Goal: Task Accomplishment & Management: Manage account settings

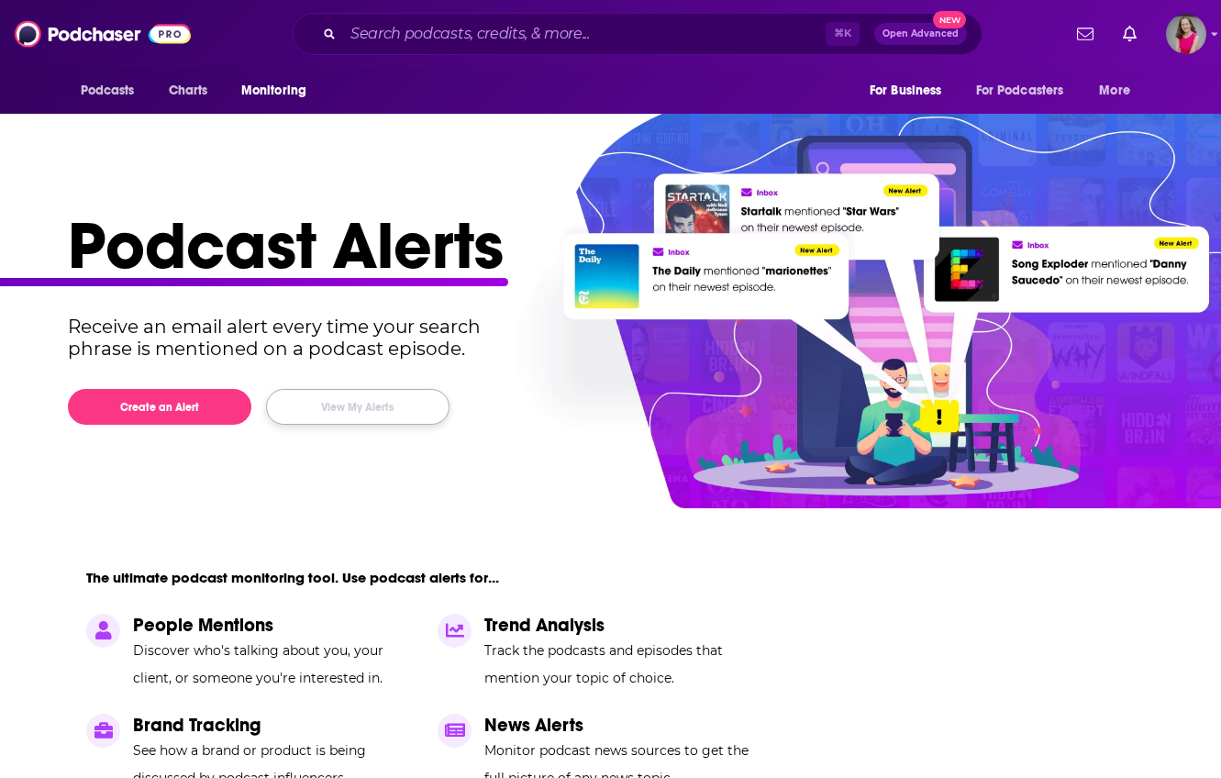
click at [396, 414] on button "View My Alerts" at bounding box center [357, 407] width 183 height 36
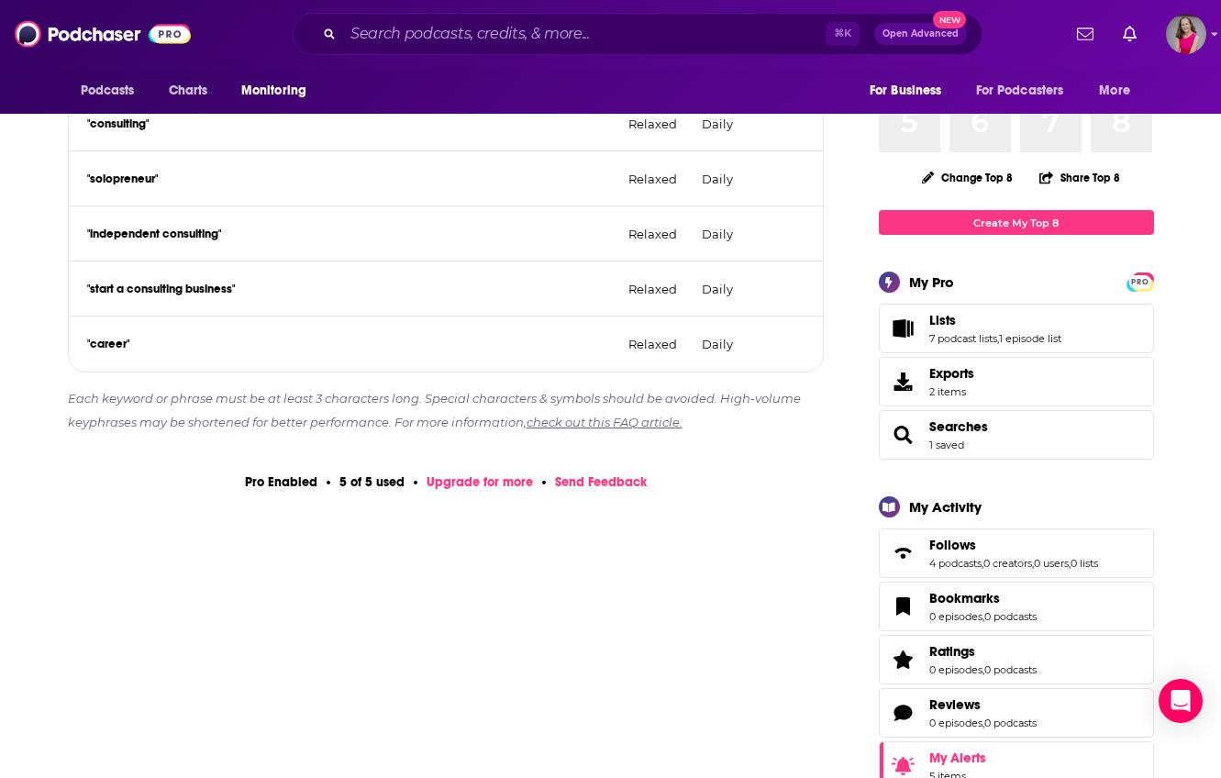
scroll to position [239, 0]
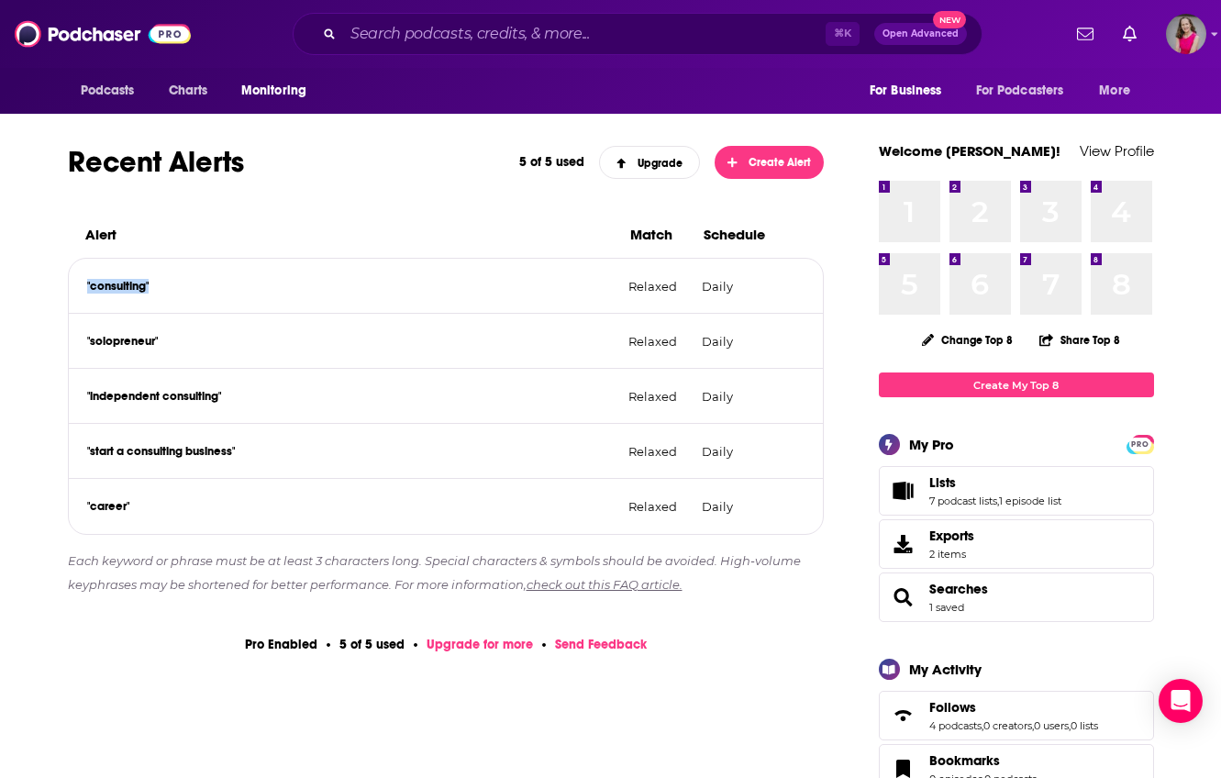
drag, startPoint x: 175, startPoint y: 289, endPoint x: 52, endPoint y: 280, distance: 123.2
copy p ""consulting""
drag, startPoint x: 176, startPoint y: 343, endPoint x: 40, endPoint y: 331, distance: 136.3
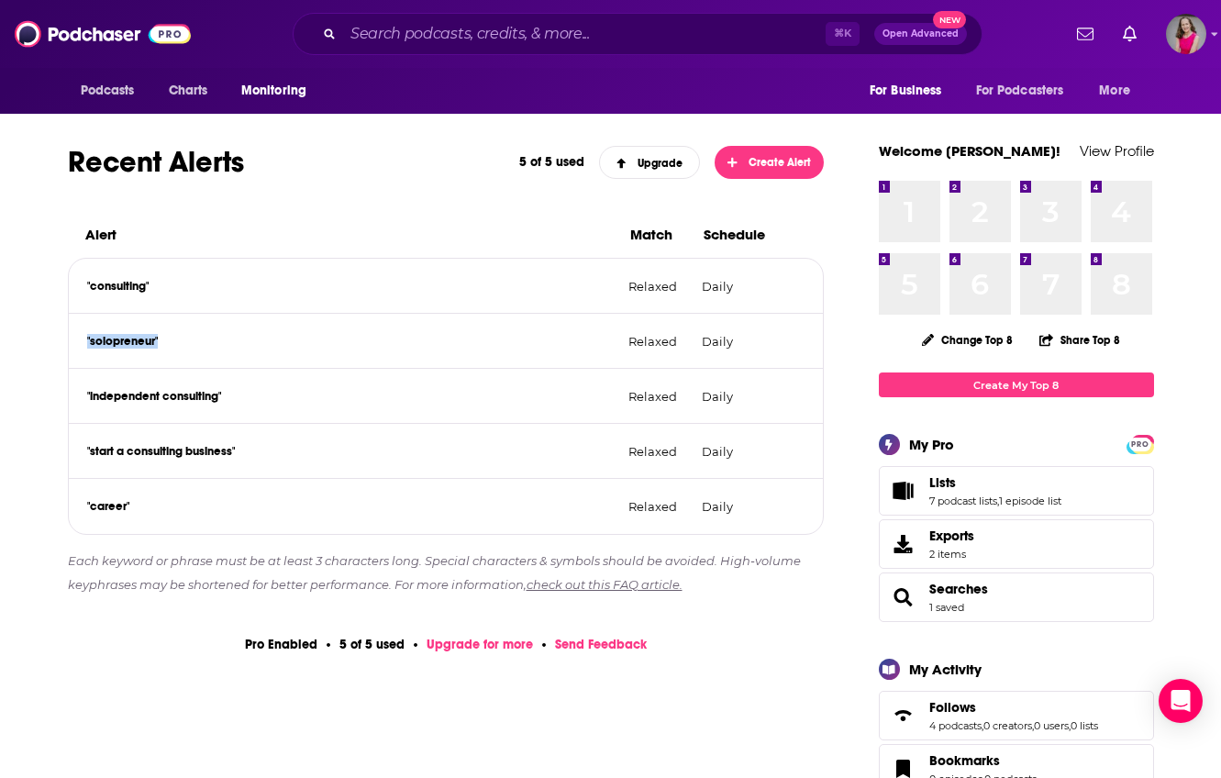
copy p ""solopreneur""
drag, startPoint x: 244, startPoint y: 396, endPoint x: 81, endPoint y: 396, distance: 163.3
click at [82, 395] on div ""independent consulting" Relaxed Daily" at bounding box center [446, 396] width 755 height 55
copy p ""independent consulting""
drag, startPoint x: 267, startPoint y: 454, endPoint x: 76, endPoint y: 456, distance: 190.8
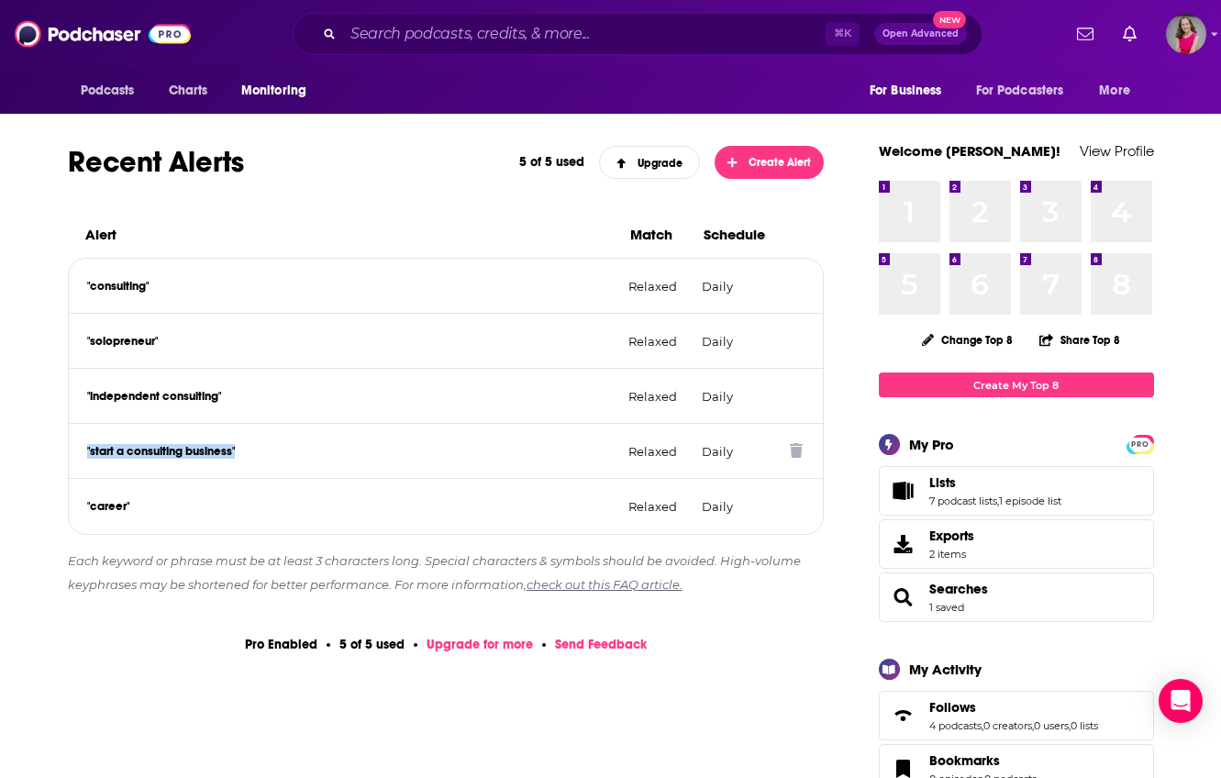
click at [76, 456] on div ""start a consulting business" Relaxed Daily" at bounding box center [446, 451] width 755 height 55
copy p ""start a consulting business""
drag, startPoint x: 140, startPoint y: 504, endPoint x: 62, endPoint y: 505, distance: 78.0
copy p ""career""
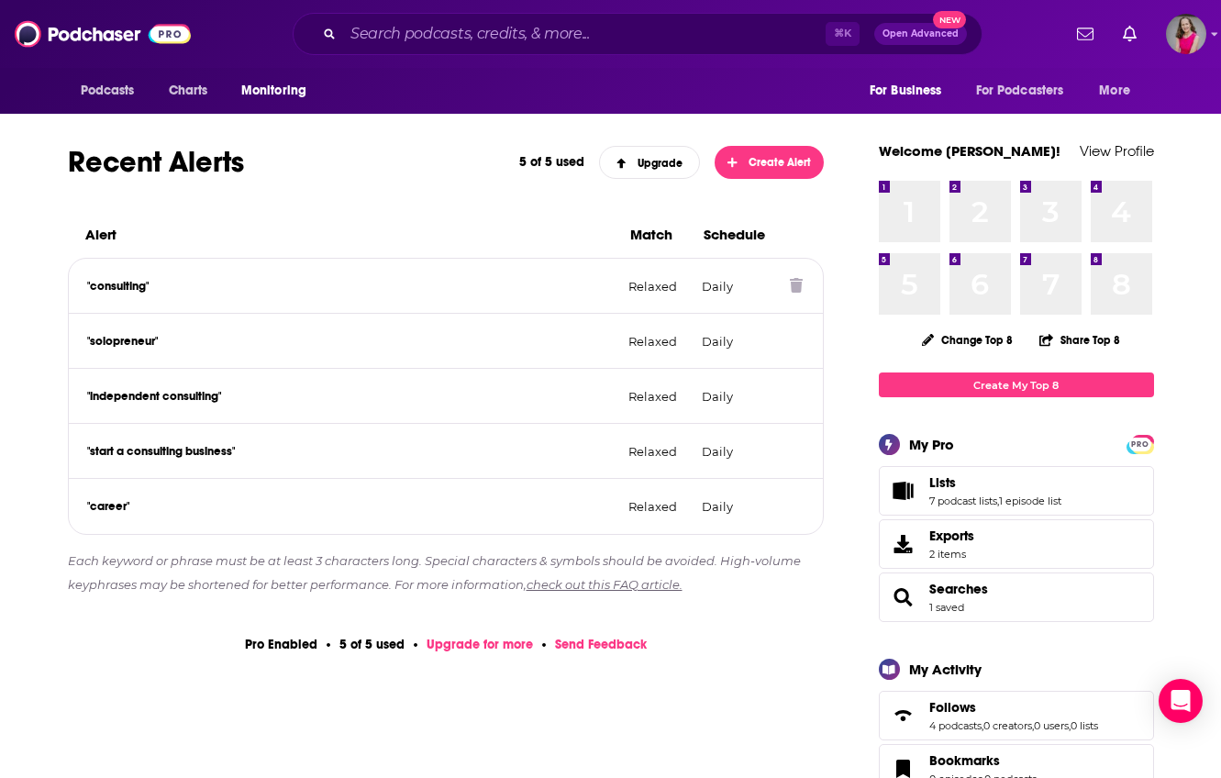
click at [157, 282] on p ""consulting"" at bounding box center [350, 286] width 527 height 15
click at [156, 282] on p ""consulting"" at bounding box center [350, 286] width 527 height 15
click at [139, 284] on p ""consulting"" at bounding box center [350, 286] width 527 height 15
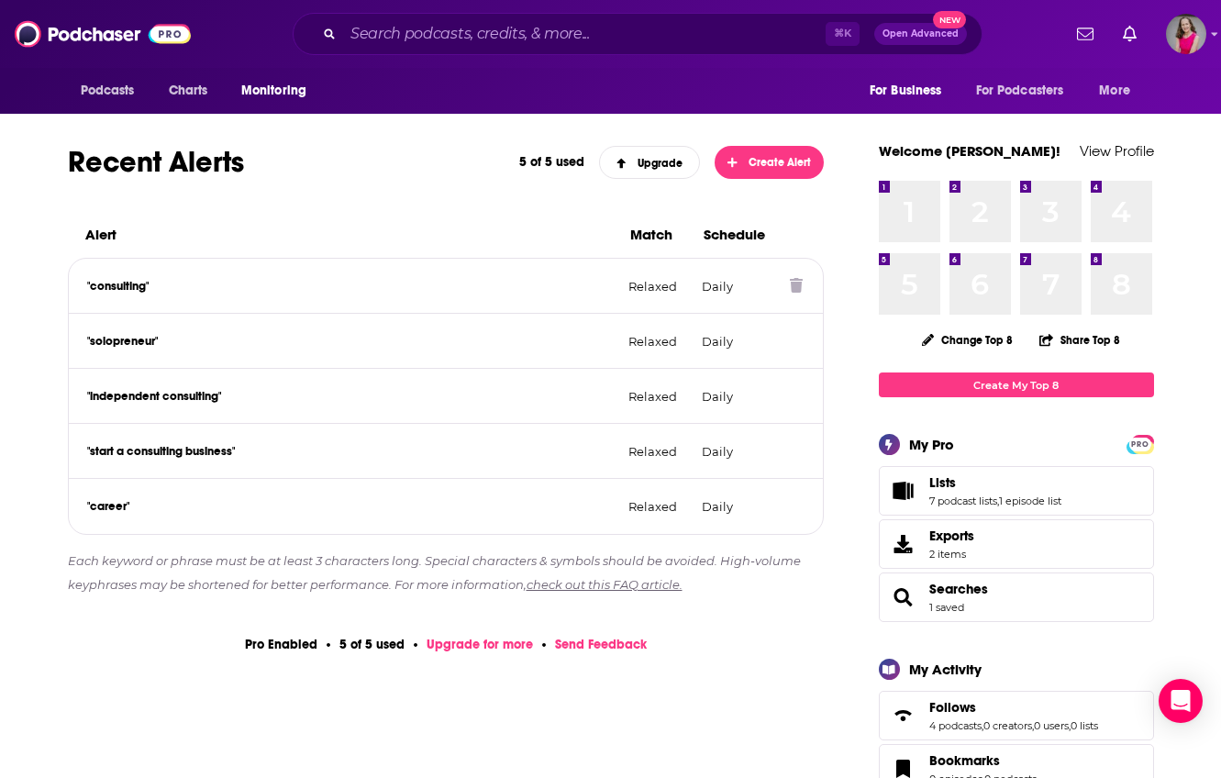
click at [301, 308] on div ""consulting" Relaxed Daily" at bounding box center [446, 286] width 755 height 55
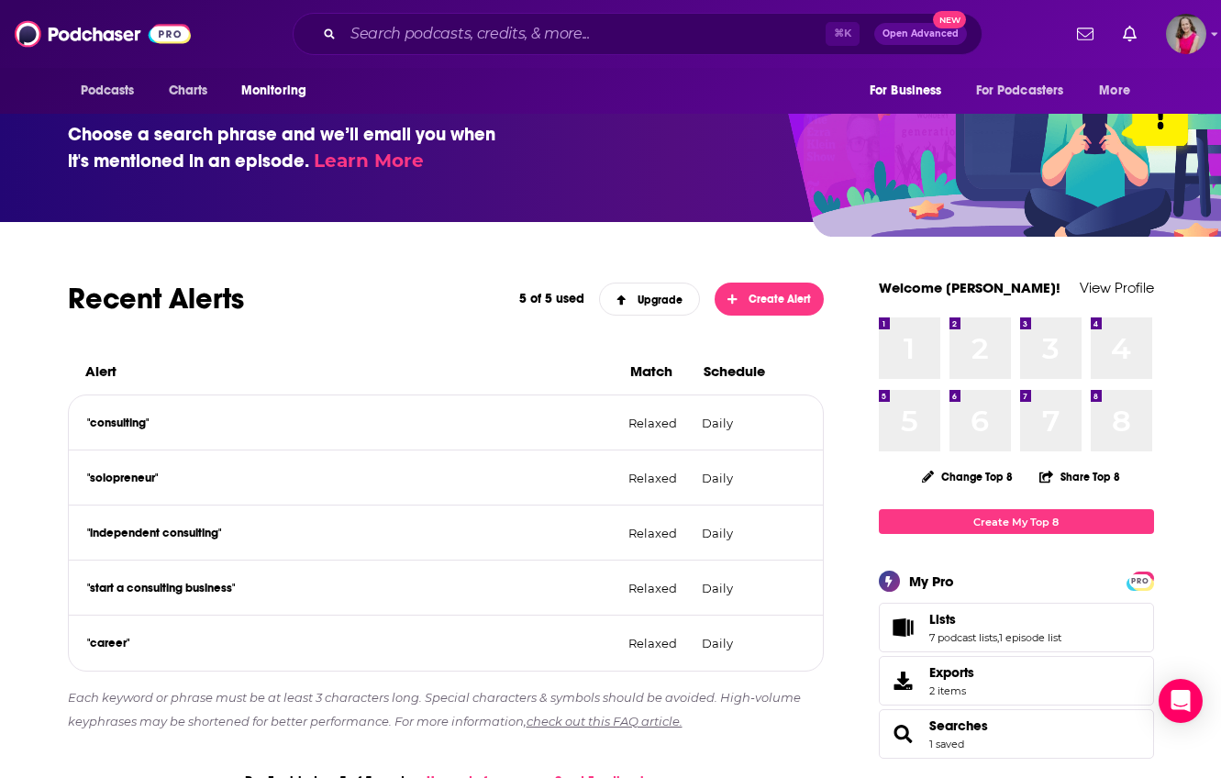
scroll to position [133, 0]
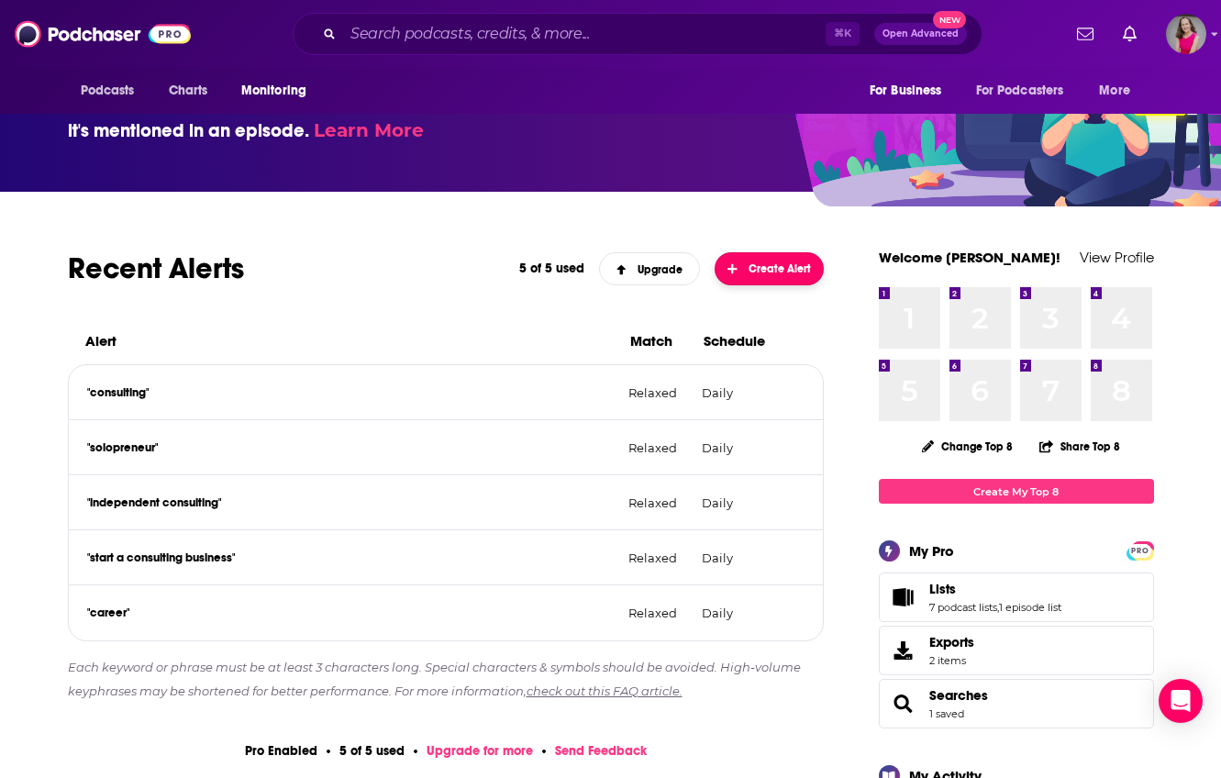
click at [786, 275] on button "Create Alert" at bounding box center [769, 268] width 110 height 33
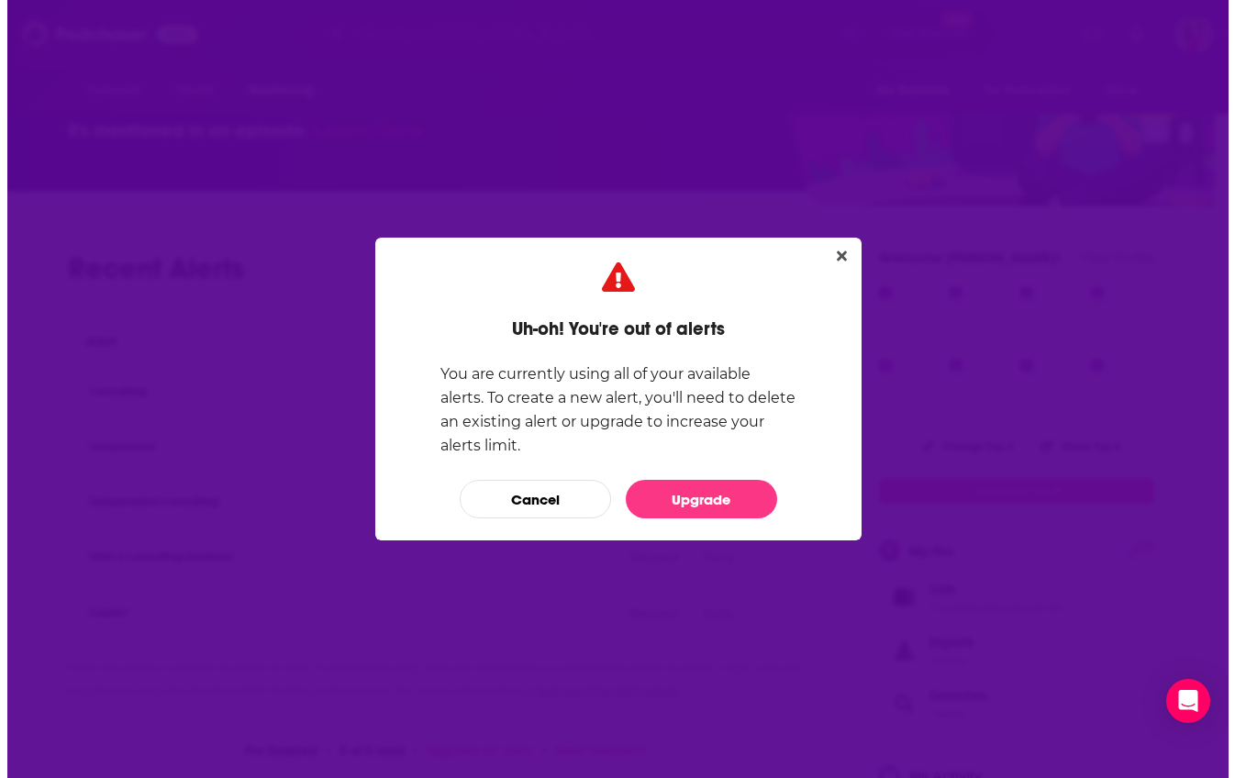
scroll to position [0, 0]
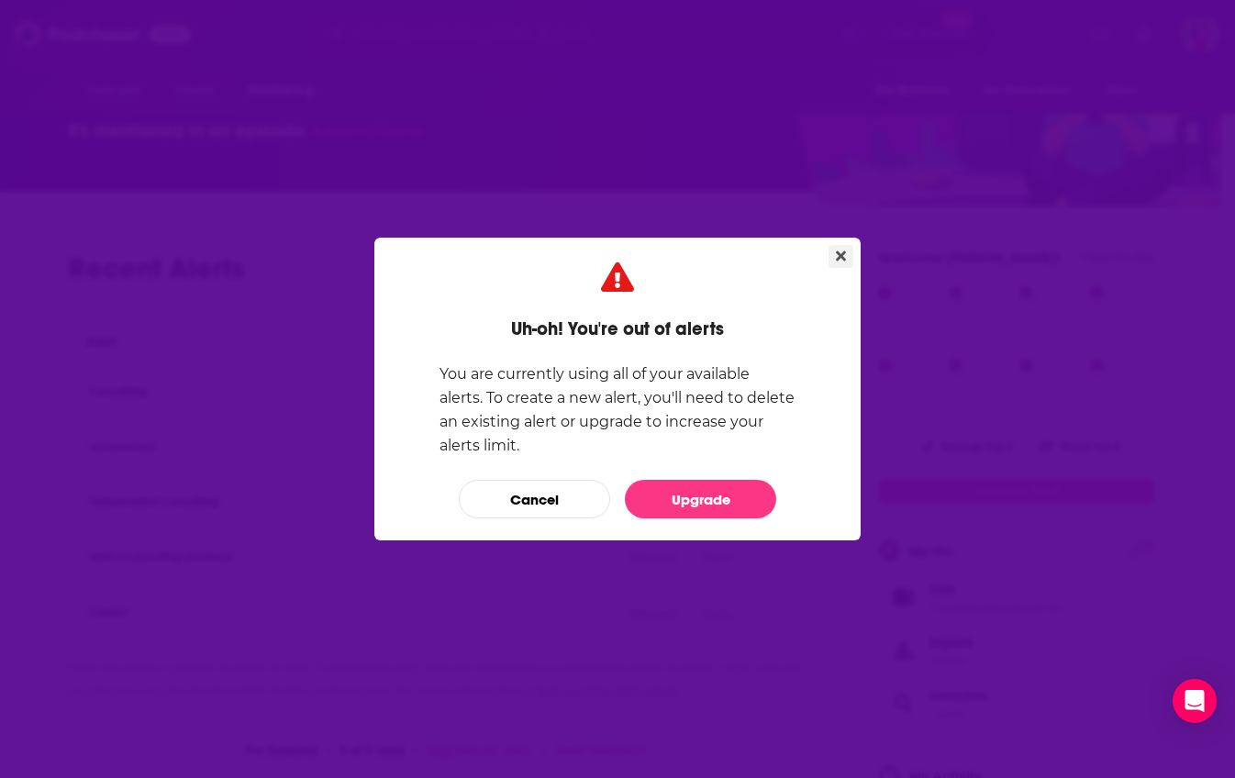
click at [836, 256] on icon "Close" at bounding box center [841, 256] width 10 height 15
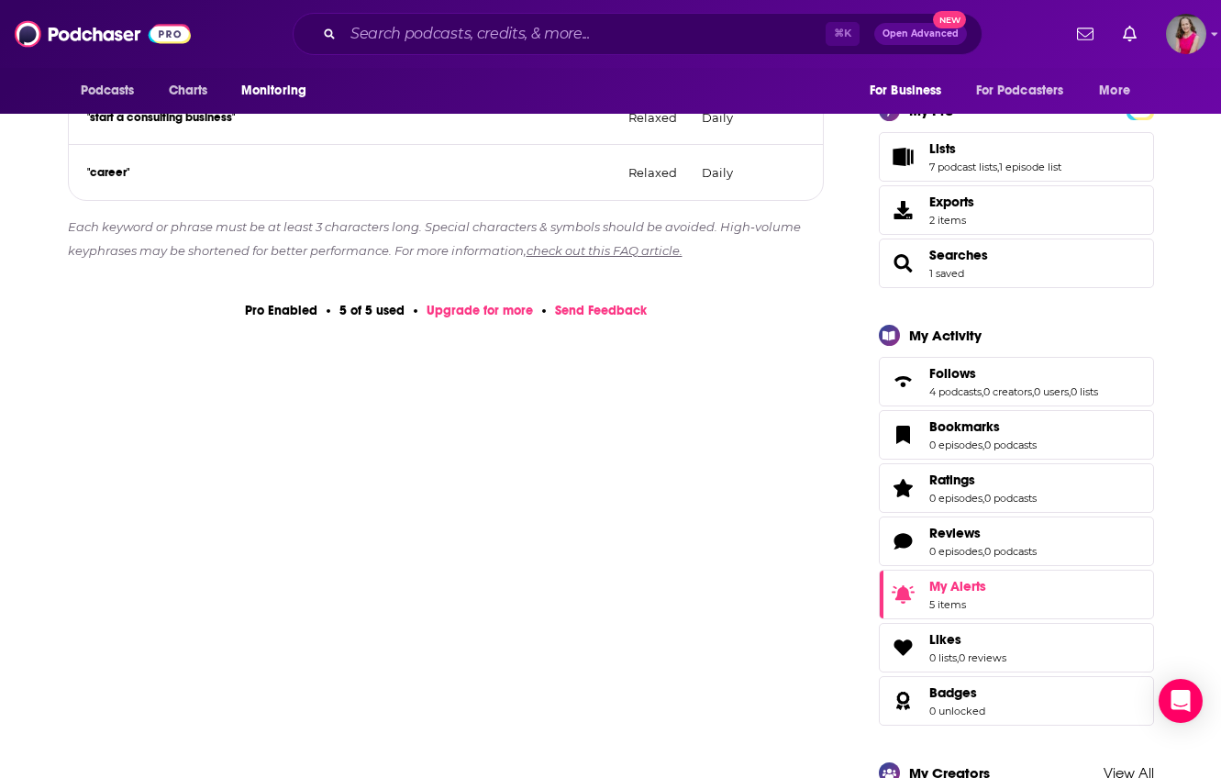
scroll to position [597, 0]
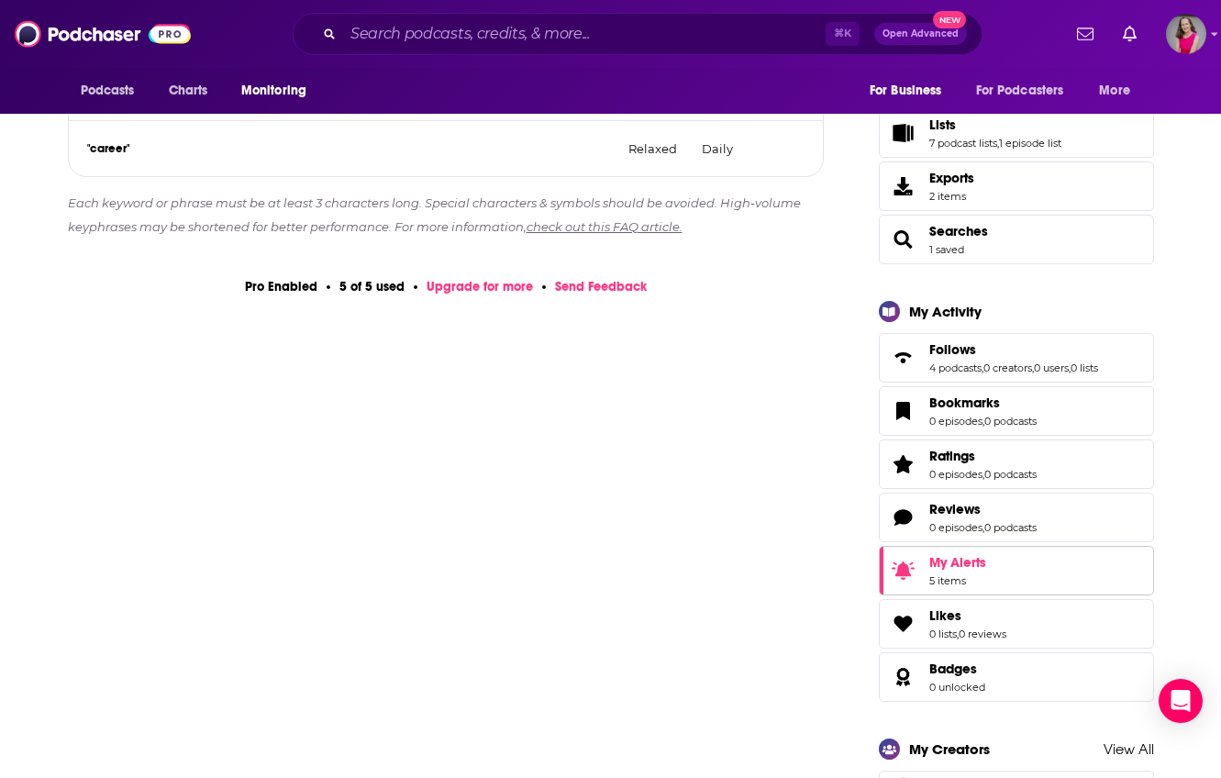
click at [983, 575] on span "5 items" at bounding box center [957, 580] width 57 height 13
click at [983, 574] on span "My Alerts 5 items" at bounding box center [957, 570] width 57 height 33
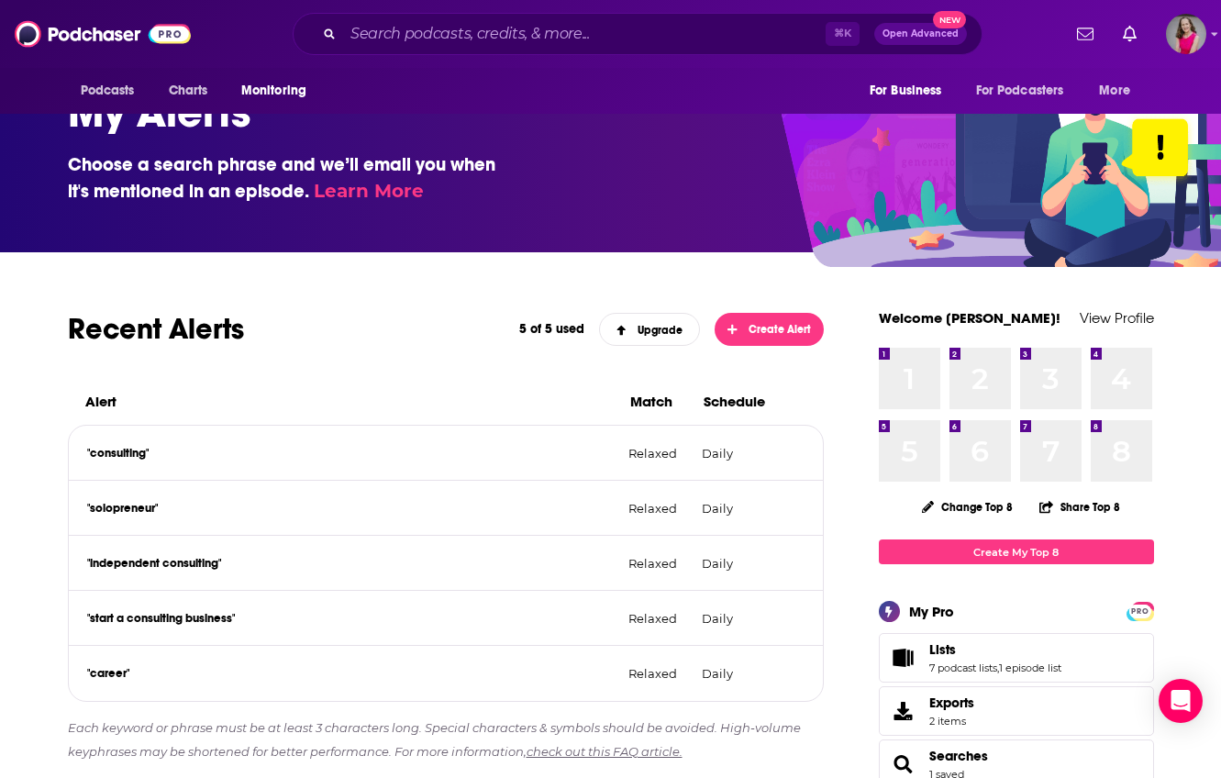
scroll to position [50, 0]
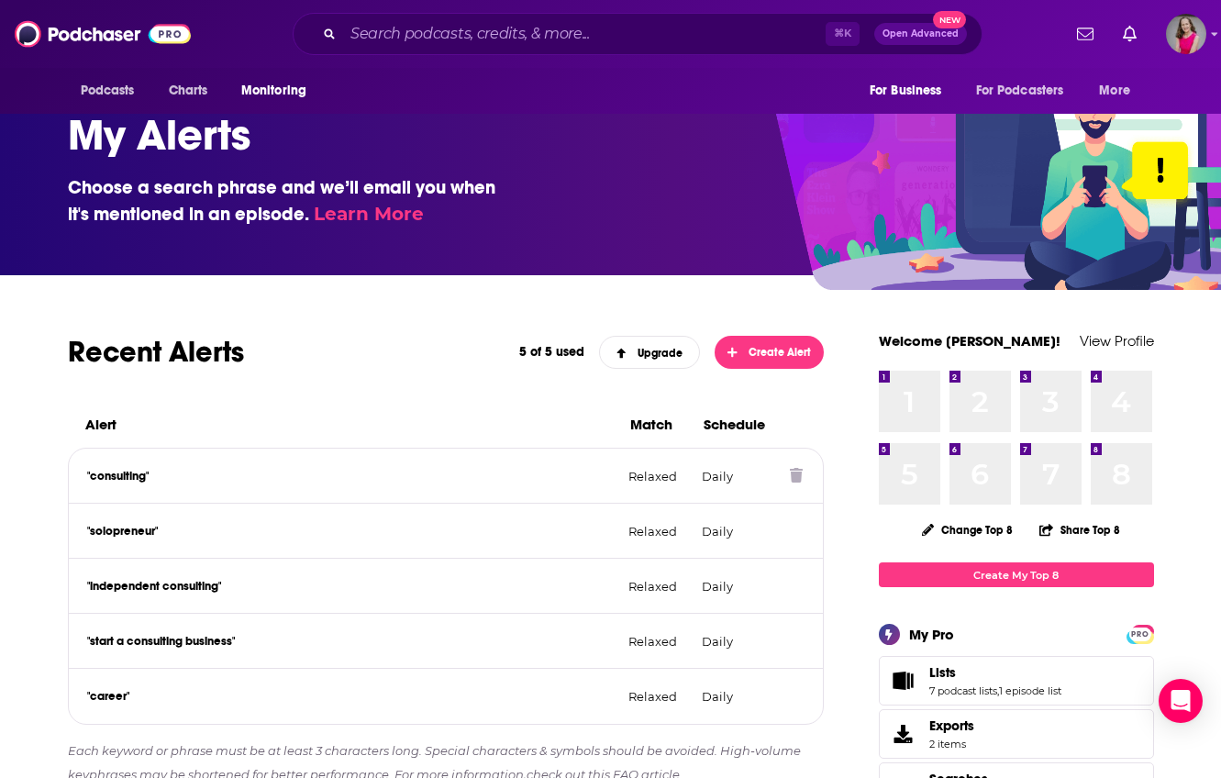
click at [116, 482] on p ""consulting"" at bounding box center [350, 476] width 527 height 15
click at [117, 473] on p ""consulting"" at bounding box center [350, 476] width 527 height 15
click at [798, 471] on icon at bounding box center [796, 475] width 13 height 15
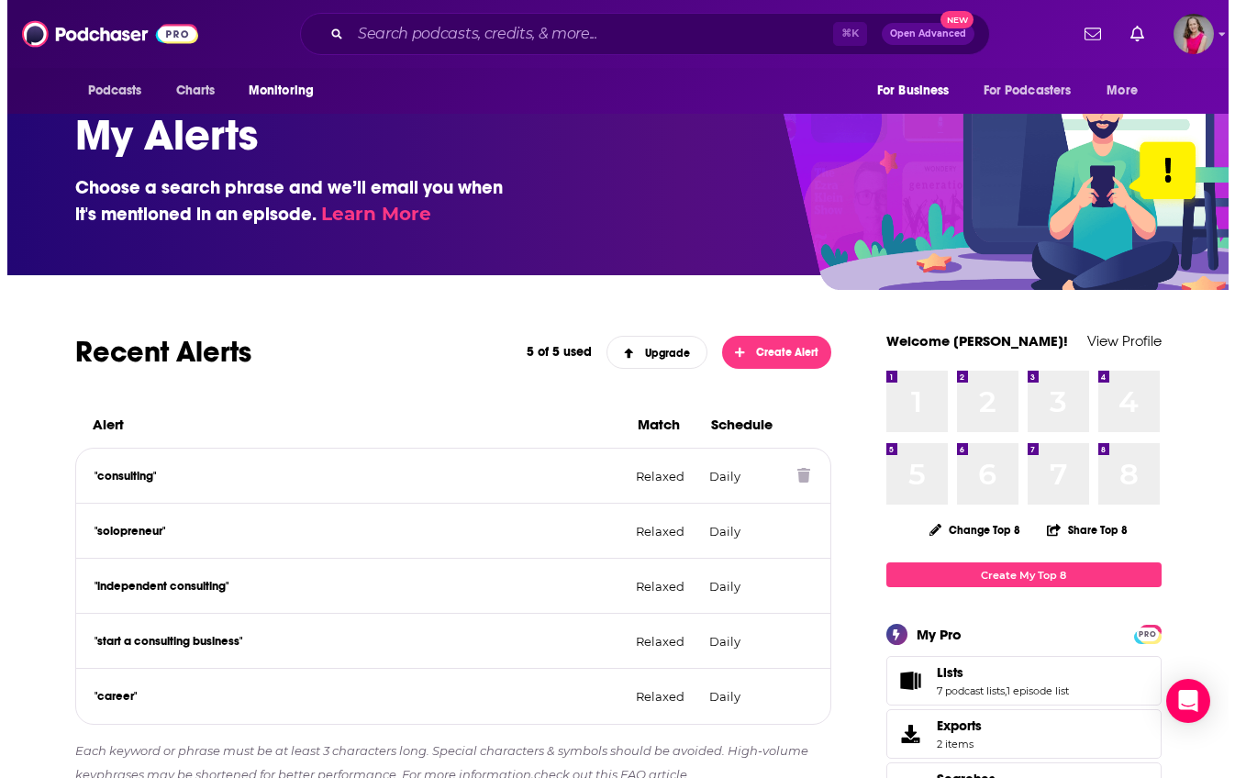
scroll to position [0, 0]
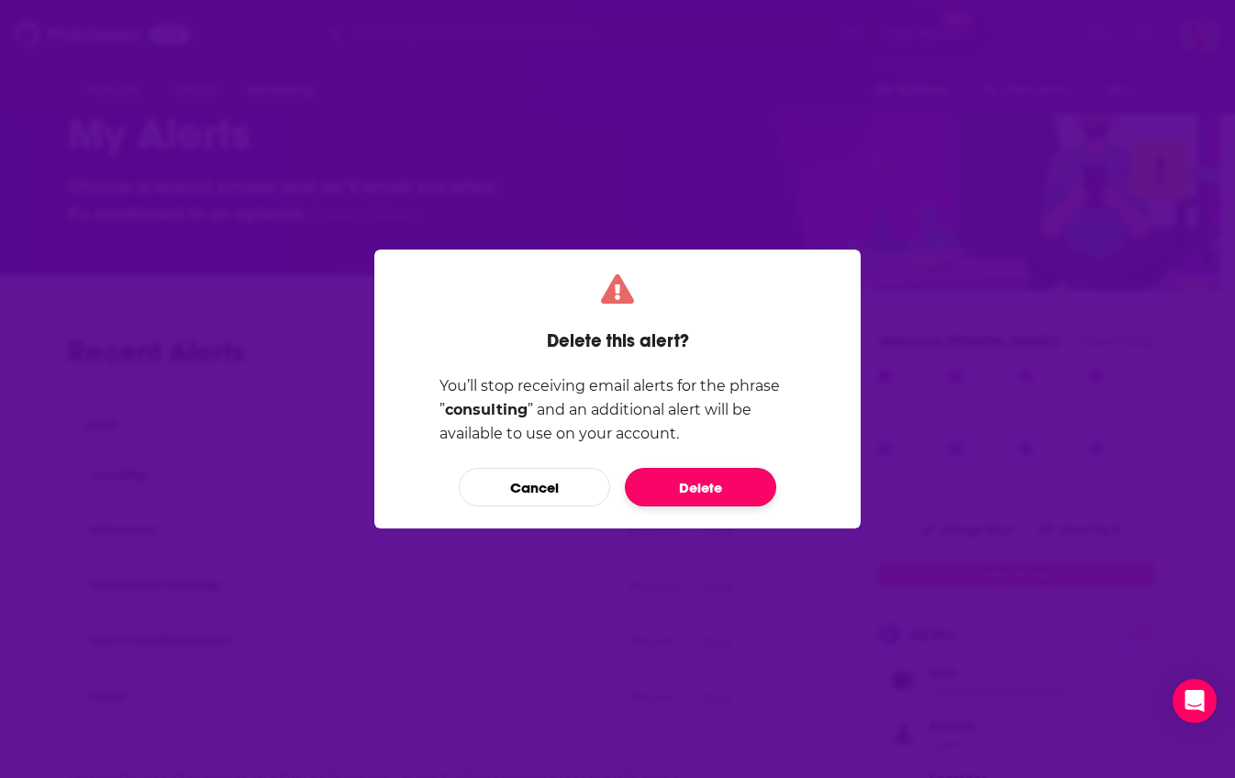
click at [710, 482] on button "Delete" at bounding box center [700, 487] width 151 height 39
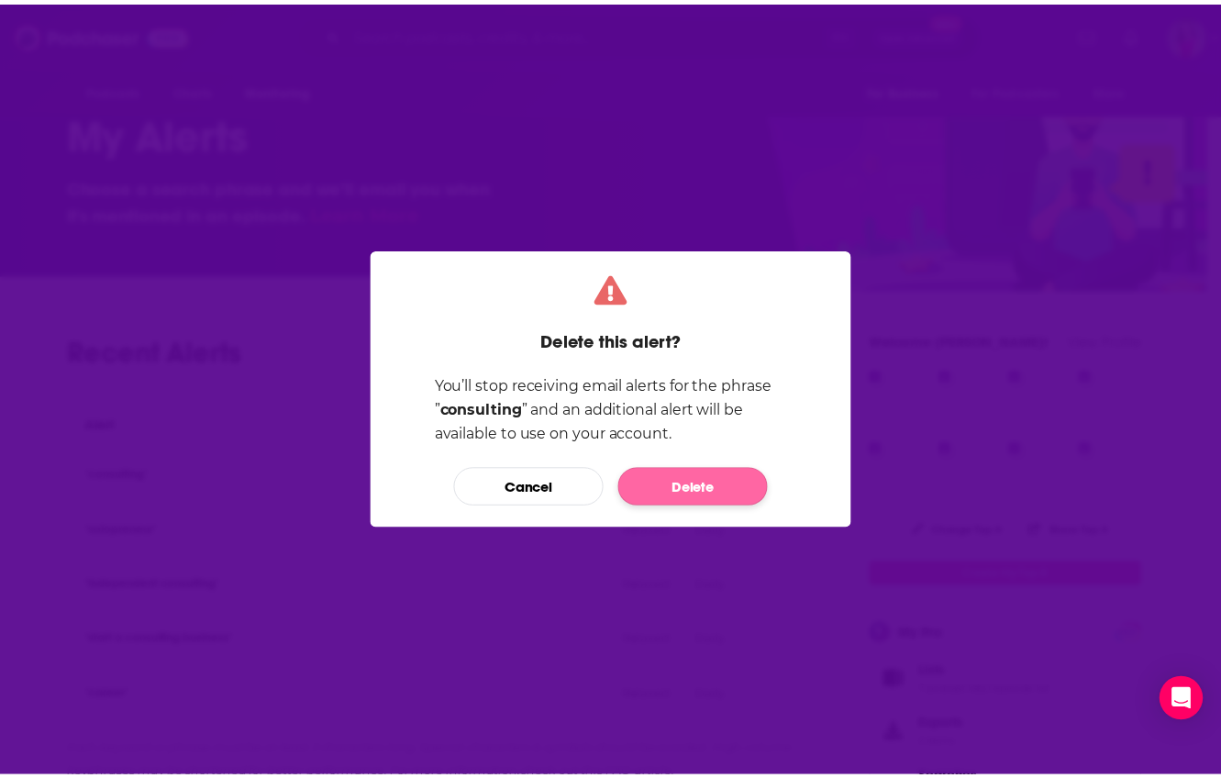
scroll to position [50, 0]
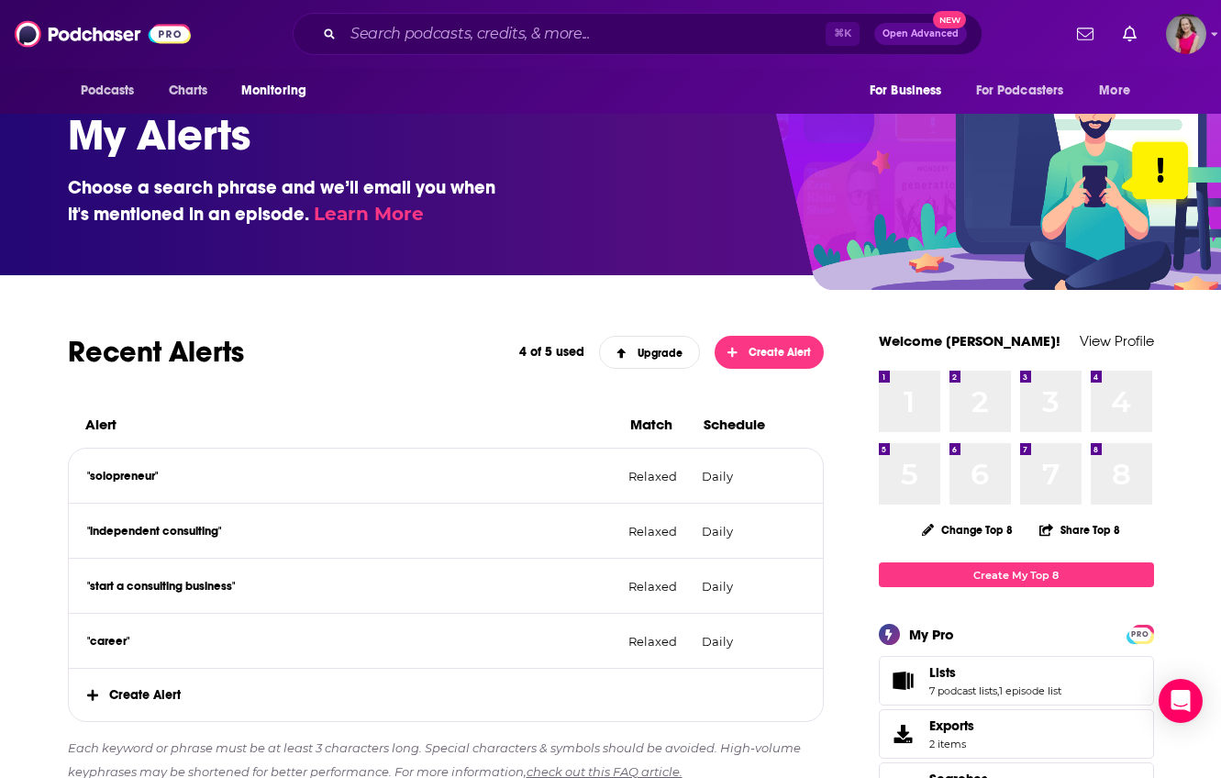
click at [794, 477] on div ""solopreneur" Relaxed Daily" at bounding box center [446, 476] width 755 height 55
click at [759, 482] on p "Daily" at bounding box center [738, 476] width 73 height 15
click at [575, 474] on p ""solopreneur"" at bounding box center [350, 476] width 527 height 15
click at [674, 482] on p "Relaxed" at bounding box center [657, 476] width 59 height 15
click at [752, 484] on div ""solopreneur" Relaxed Daily" at bounding box center [446, 476] width 755 height 55
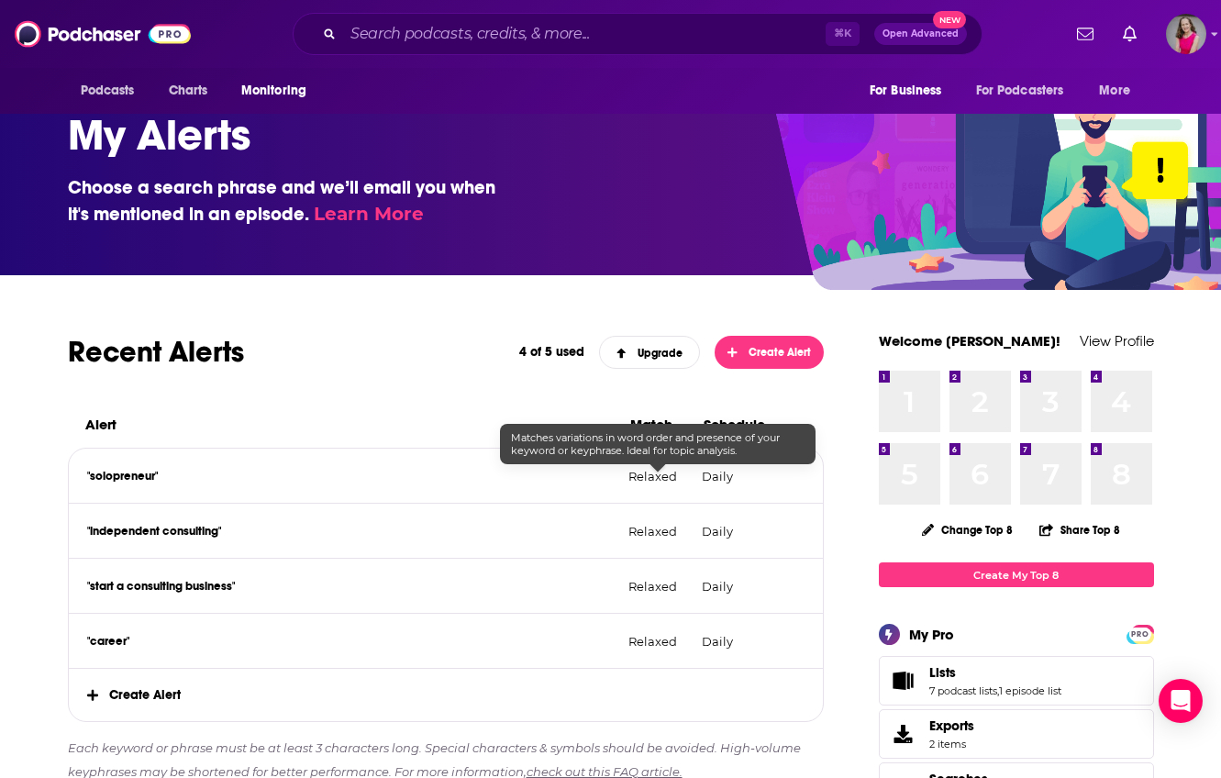
click at [507, 470] on p ""solopreneur"" at bounding box center [350, 476] width 527 height 15
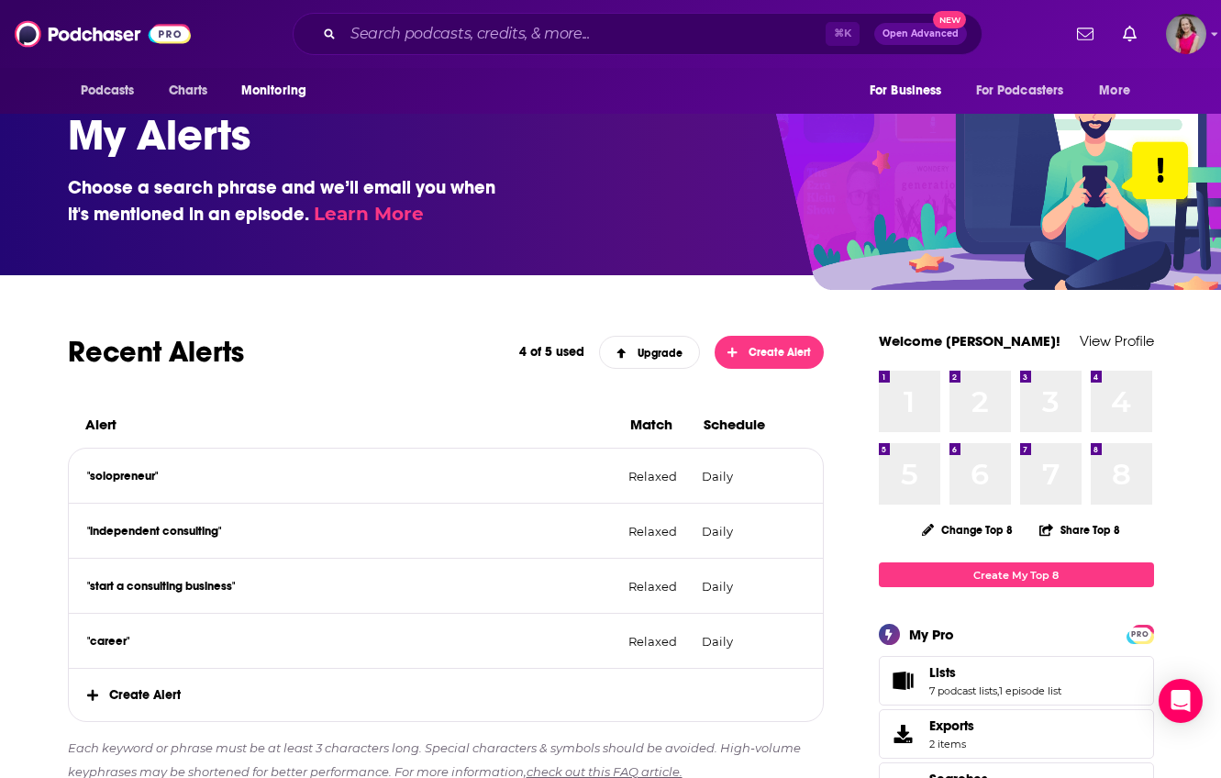
click at [153, 475] on p ""solopreneur"" at bounding box center [350, 476] width 527 height 15
drag, startPoint x: 295, startPoint y: 481, endPoint x: 349, endPoint y: 482, distance: 53.2
click at [296, 481] on p ""solopreneur"" at bounding box center [350, 476] width 527 height 15
drag, startPoint x: 413, startPoint y: 485, endPoint x: 485, endPoint y: 485, distance: 72.5
click at [416, 484] on div ""solopreneur" Relaxed Daily" at bounding box center [446, 476] width 755 height 55
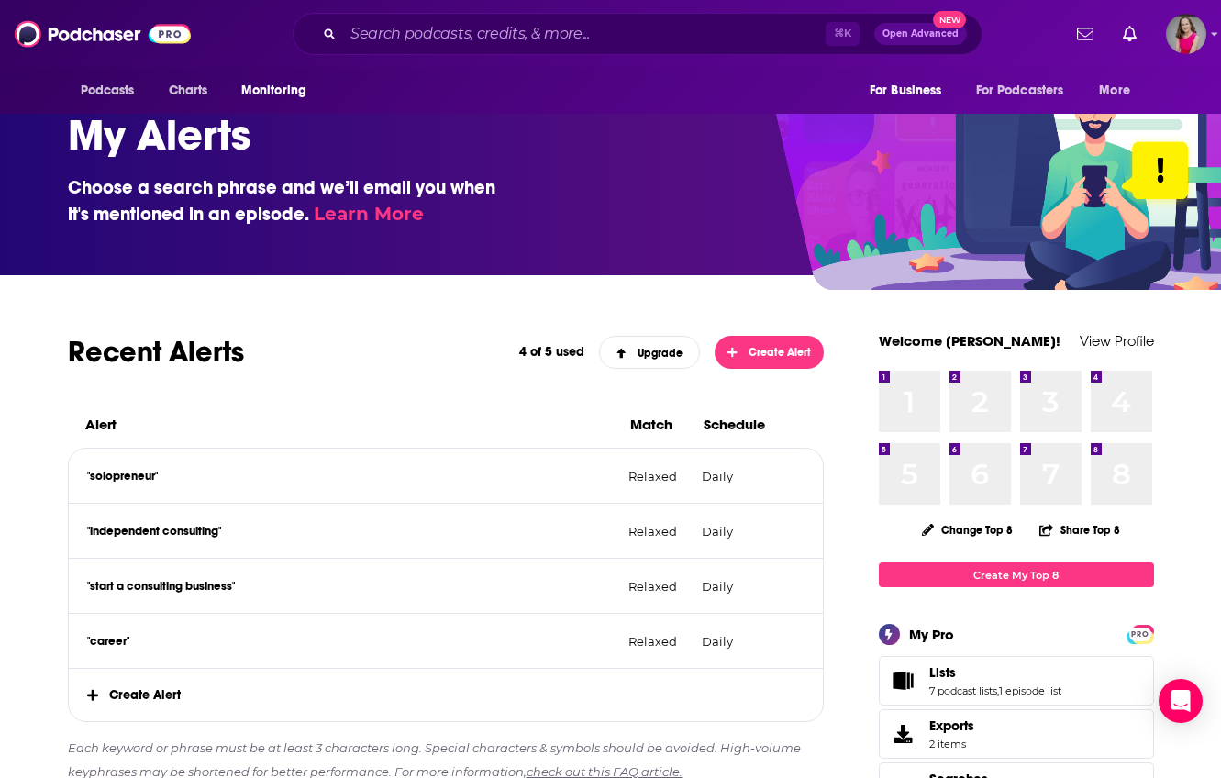
drag, startPoint x: 485, startPoint y: 485, endPoint x: 549, endPoint y: 486, distance: 64.2
click at [486, 485] on div ""solopreneur" Relaxed Daily" at bounding box center [446, 476] width 755 height 55
drag, startPoint x: 571, startPoint y: 488, endPoint x: 658, endPoint y: 481, distance: 86.5
click at [577, 488] on div ""solopreneur" Relaxed Daily" at bounding box center [446, 476] width 755 height 55
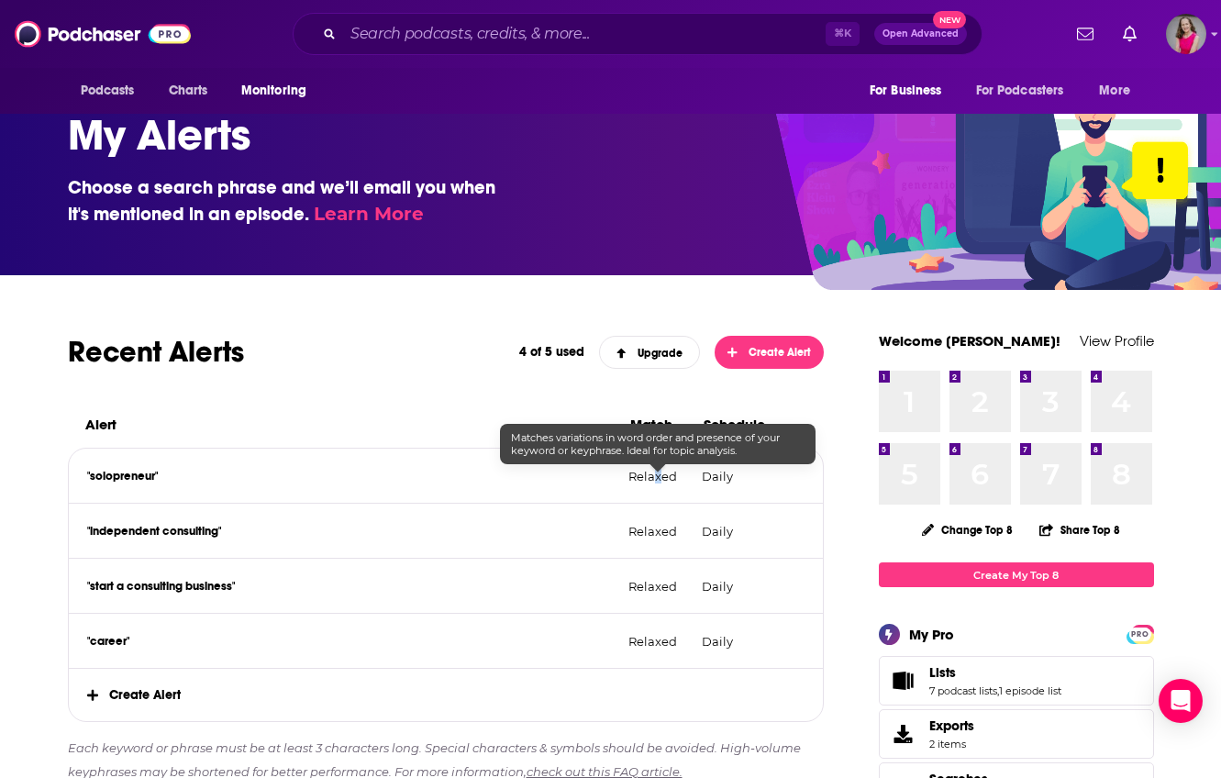
drag, startPoint x: 658, startPoint y: 481, endPoint x: 685, endPoint y: 477, distance: 27.8
click at [665, 481] on p "Relaxed" at bounding box center [657, 476] width 59 height 15
click at [706, 477] on p "Daily" at bounding box center [738, 476] width 73 height 15
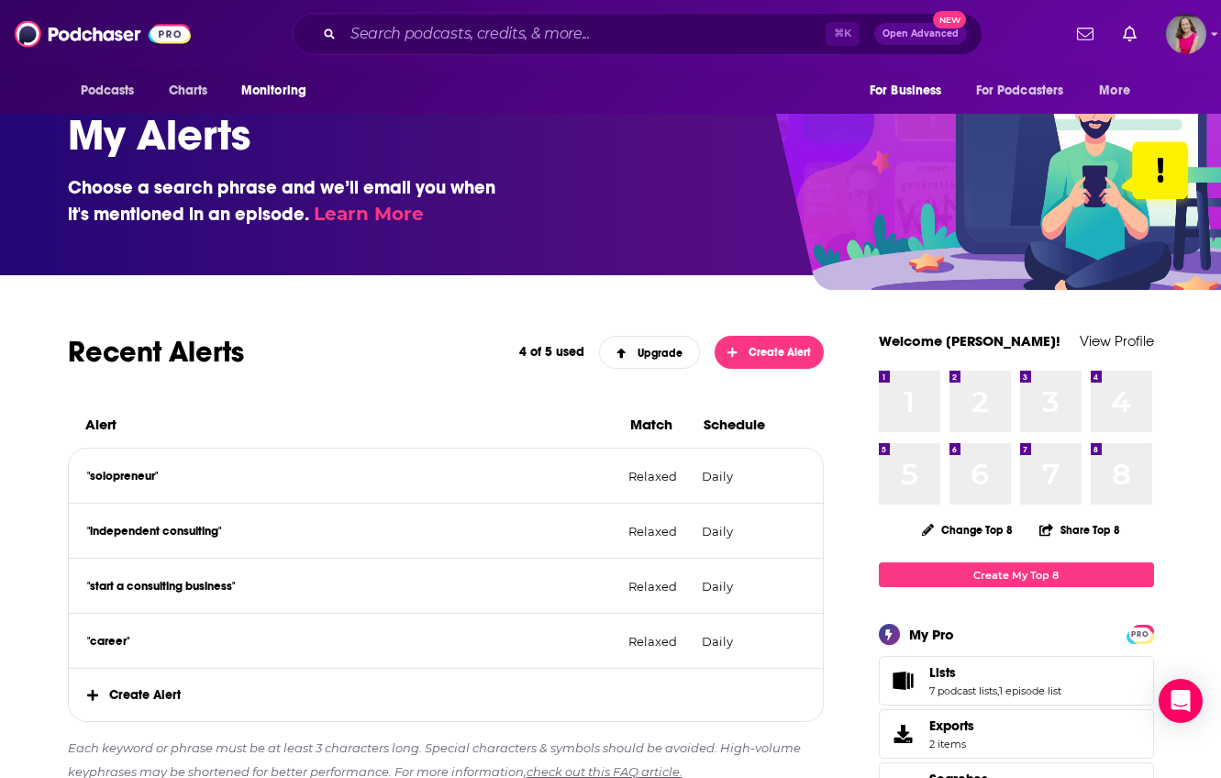
click at [158, 471] on p ""solopreneur"" at bounding box center [350, 476] width 527 height 15
click at [798, 532] on icon at bounding box center [796, 530] width 13 height 15
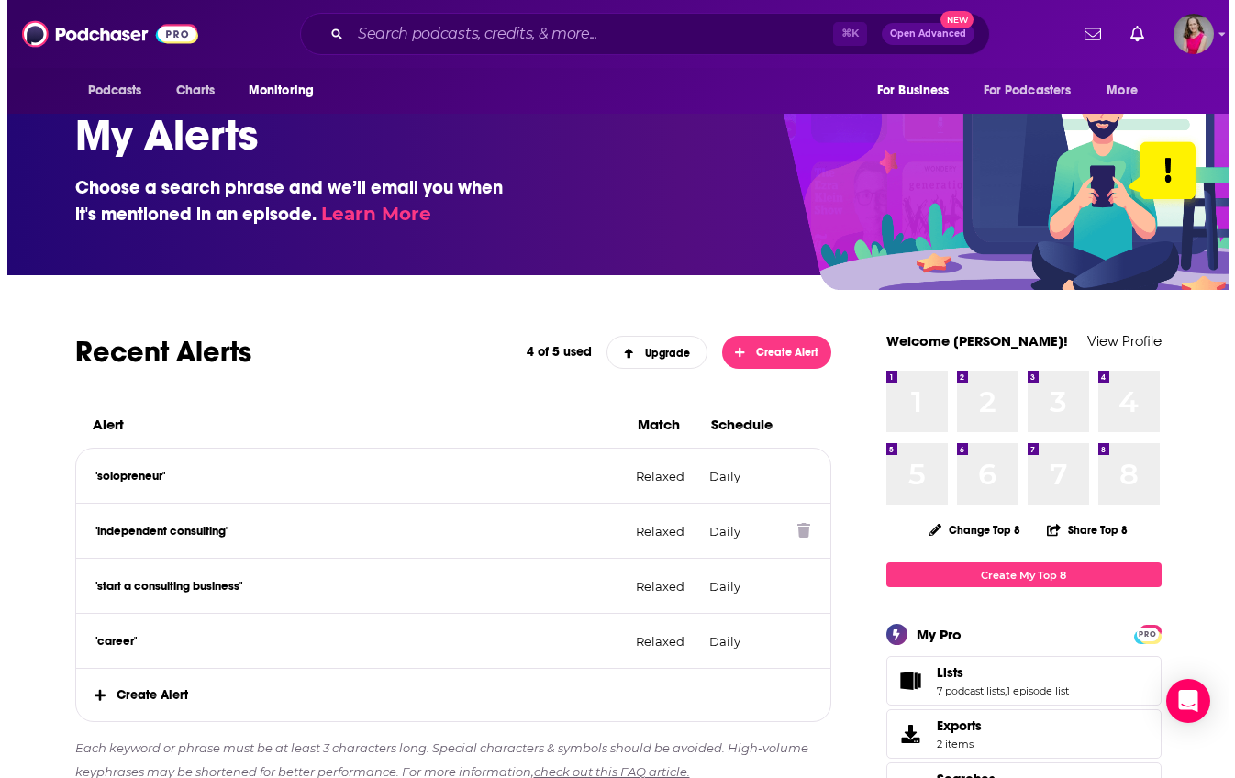
scroll to position [0, 0]
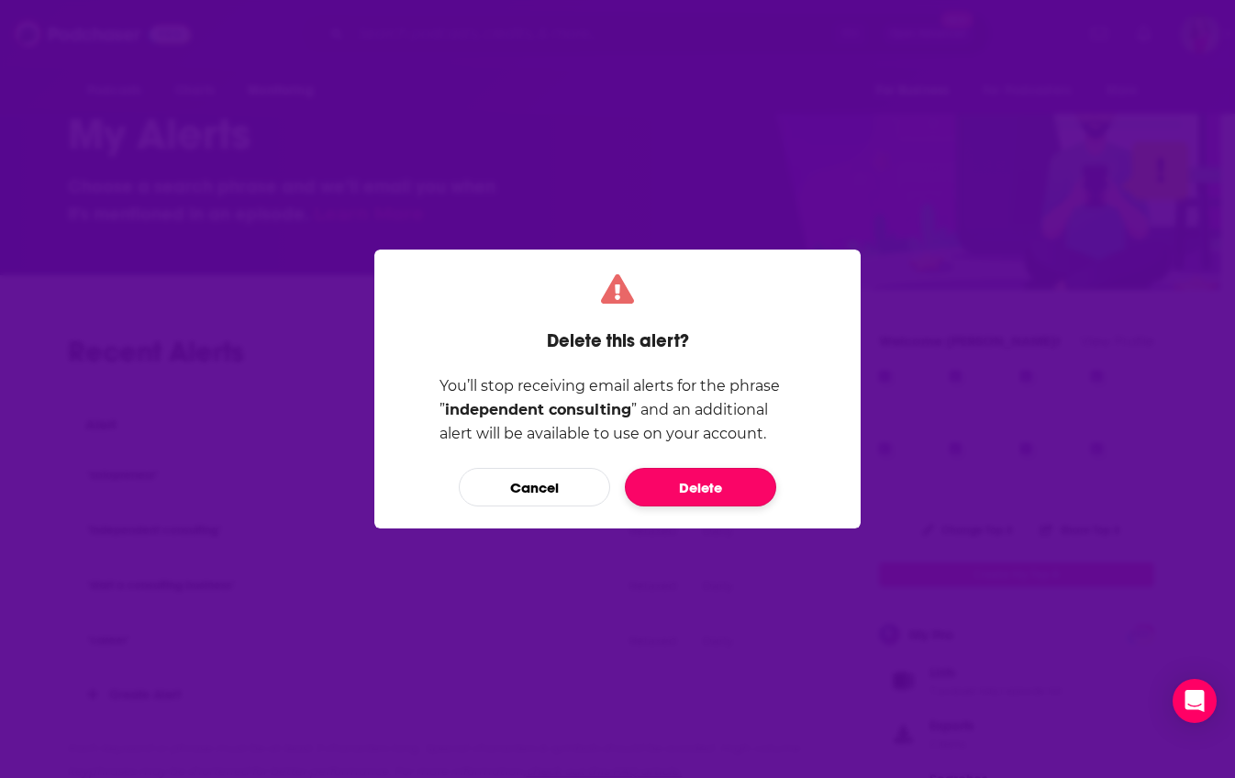
click at [736, 490] on button "Delete" at bounding box center [700, 487] width 151 height 39
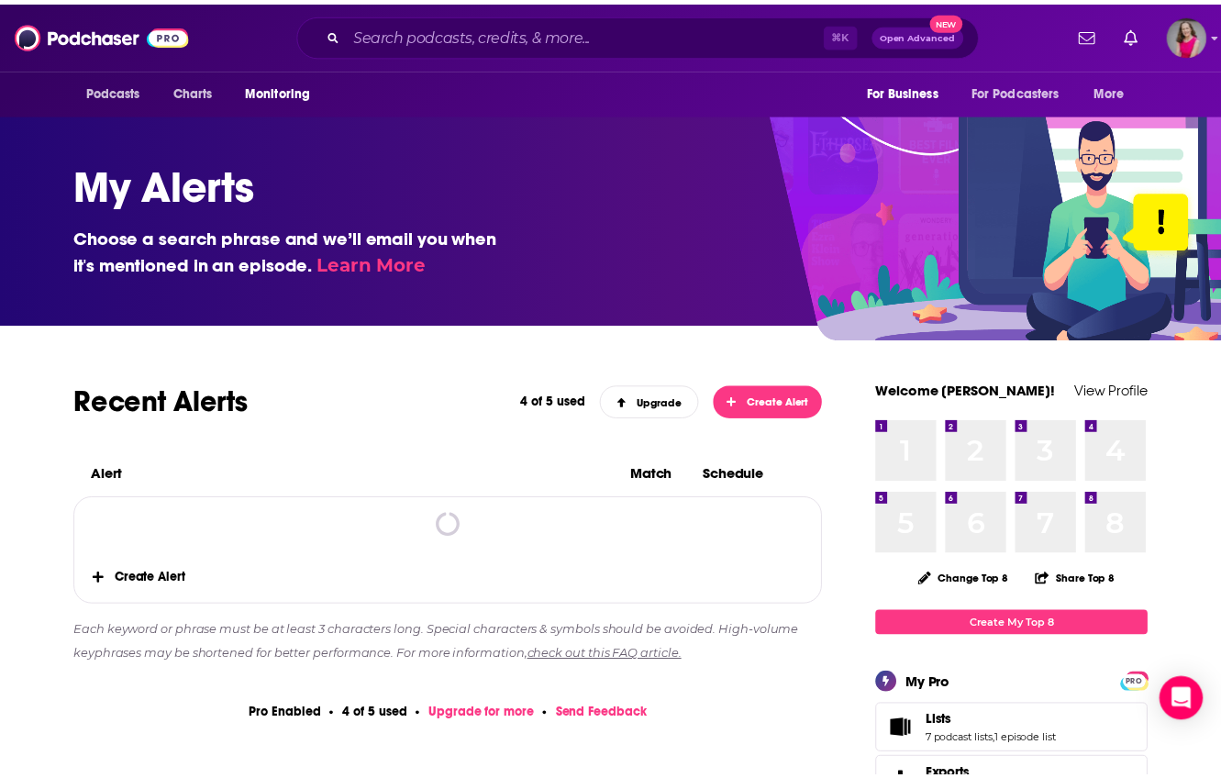
scroll to position [50, 0]
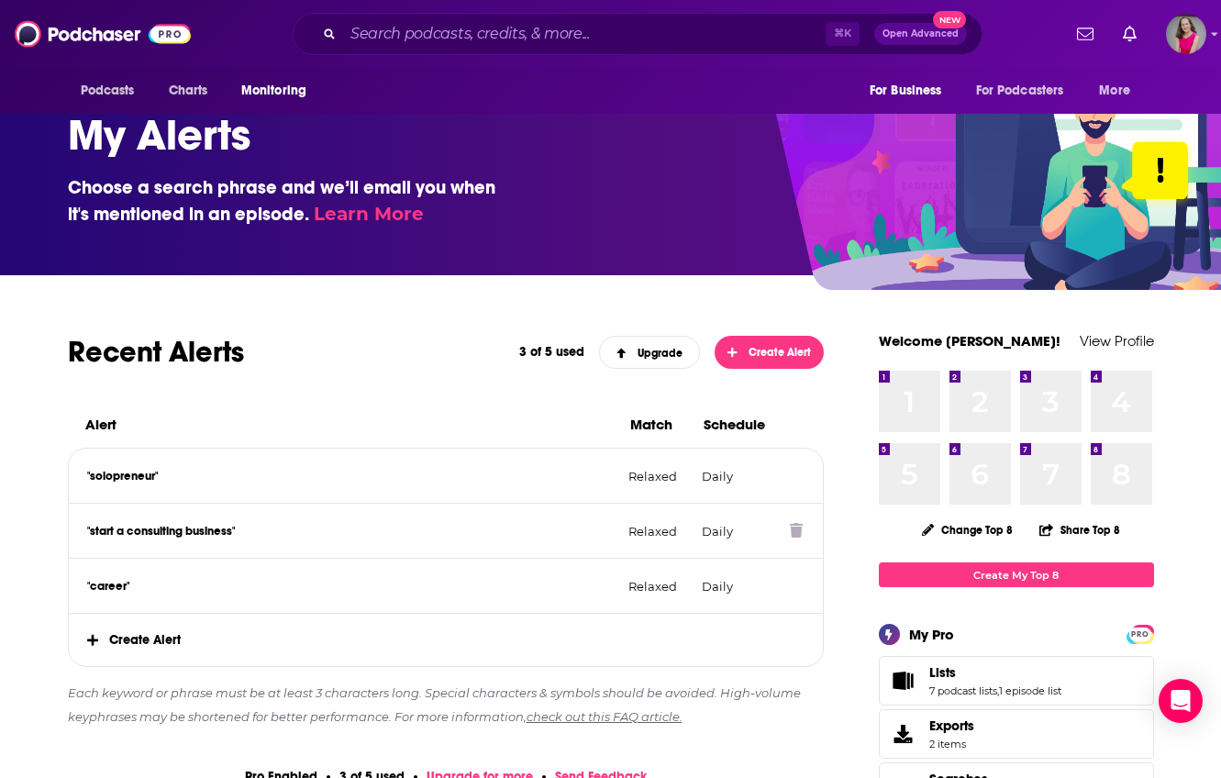
click at [797, 532] on icon at bounding box center [796, 530] width 13 height 15
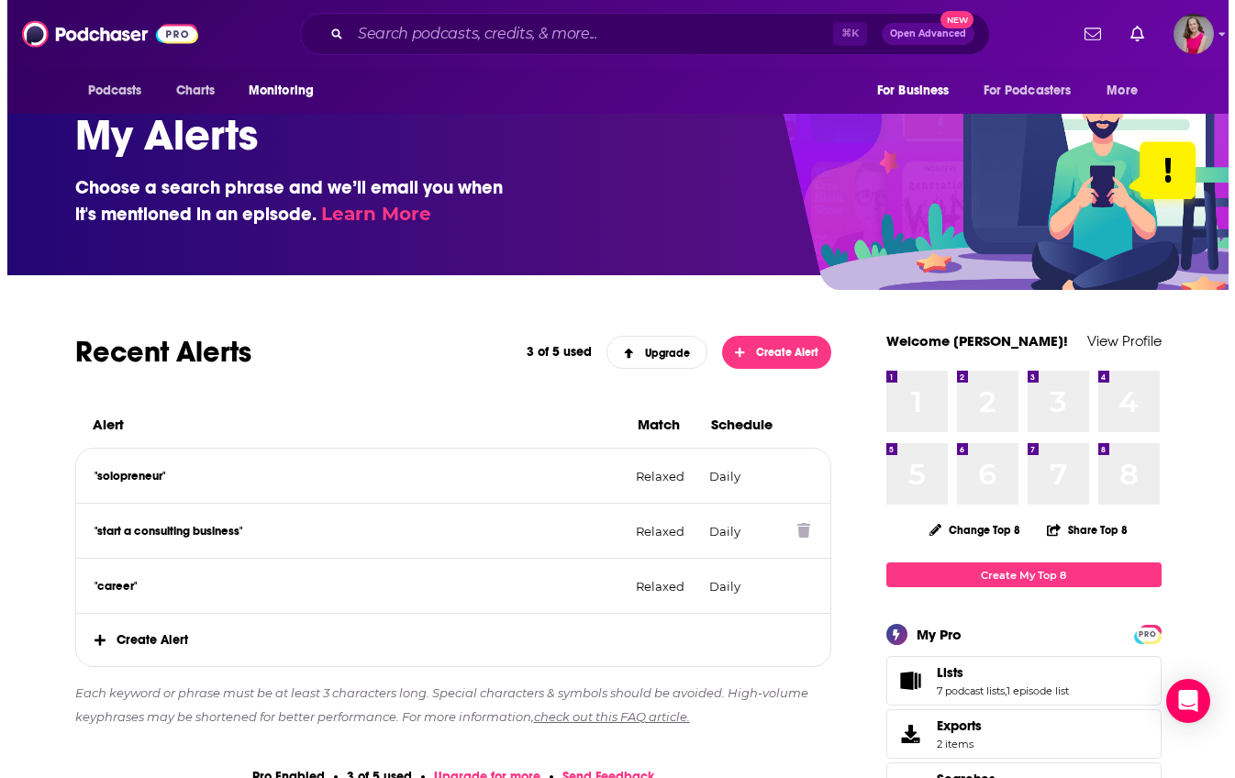
scroll to position [0, 0]
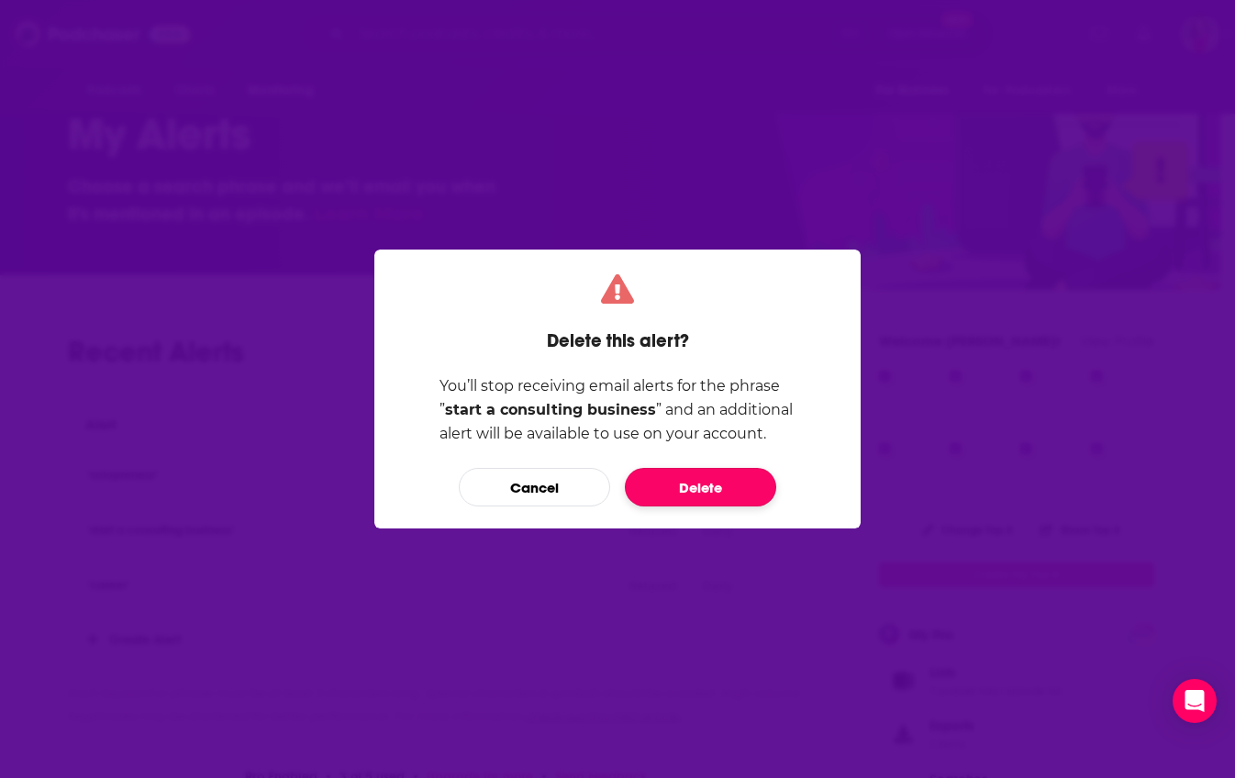
click at [723, 493] on button "Delete" at bounding box center [700, 487] width 151 height 39
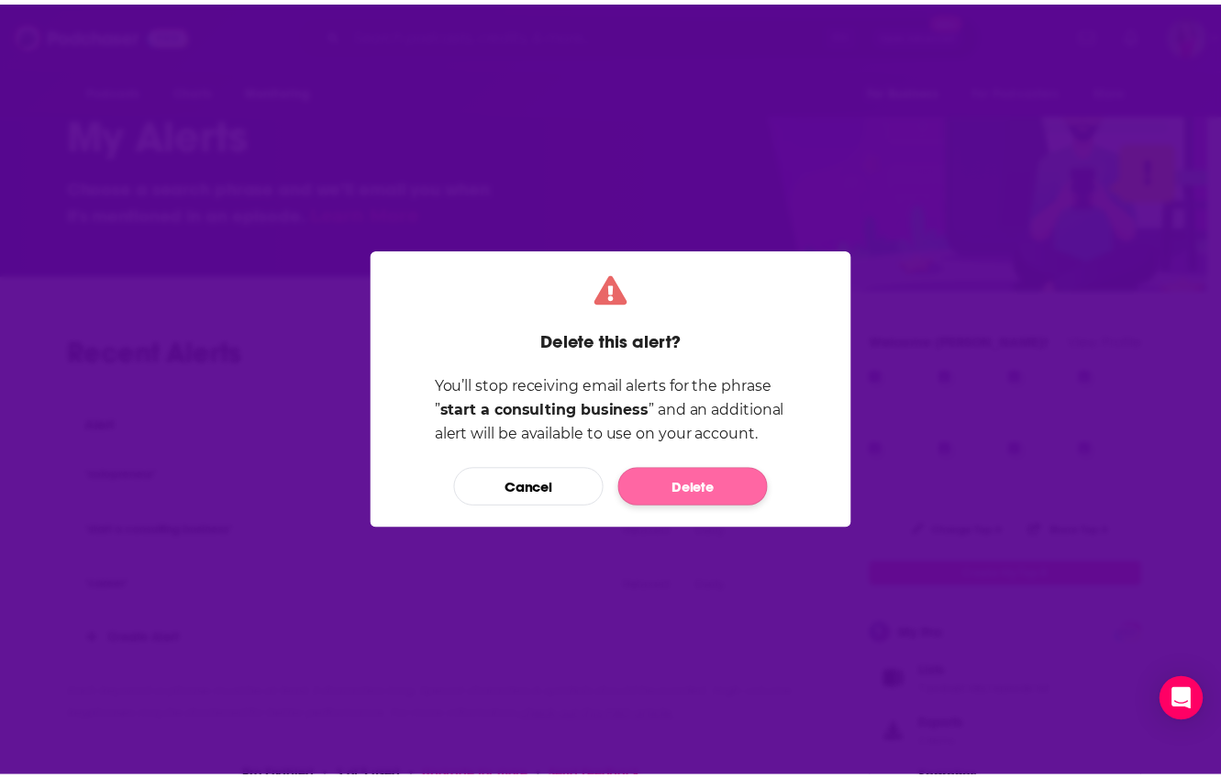
scroll to position [50, 0]
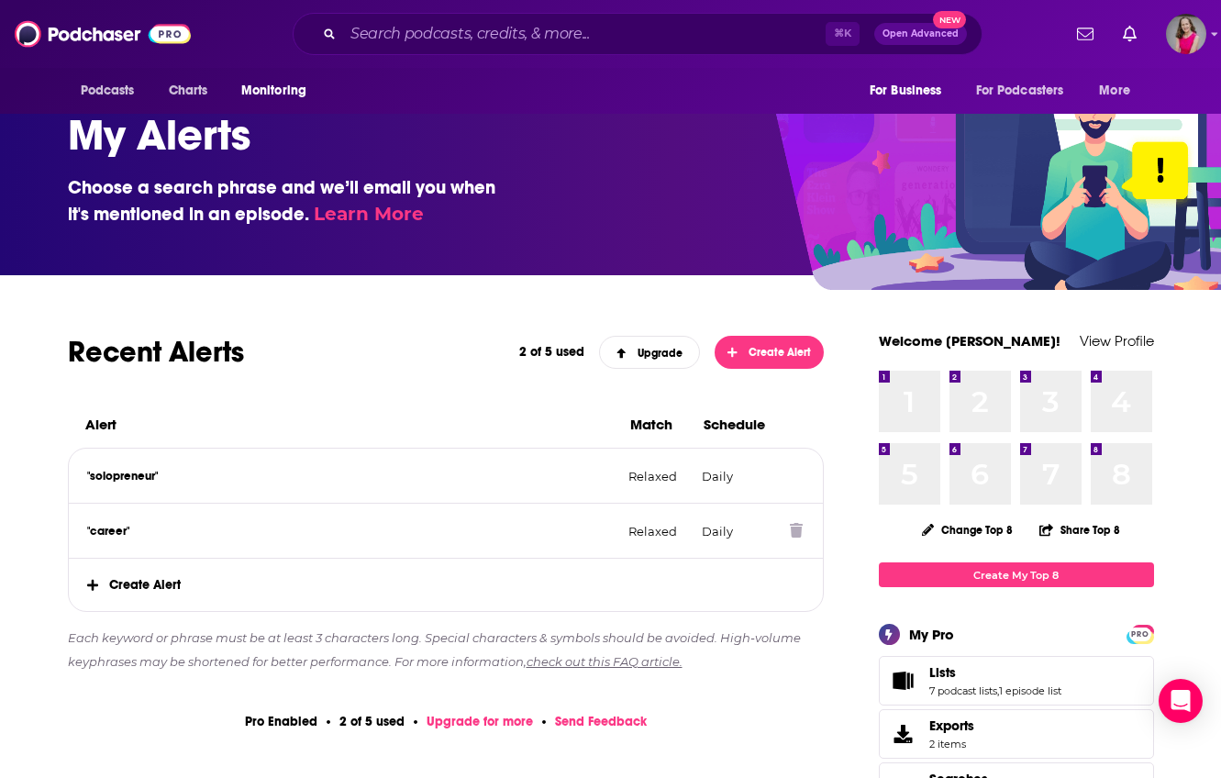
click at [800, 530] on icon at bounding box center [796, 530] width 13 height 15
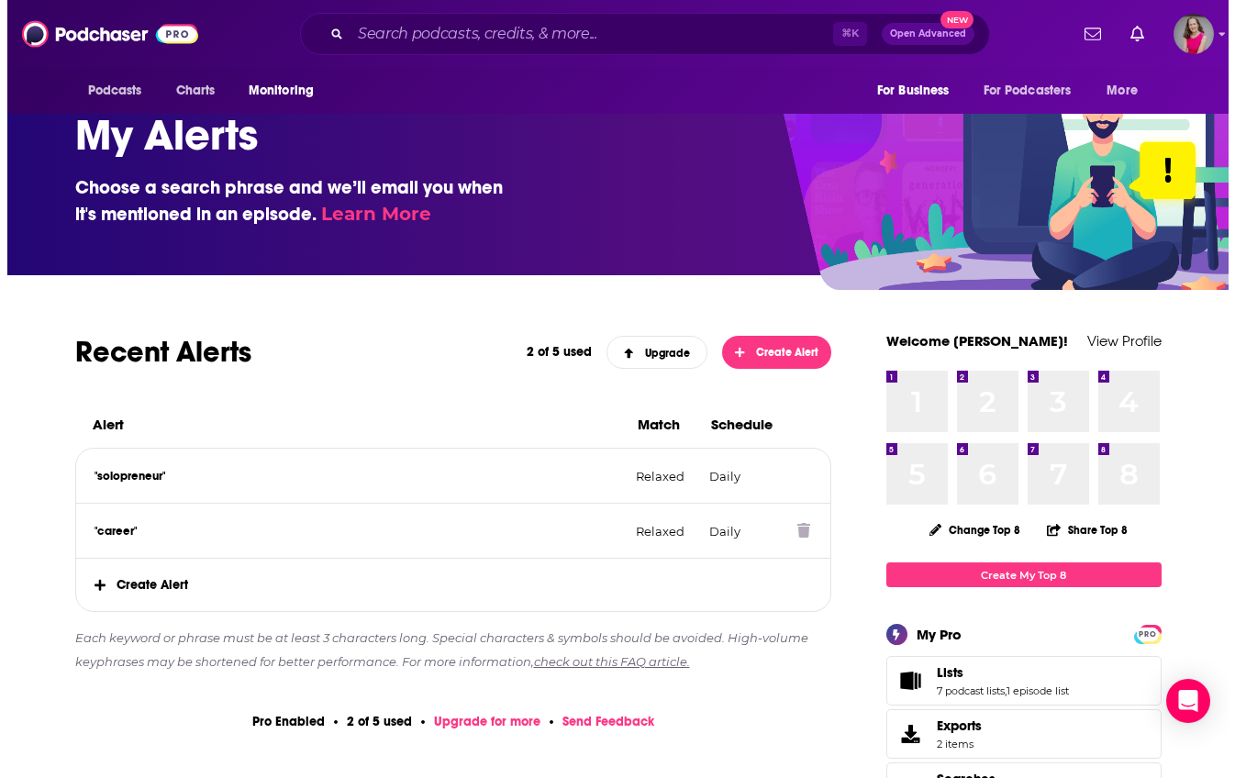
scroll to position [0, 0]
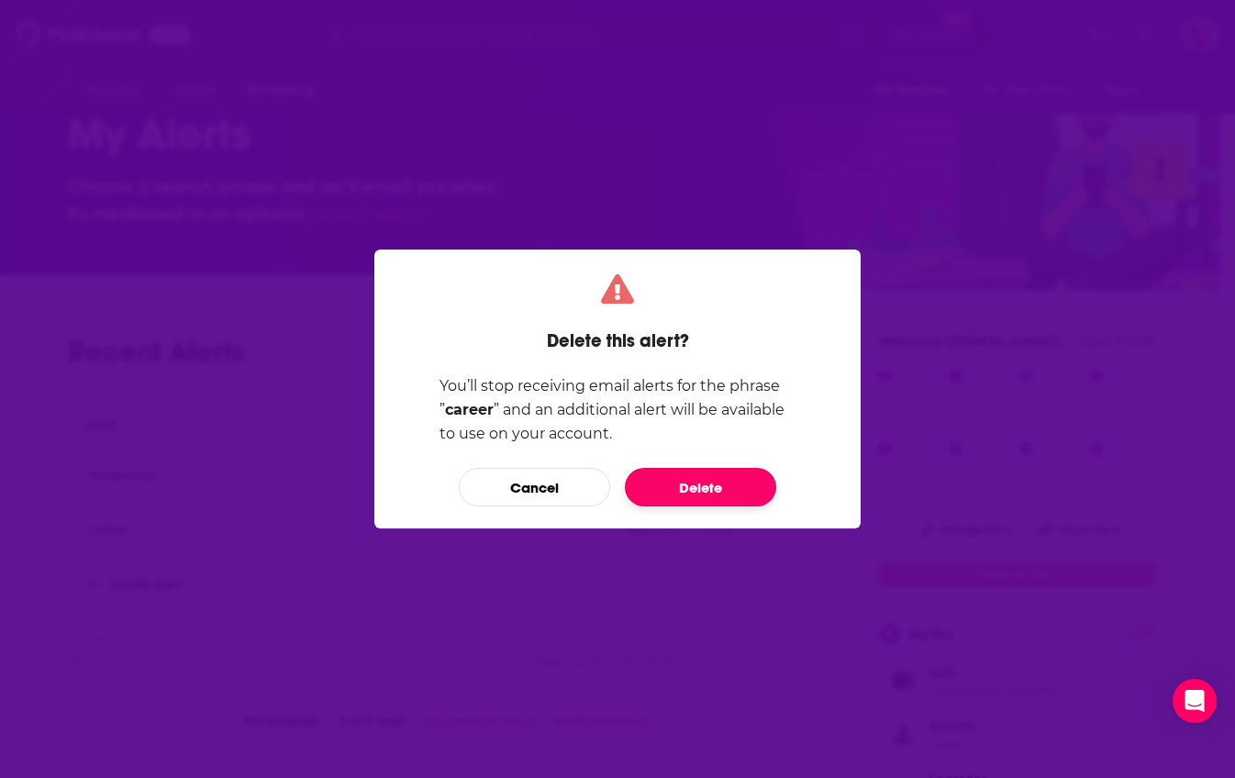
click at [735, 489] on button "Delete" at bounding box center [700, 487] width 151 height 39
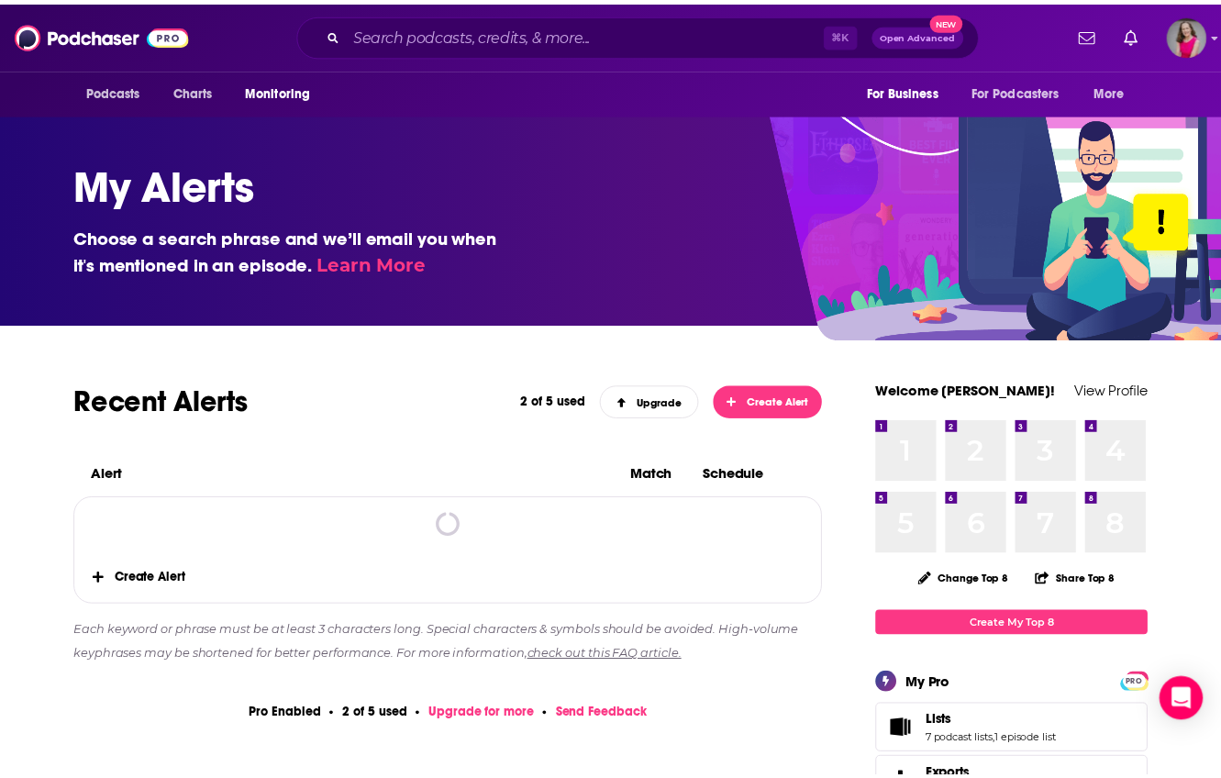
scroll to position [50, 0]
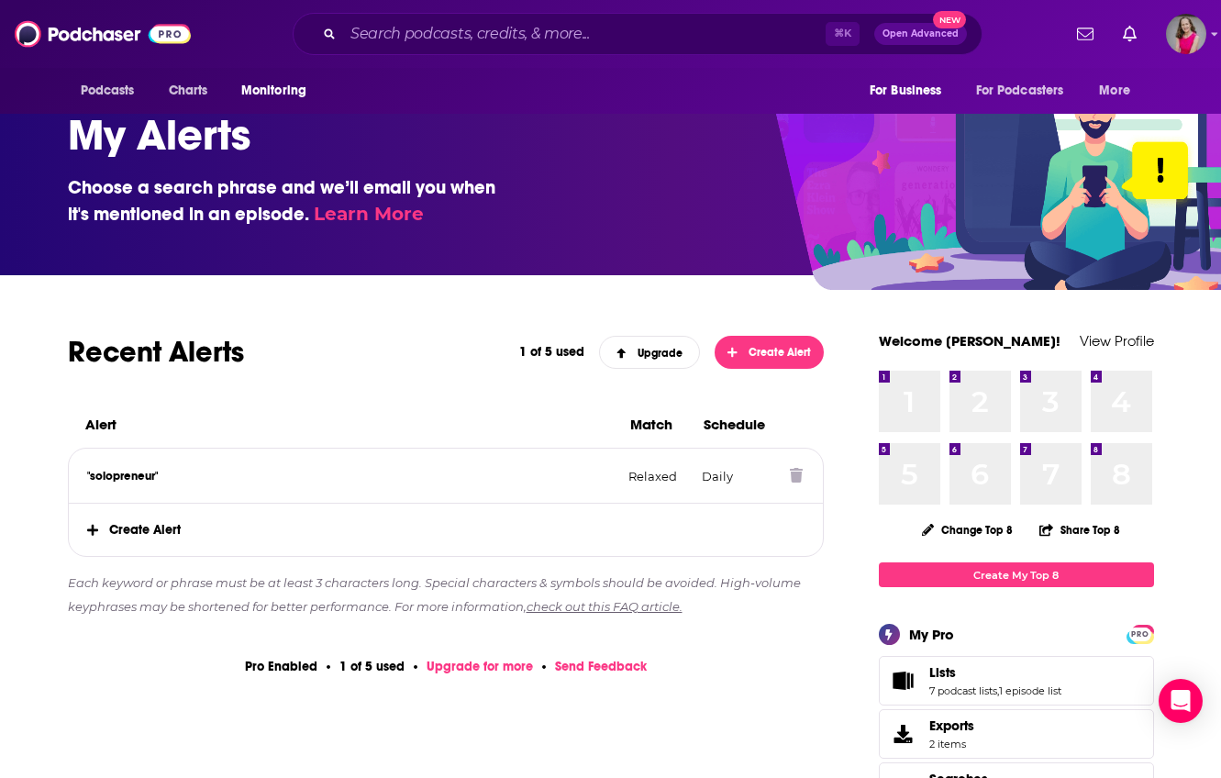
click at [792, 481] on icon at bounding box center [796, 475] width 13 height 15
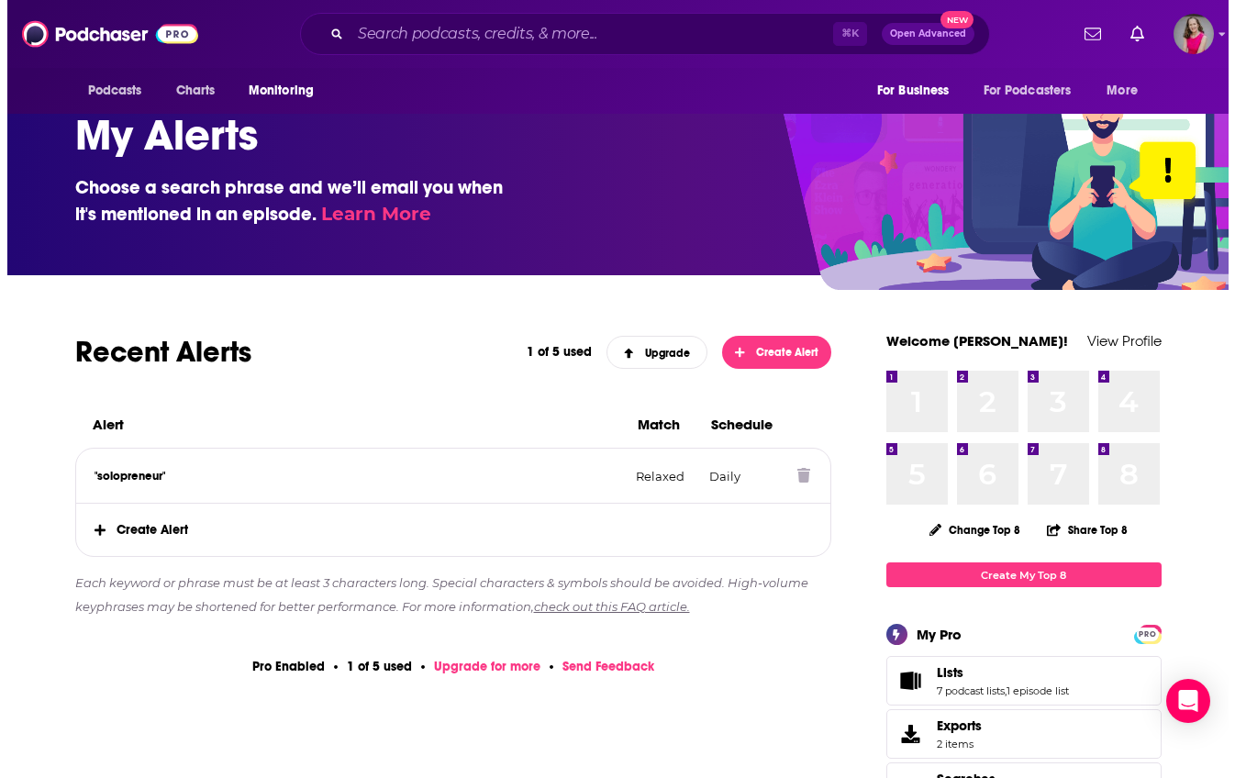
scroll to position [0, 0]
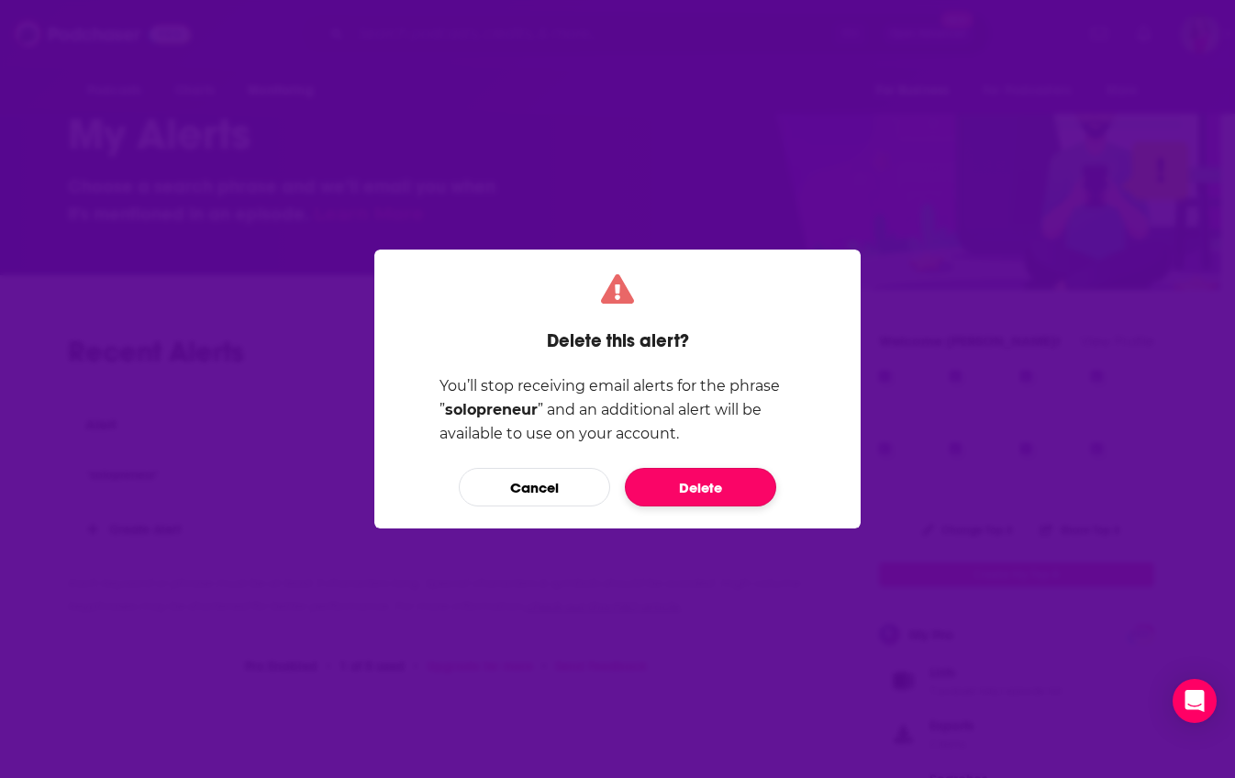
click at [709, 489] on button "Delete" at bounding box center [700, 487] width 151 height 39
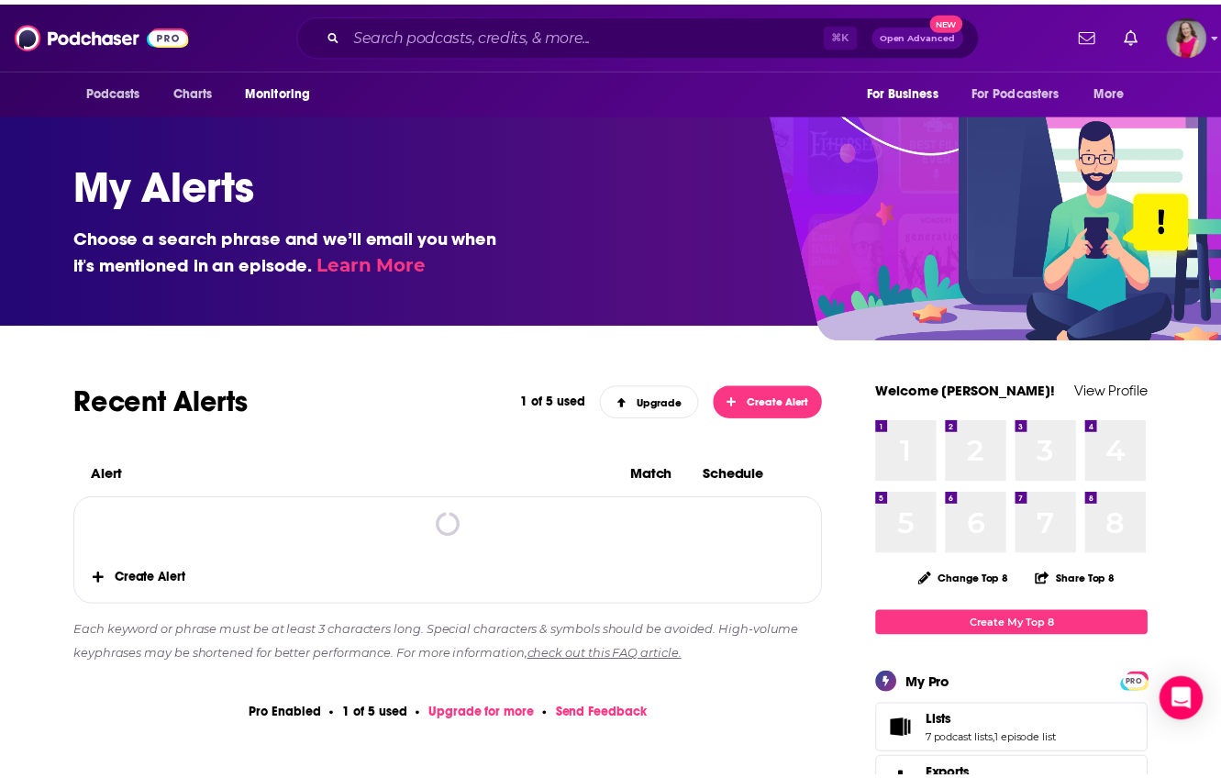
scroll to position [50, 0]
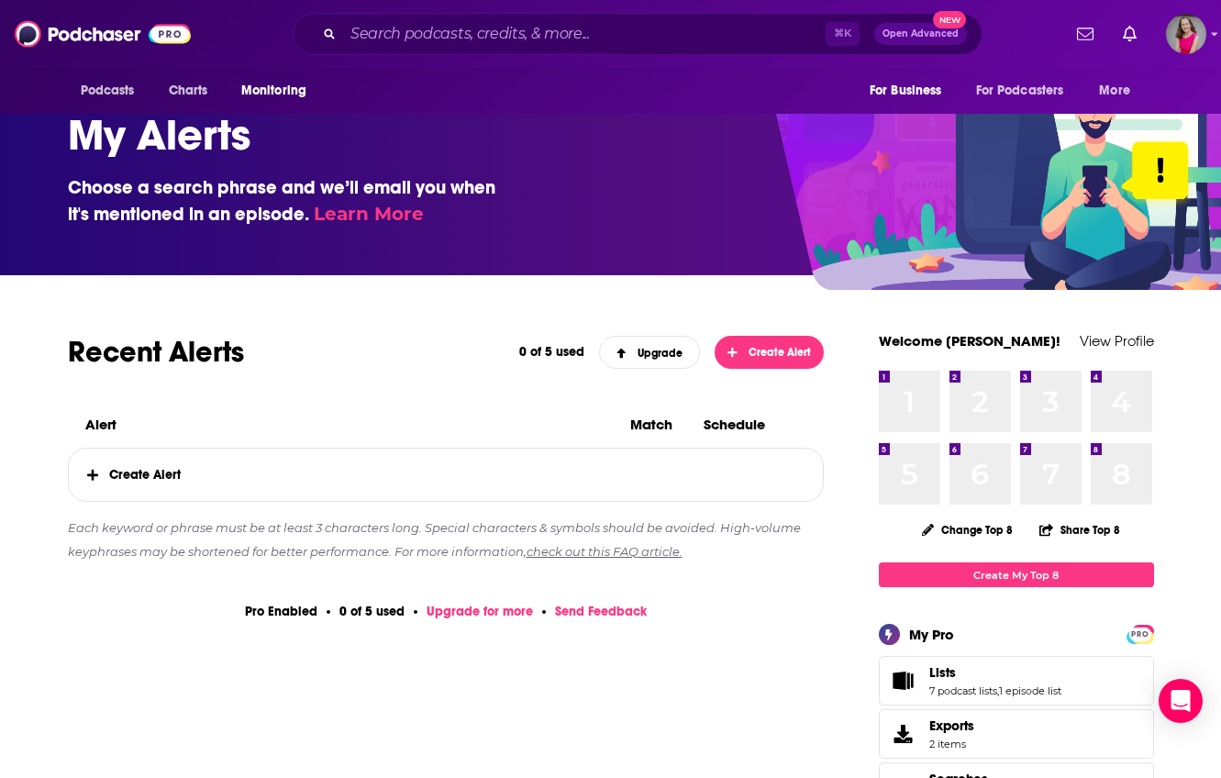
click at [167, 474] on span "Create Alert" at bounding box center [446, 475] width 755 height 52
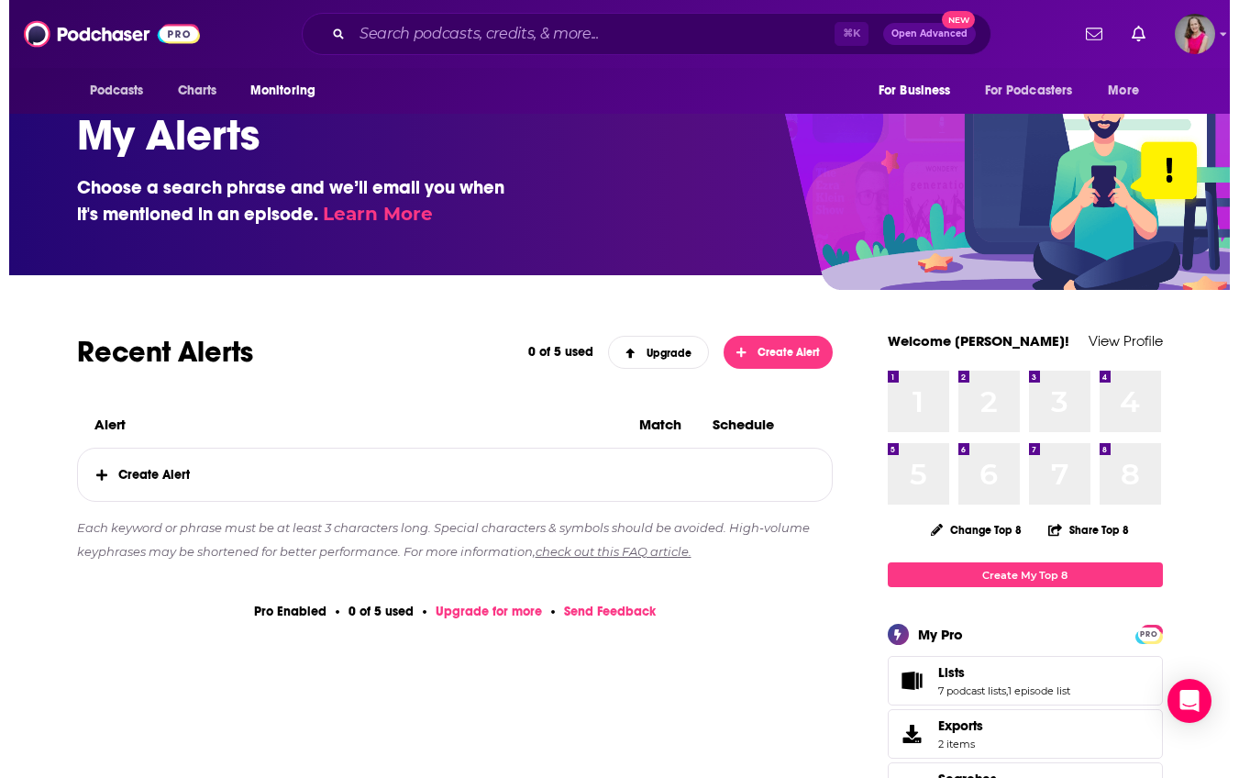
scroll to position [0, 0]
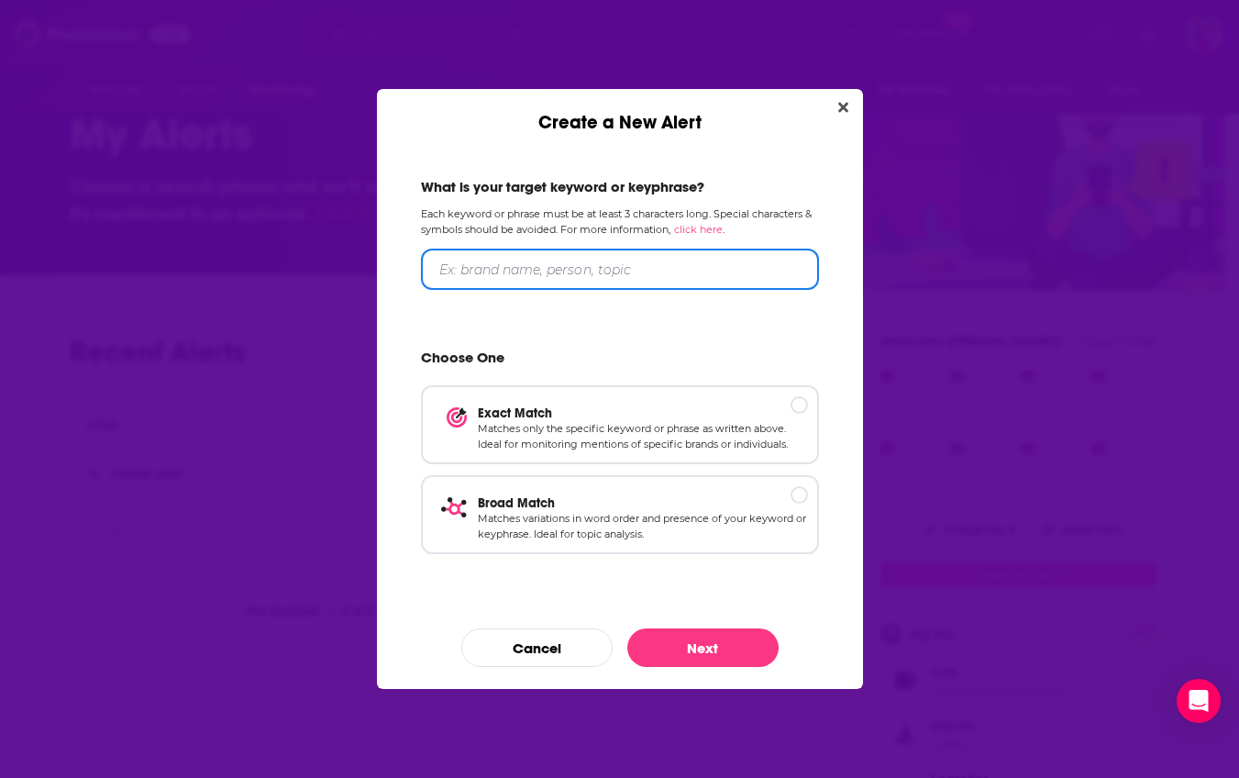
click at [581, 267] on input "Create a New Alert" at bounding box center [620, 269] width 398 height 41
type input "consulting"
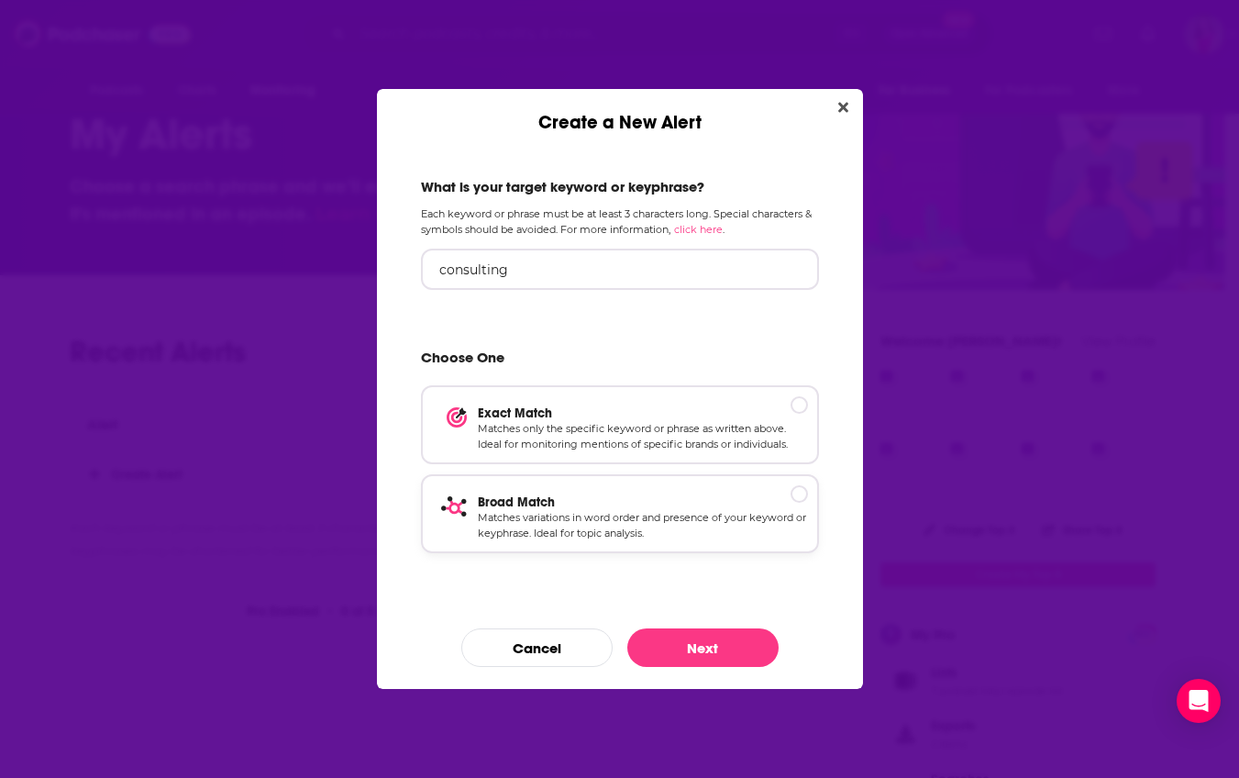
click at [709, 510] on p "Matches variations in word order and presence of your keyword or keyphrase. Ide…" at bounding box center [643, 526] width 330 height 32
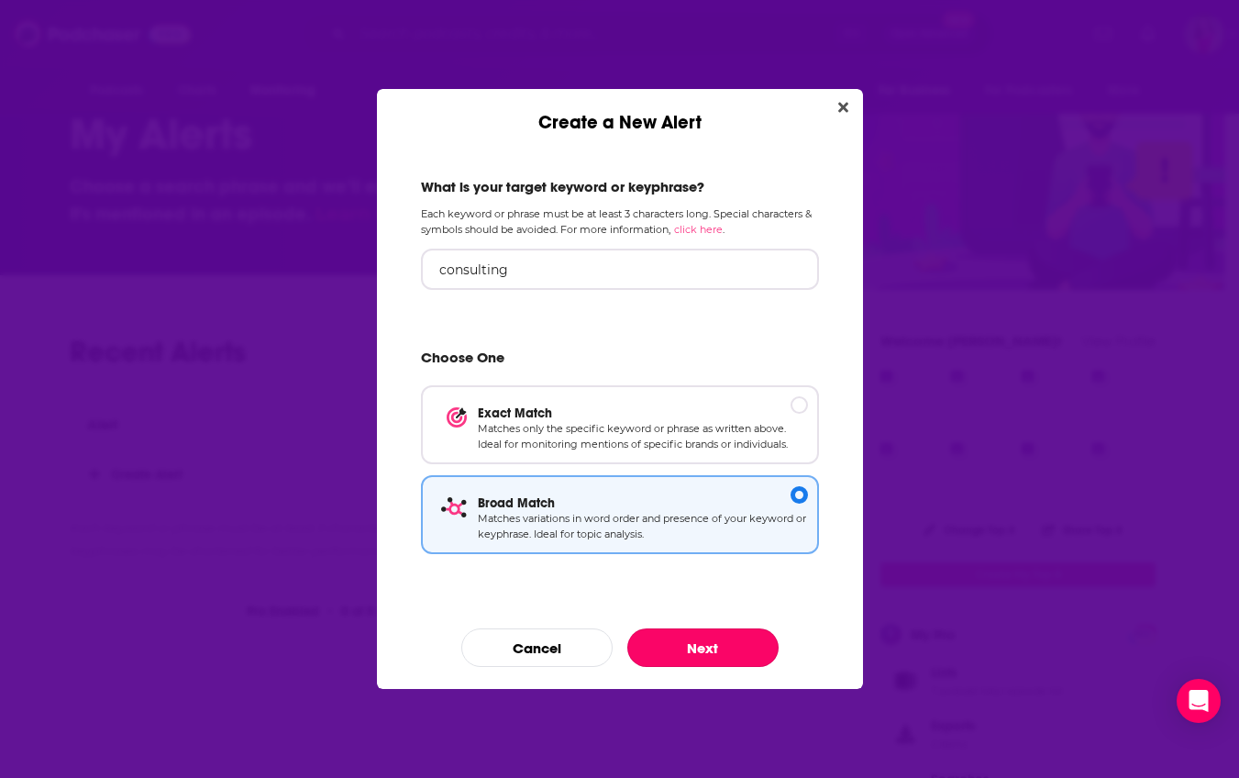
click at [692, 637] on button "Next" at bounding box center [702, 647] width 151 height 39
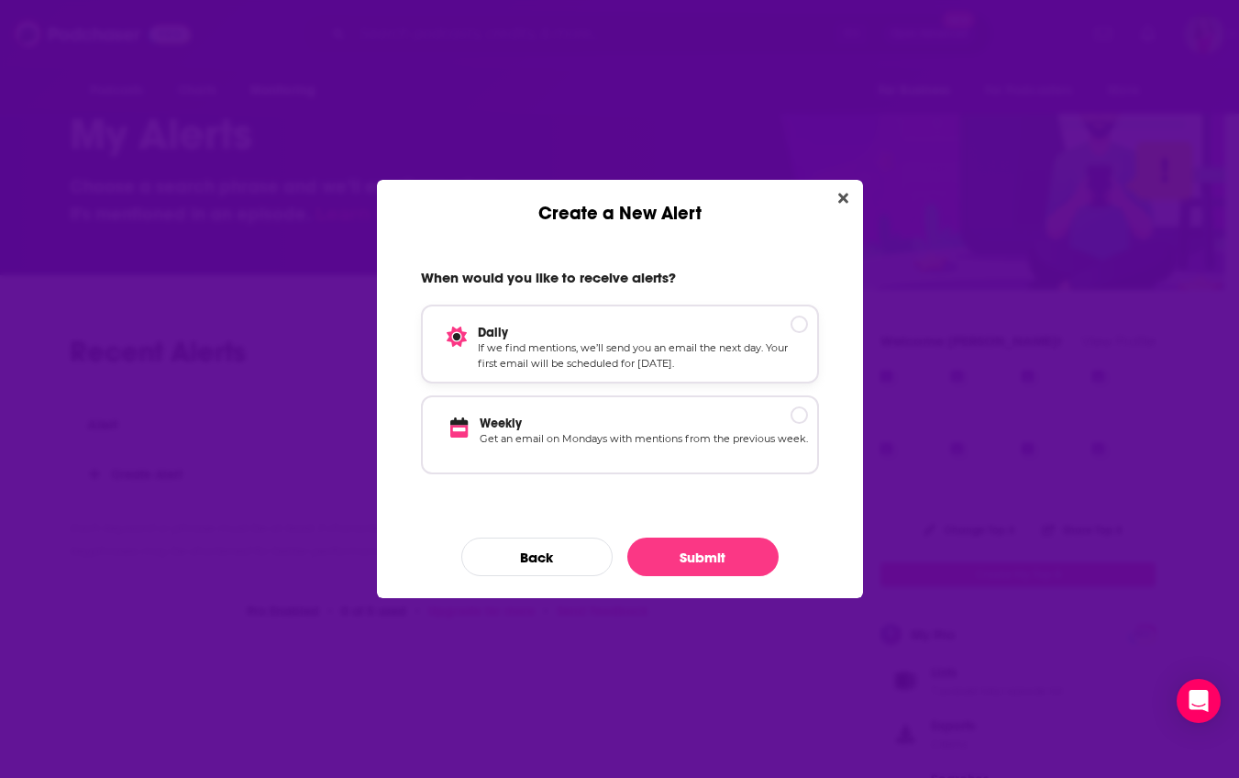
click at [799, 321] on div "Create a New Alert" at bounding box center [799, 324] width 17 height 17
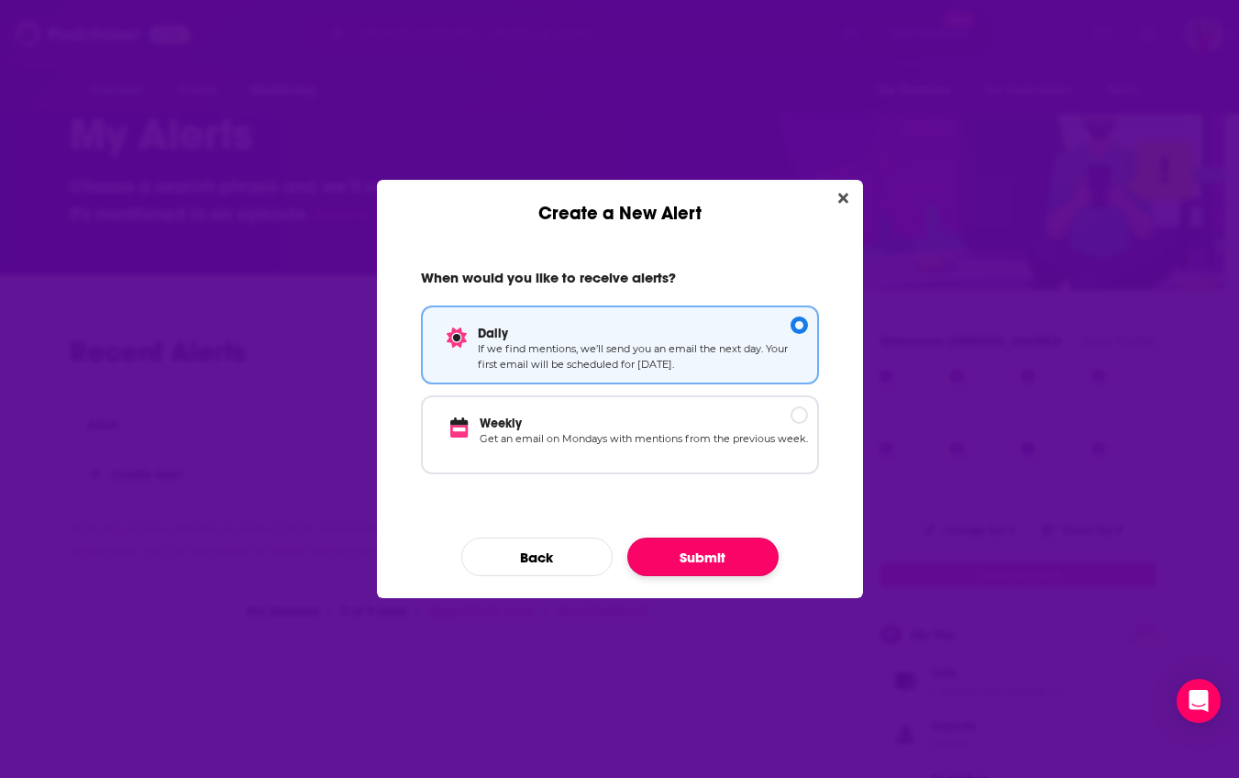
click at [723, 554] on button "Submit" at bounding box center [702, 556] width 151 height 39
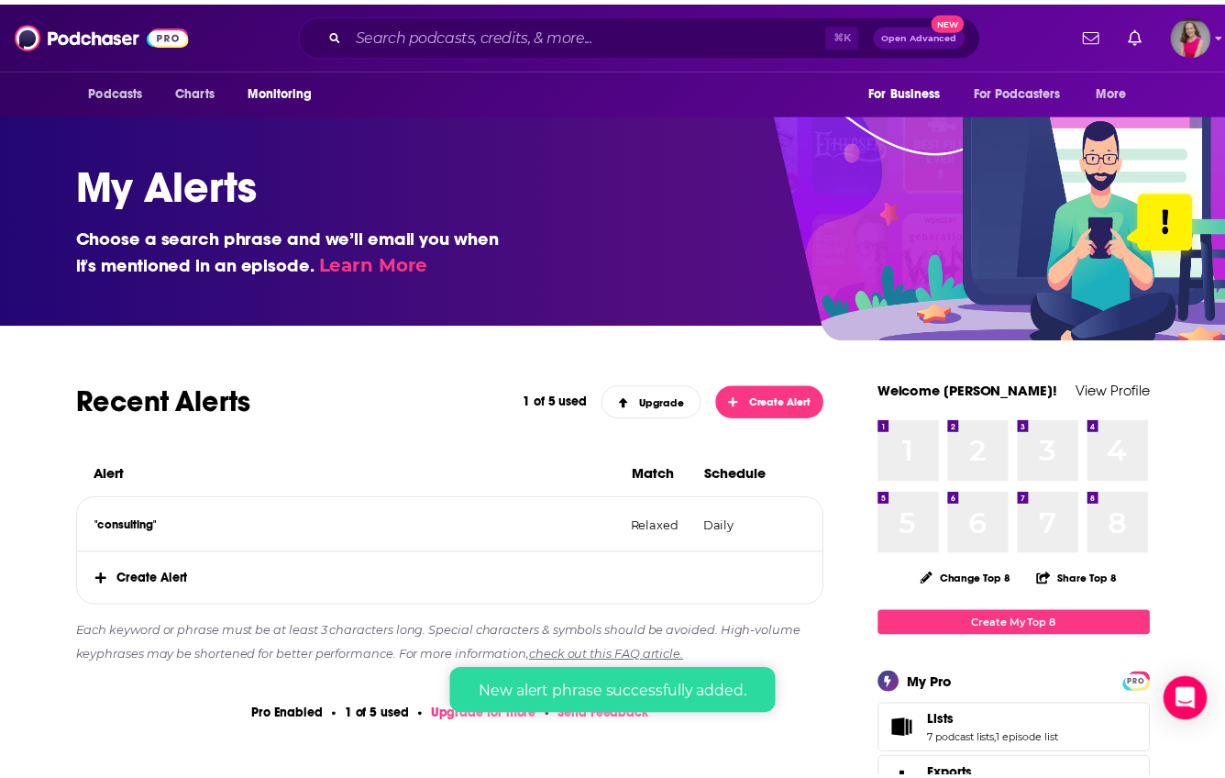
scroll to position [50, 0]
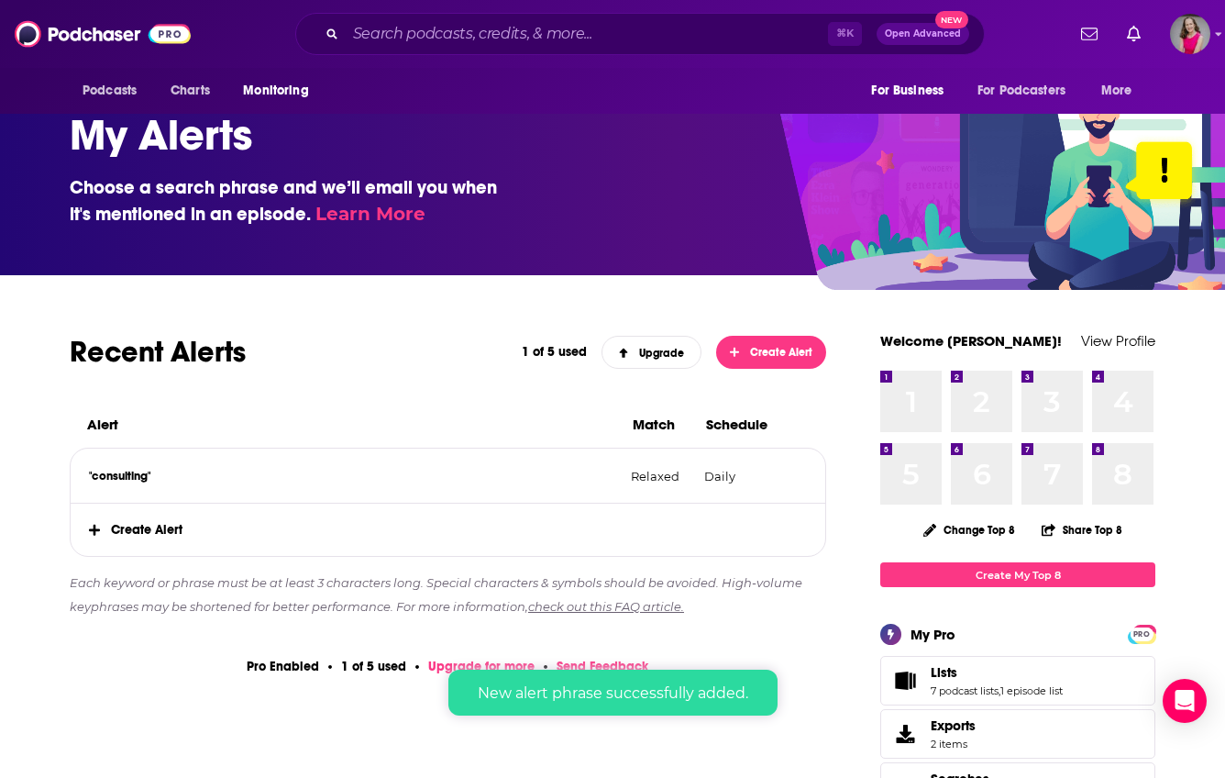
click at [134, 526] on span "Create Alert" at bounding box center [448, 530] width 755 height 52
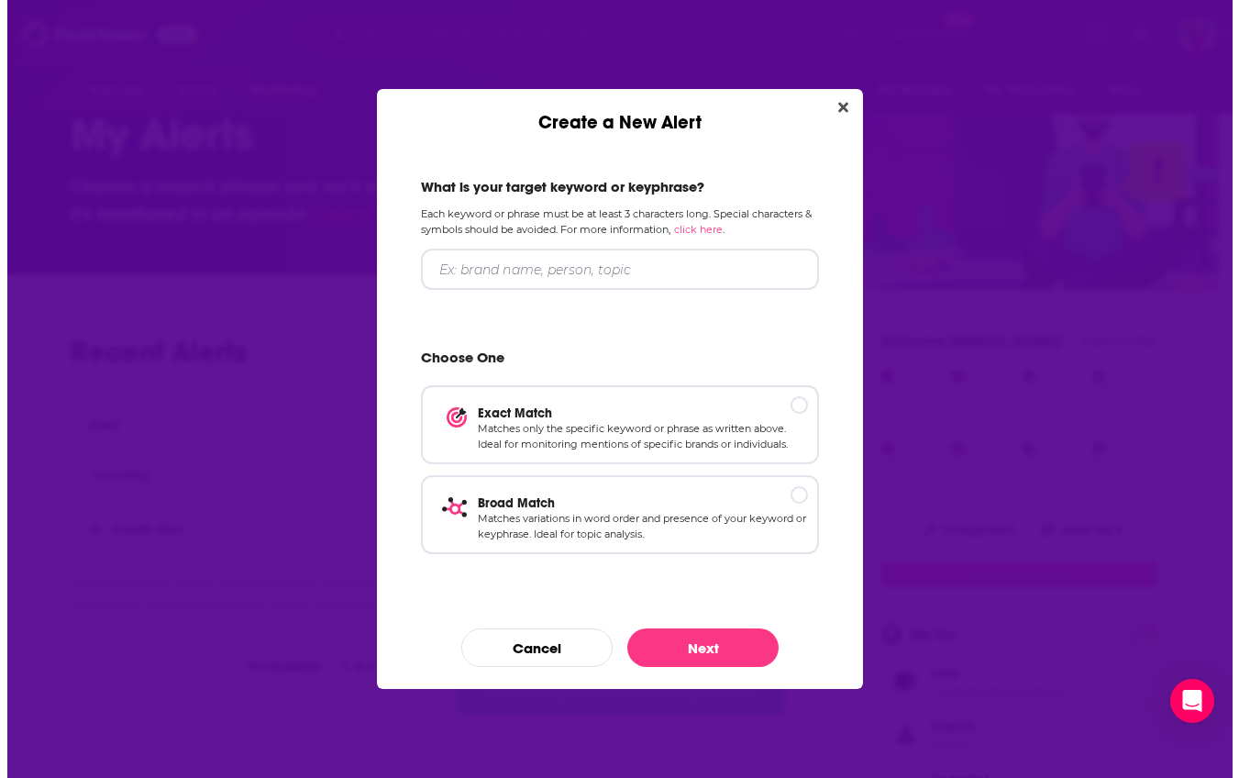
scroll to position [0, 0]
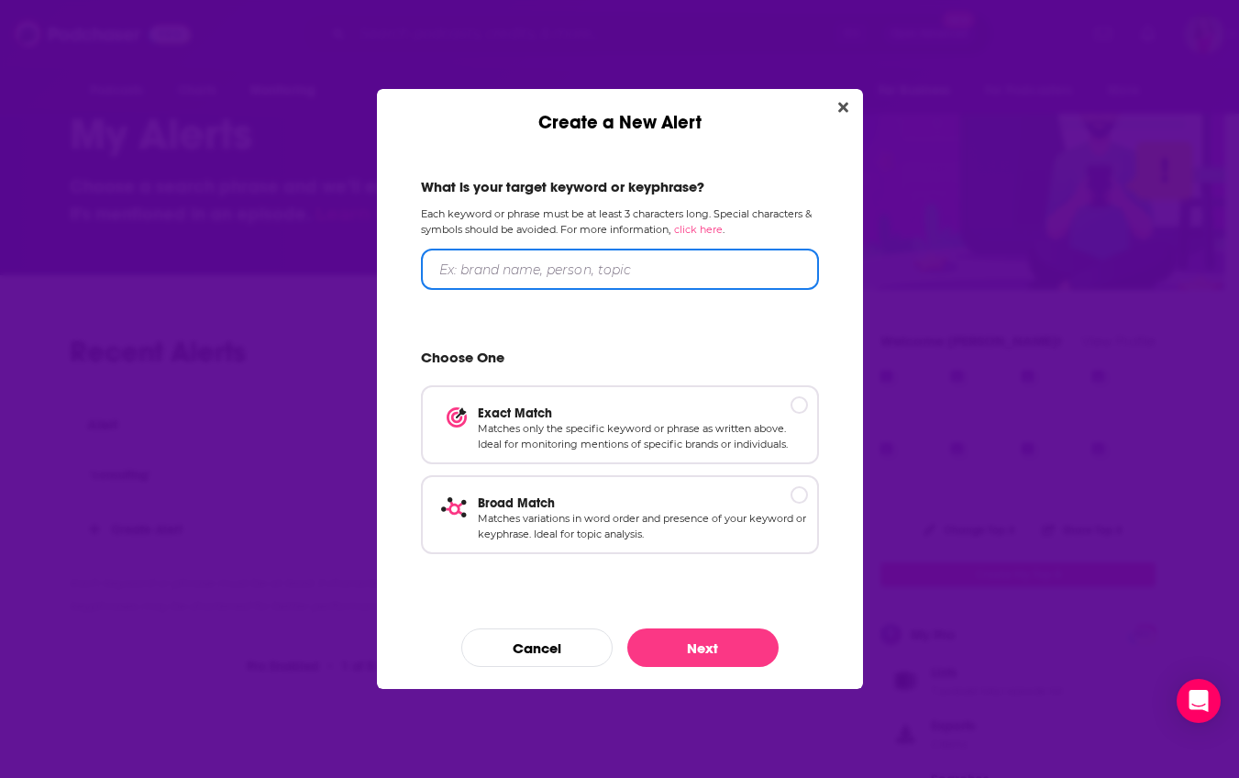
click at [516, 282] on input "Create a New Alert" at bounding box center [620, 269] width 398 height 41
type input "solopreneur"
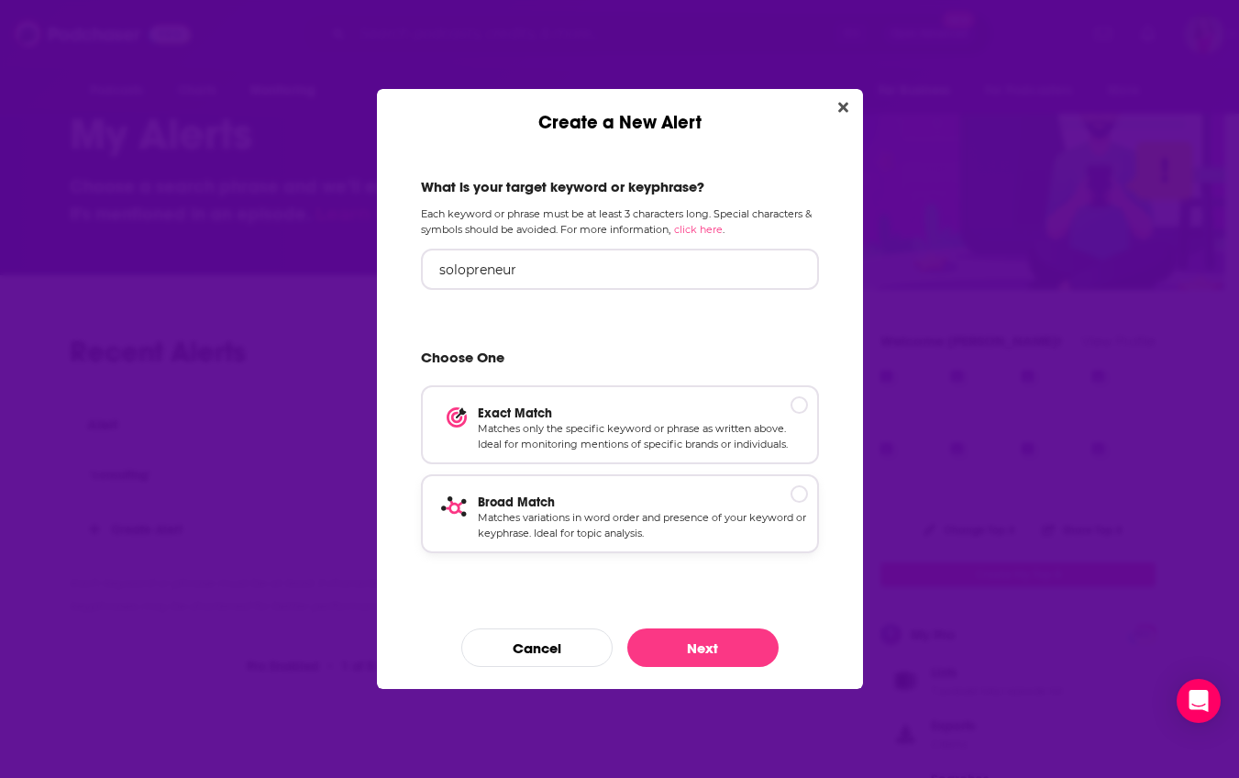
click at [803, 493] on div "Create a New Alert" at bounding box center [799, 493] width 17 height 17
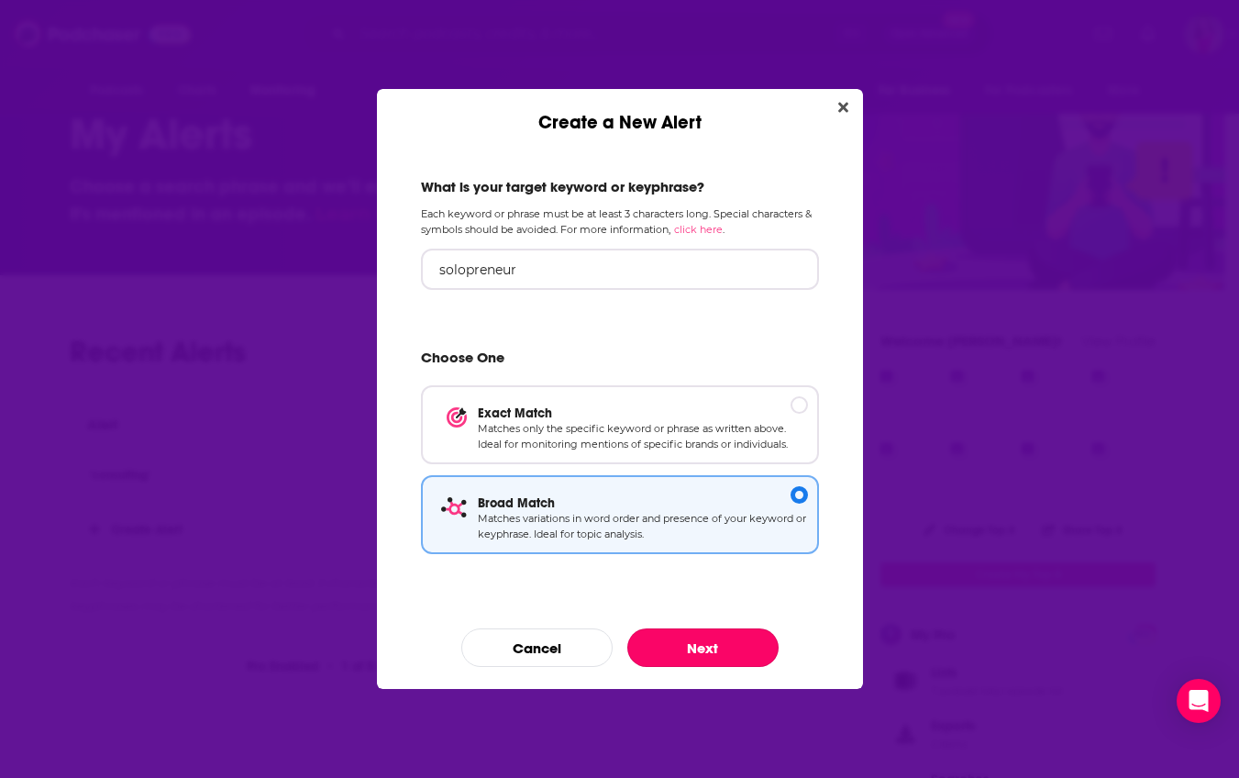
click at [726, 649] on button "Next" at bounding box center [702, 647] width 151 height 39
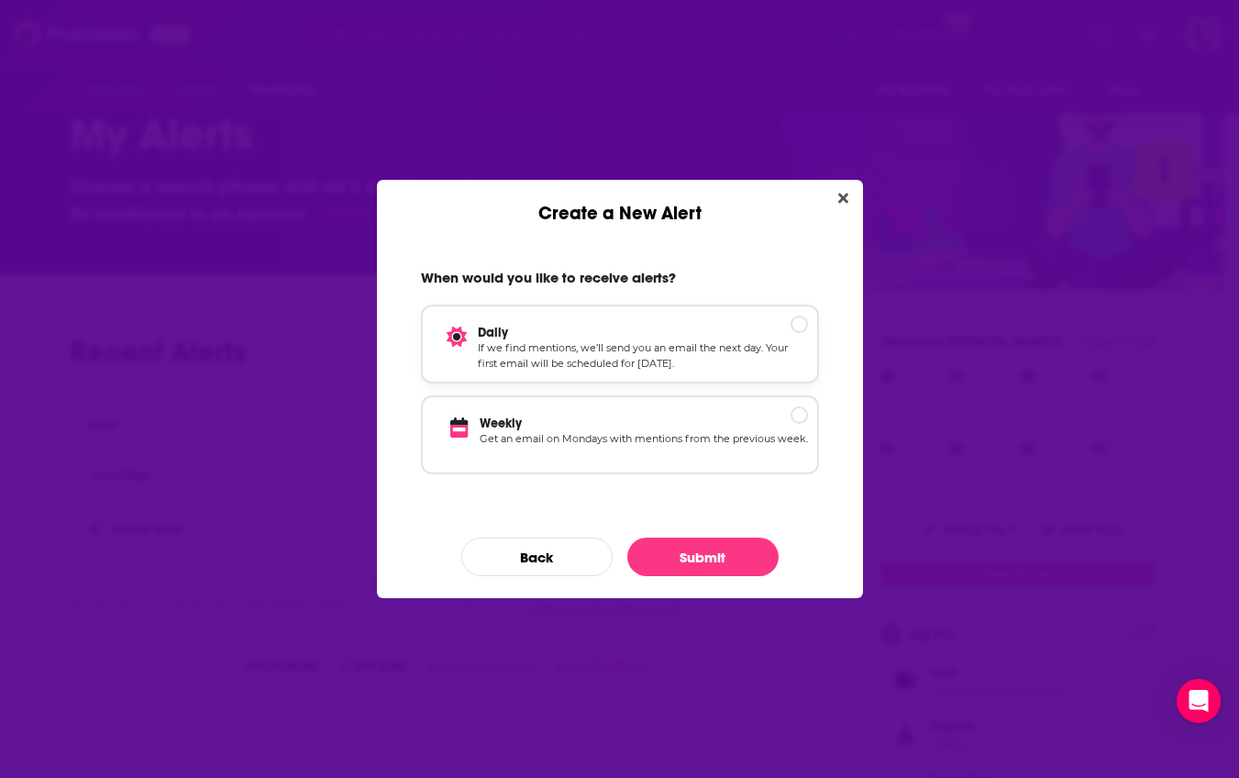
click at [803, 327] on p "Daily" at bounding box center [643, 333] width 330 height 16
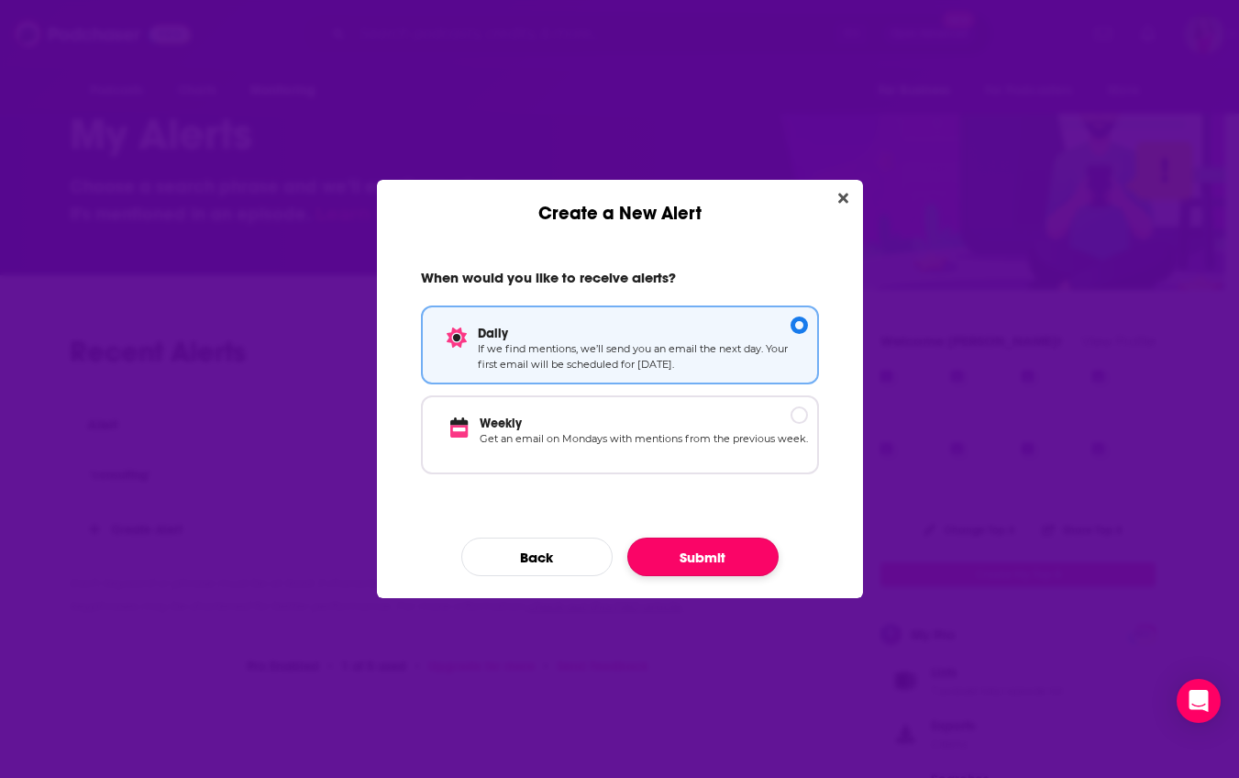
click at [707, 560] on button "Submit" at bounding box center [702, 556] width 151 height 39
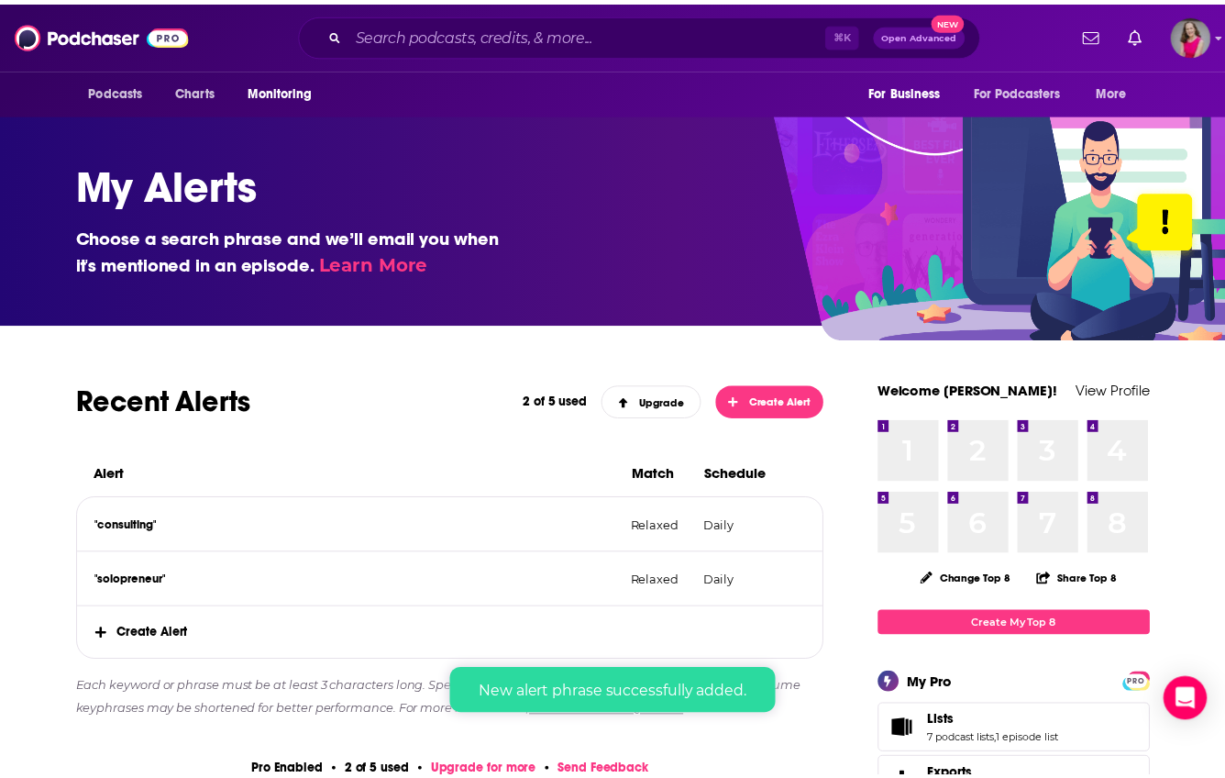
scroll to position [50, 0]
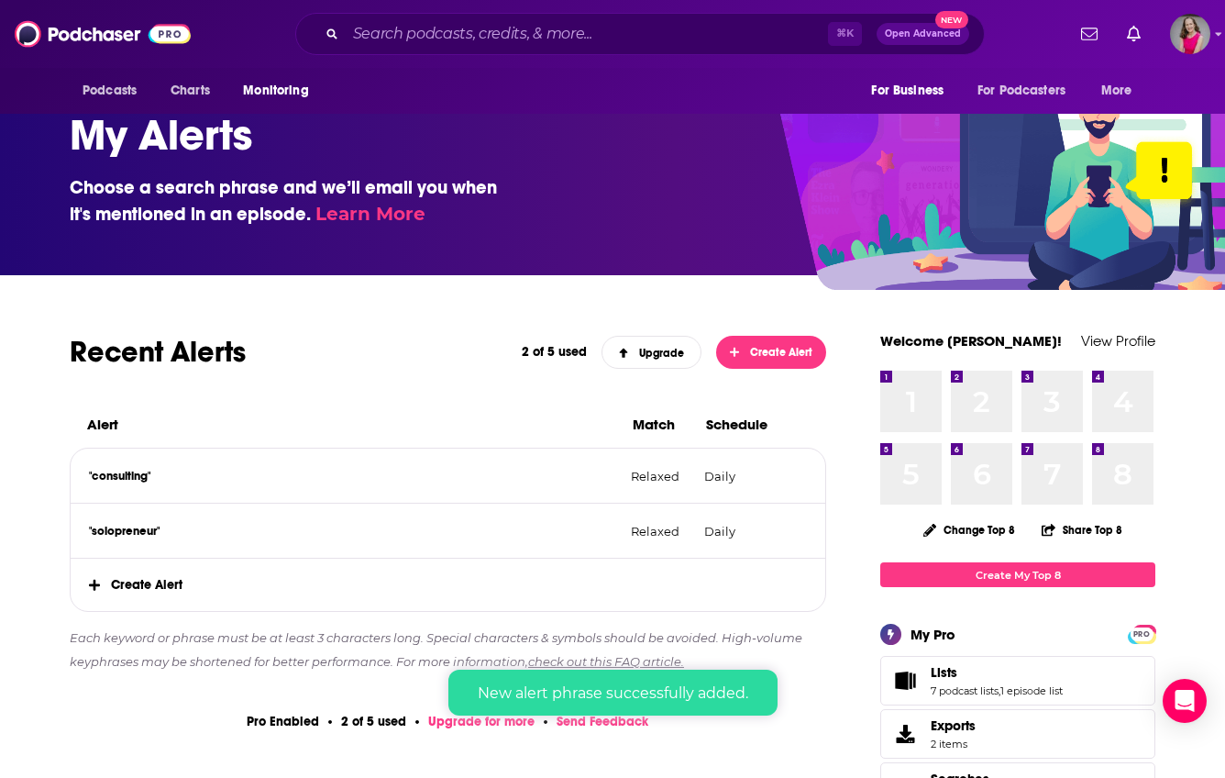
click at [162, 586] on span "Create Alert" at bounding box center [448, 585] width 755 height 52
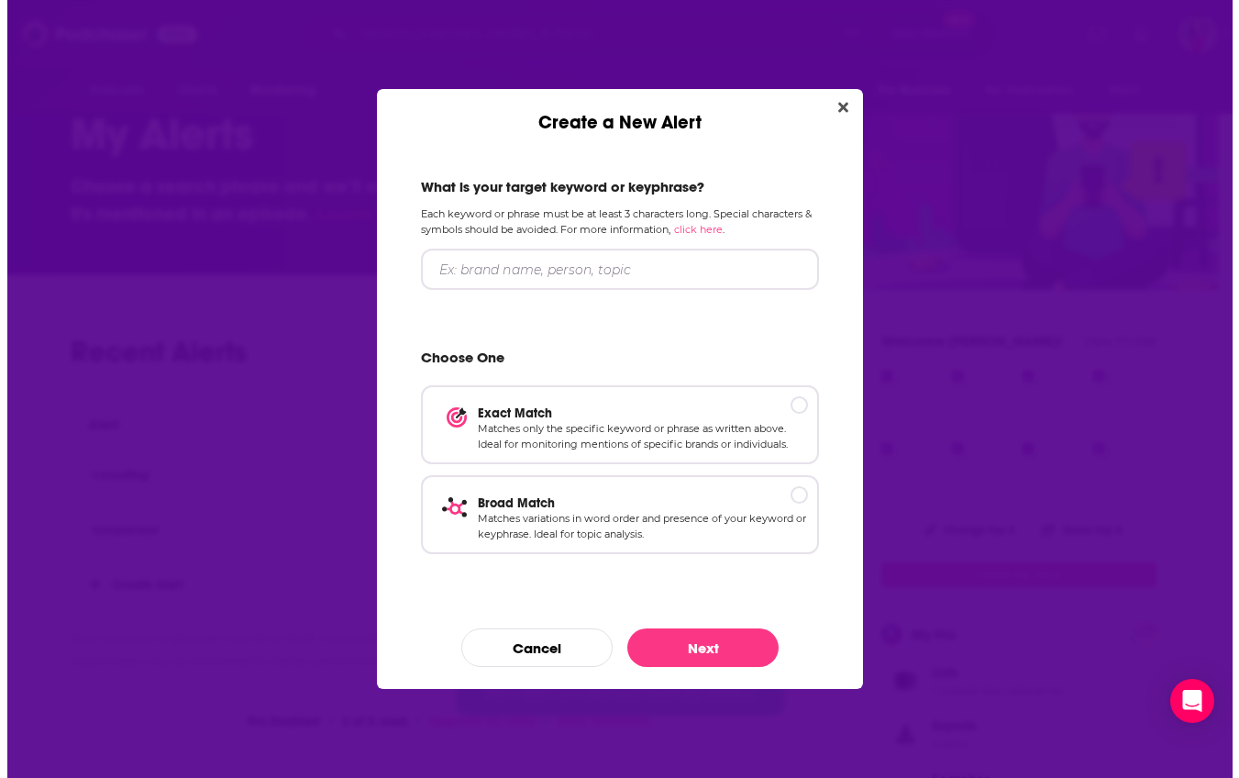
scroll to position [0, 0]
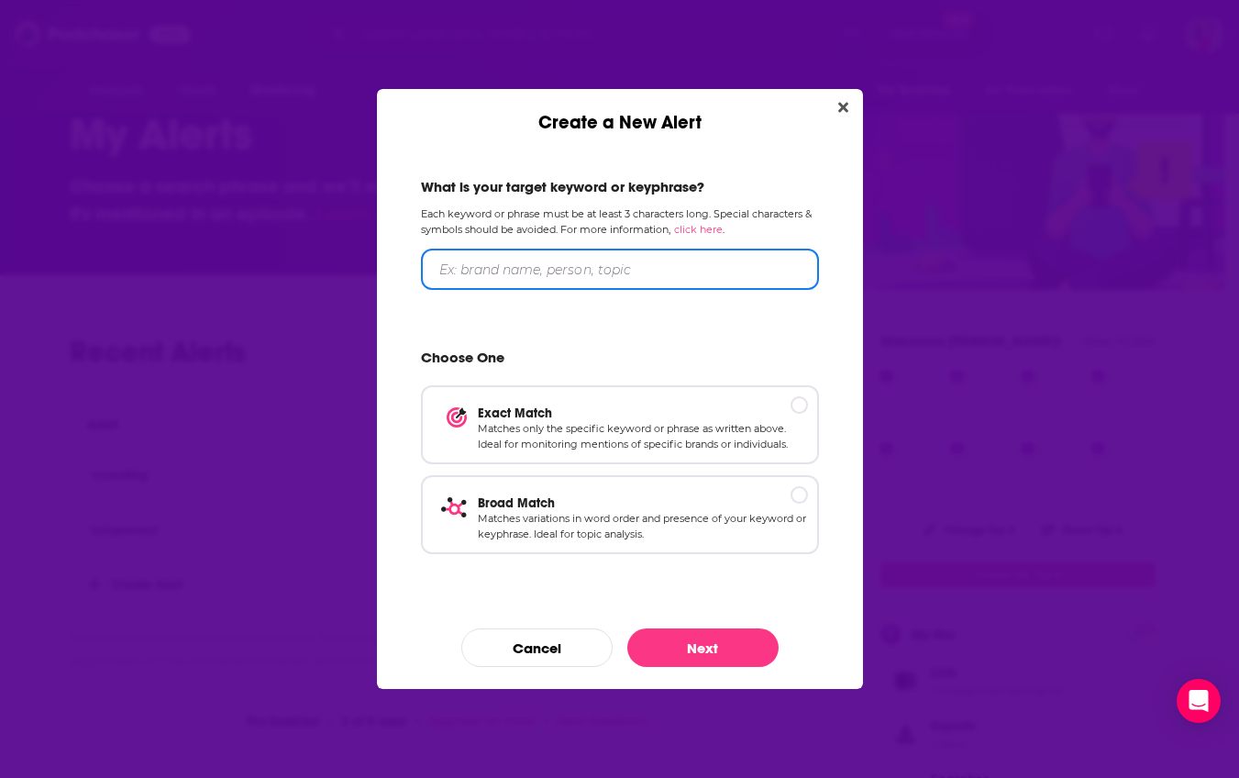
click at [461, 272] on input "Create a New Alert" at bounding box center [620, 269] width 398 height 41
type input "consulting"
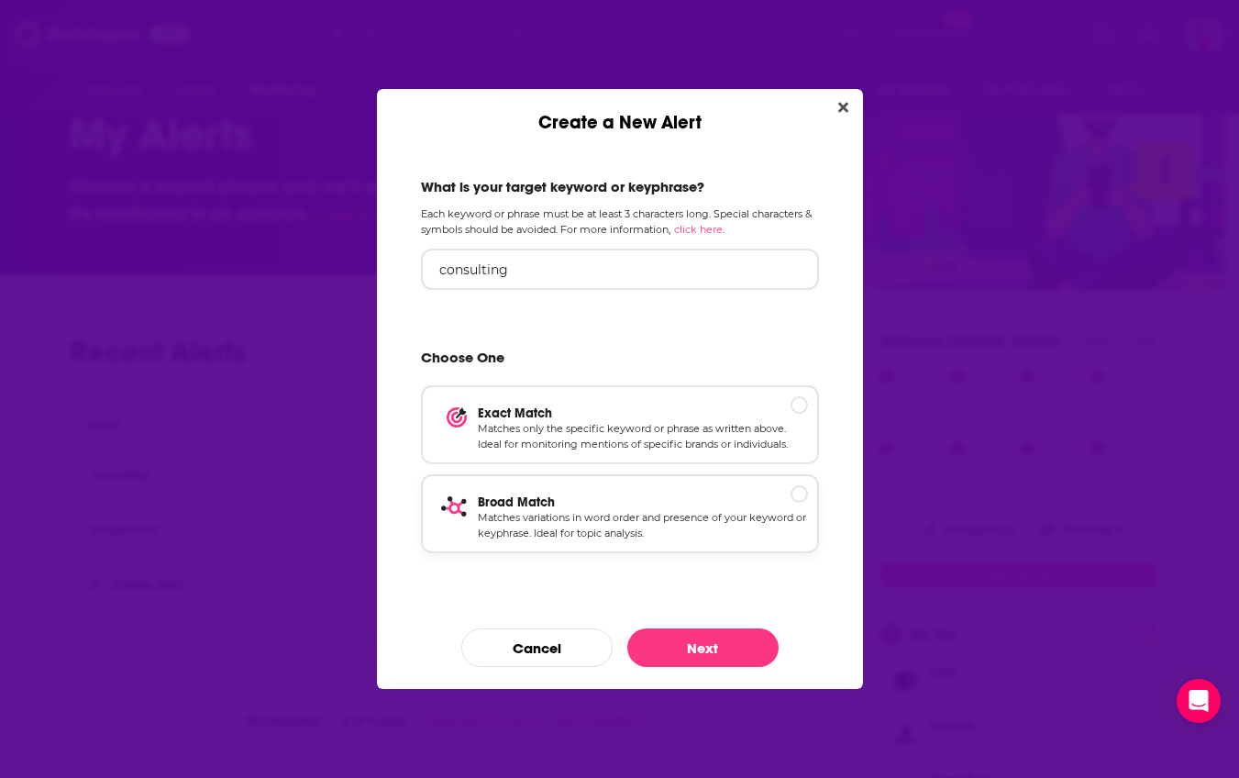
click at [798, 498] on p "Broad Match" at bounding box center [643, 502] width 330 height 16
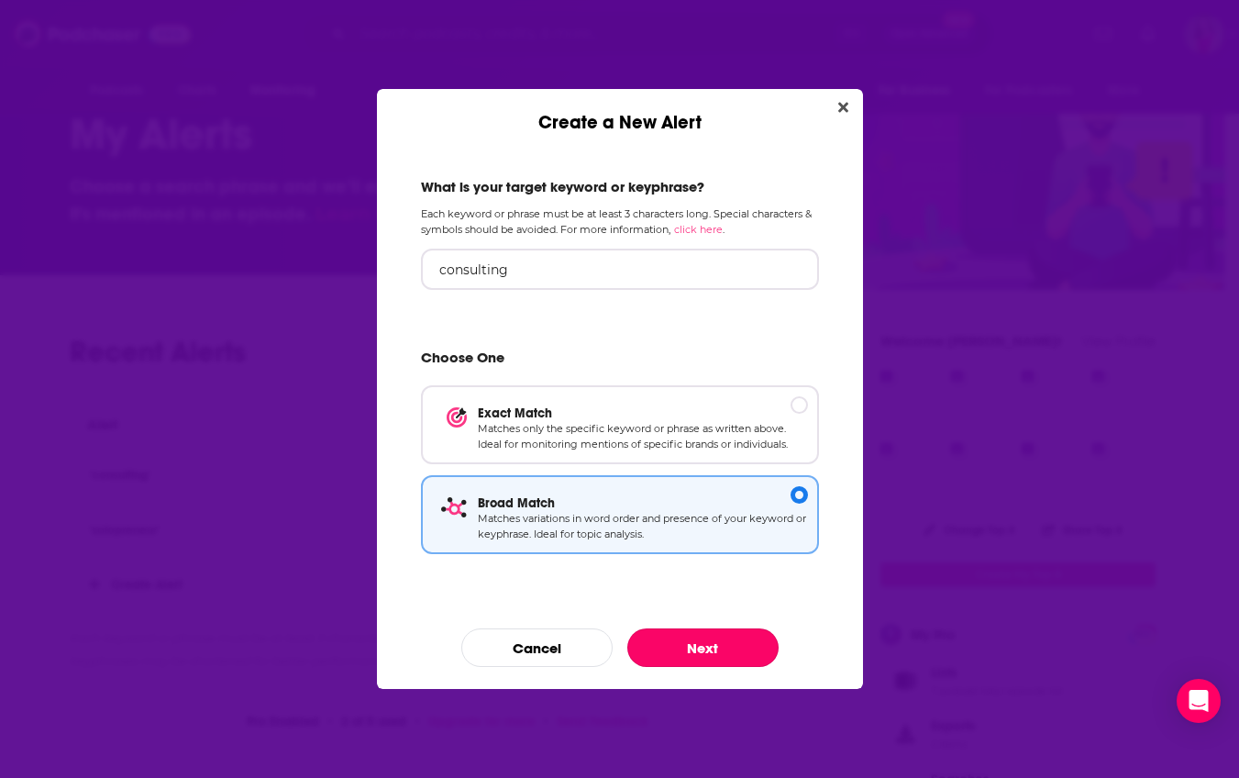
click at [724, 635] on button "Next" at bounding box center [702, 647] width 151 height 39
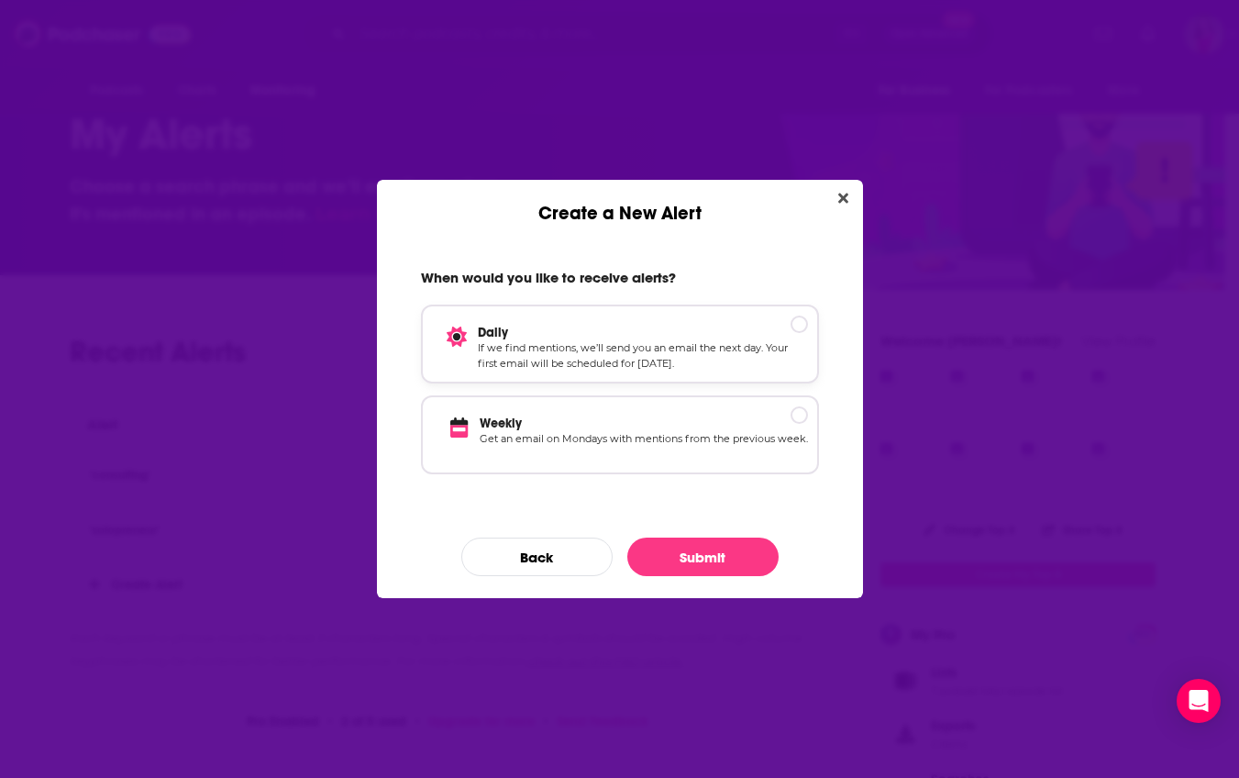
click at [798, 327] on p "Daily" at bounding box center [643, 333] width 330 height 16
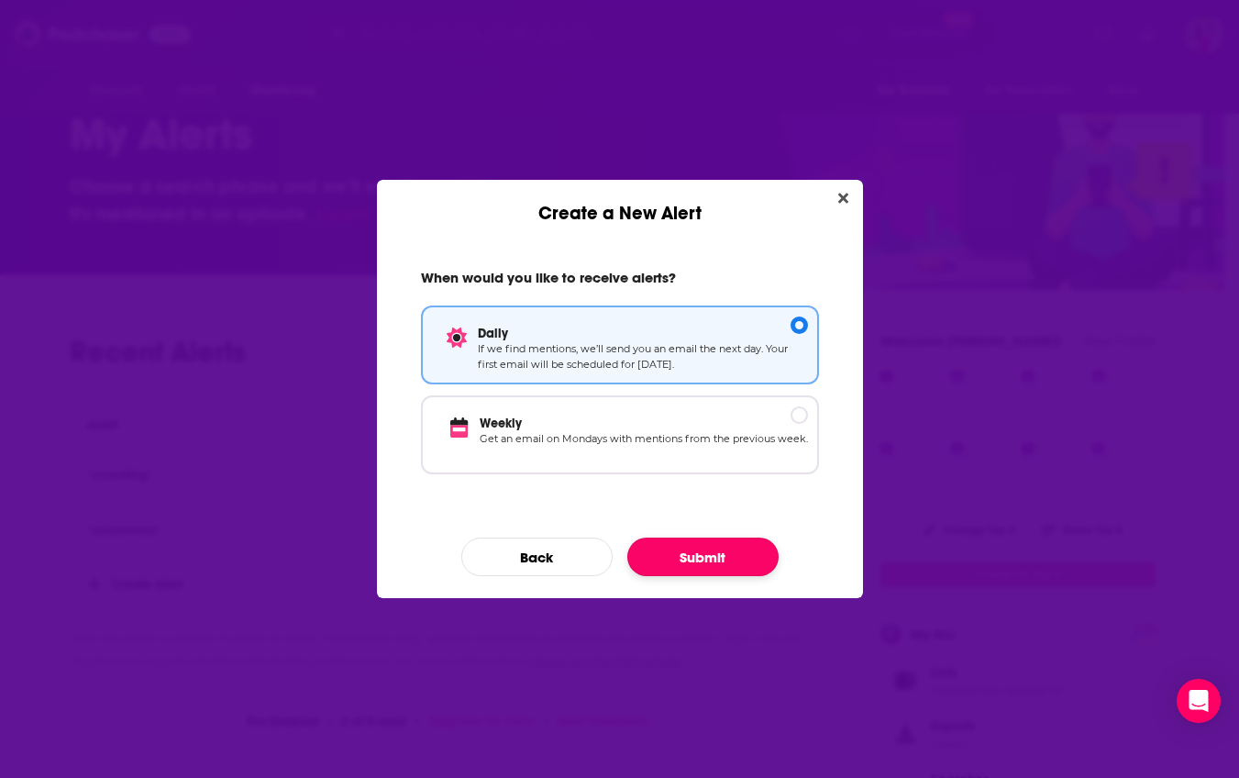
click at [713, 567] on button "Submit" at bounding box center [702, 556] width 151 height 39
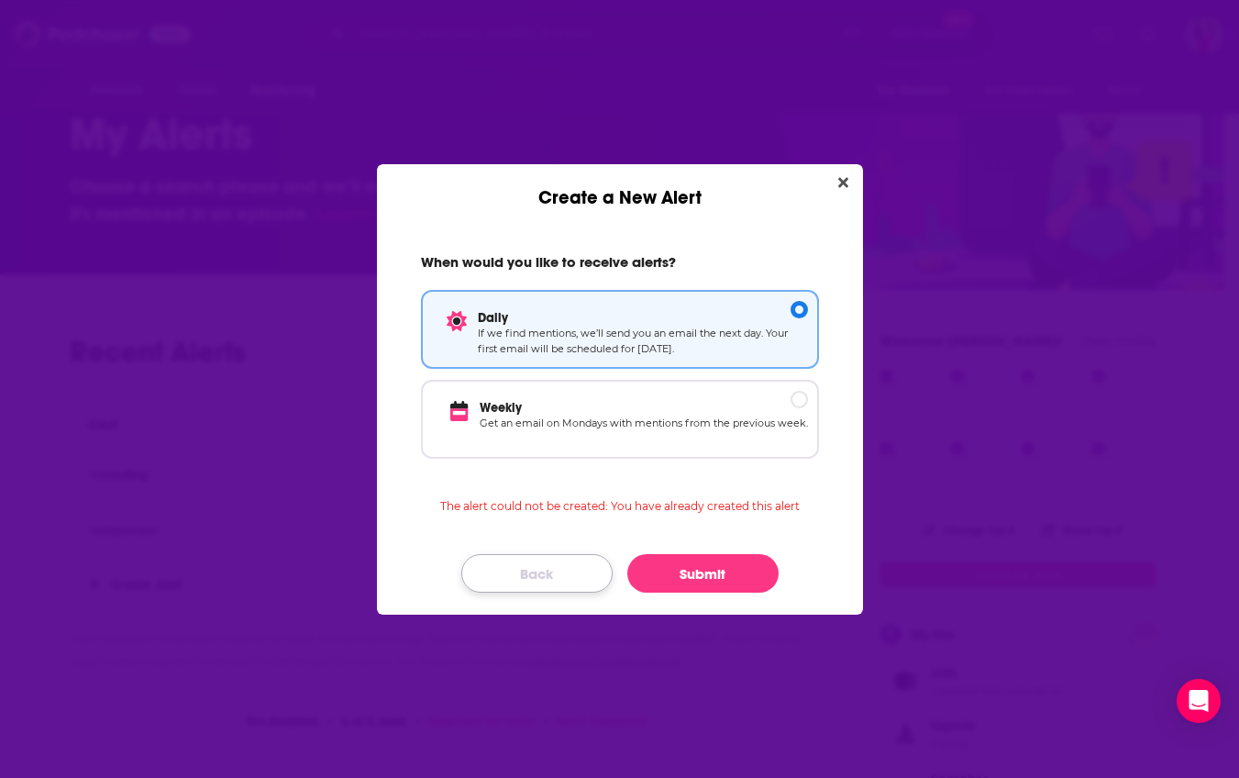
click at [576, 578] on button "Back" at bounding box center [536, 573] width 151 height 39
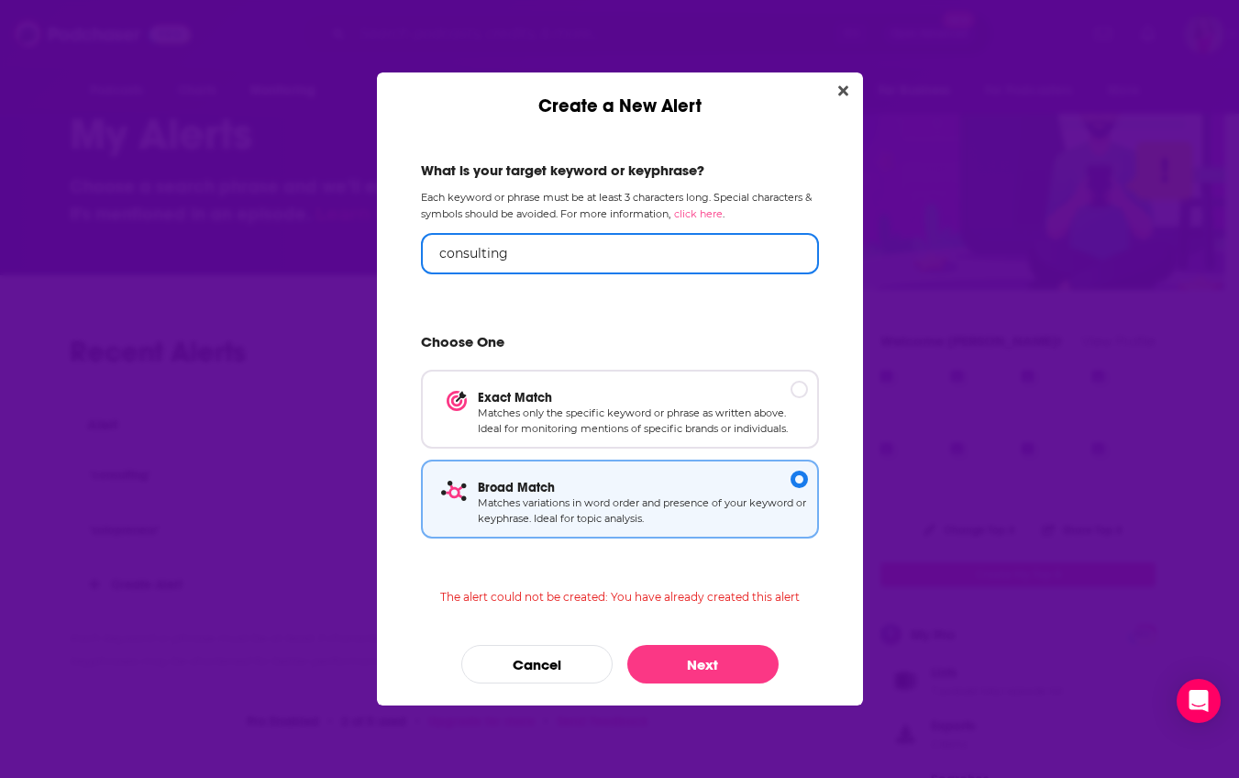
click at [440, 251] on input "consulting" at bounding box center [620, 253] width 398 height 41
type input "independent consulting"
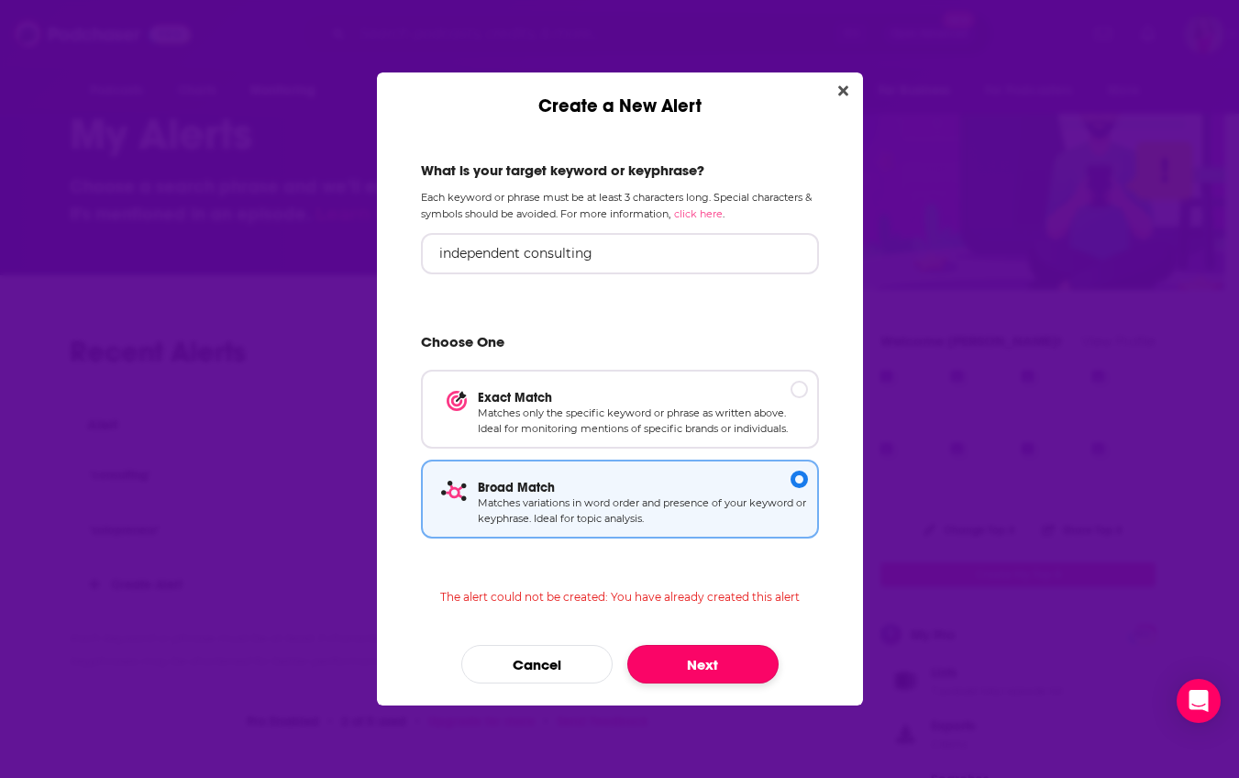
click at [696, 659] on button "Next" at bounding box center [702, 664] width 151 height 39
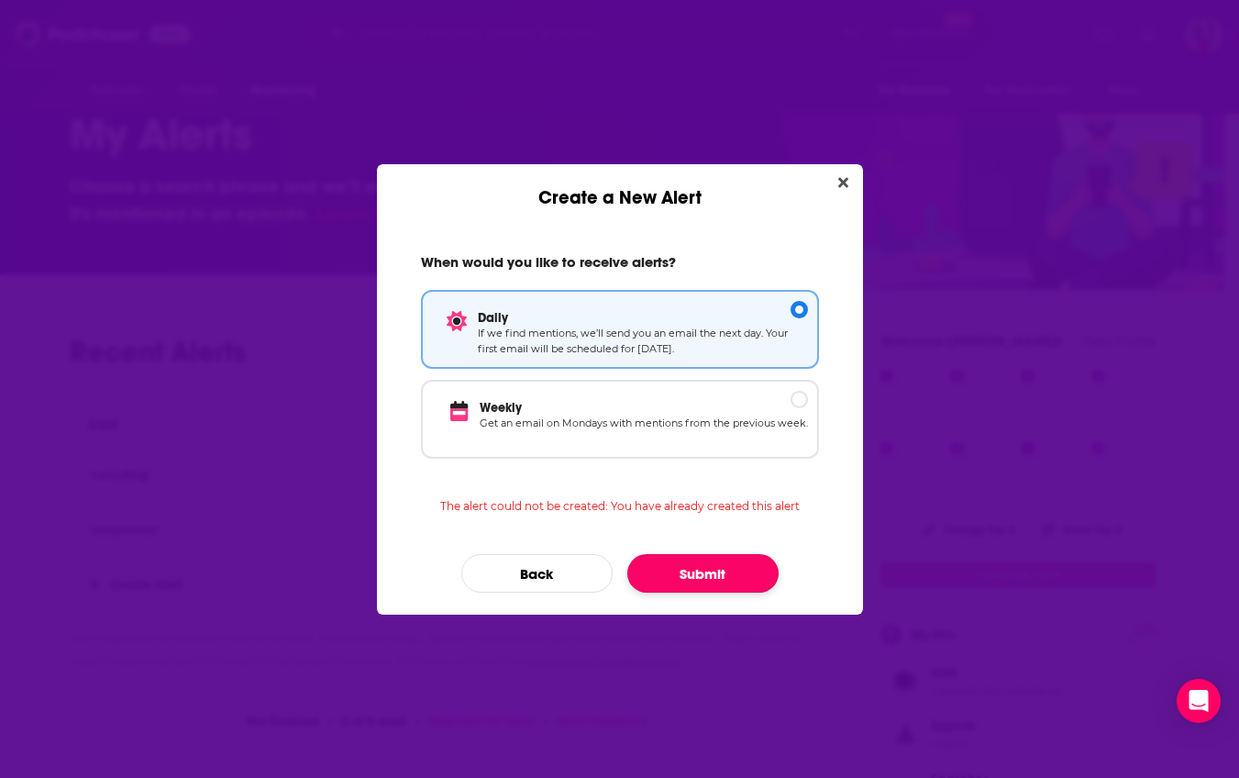
click at [737, 565] on button "Submit" at bounding box center [702, 573] width 151 height 39
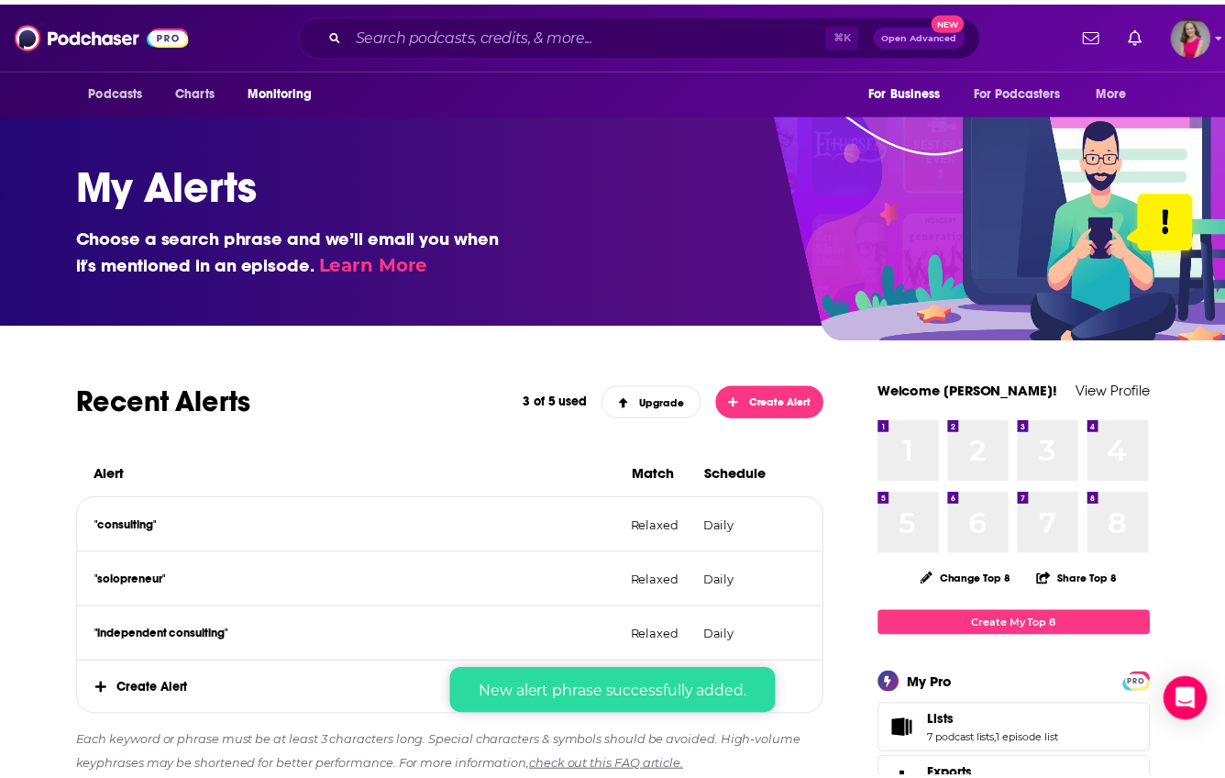
scroll to position [50, 0]
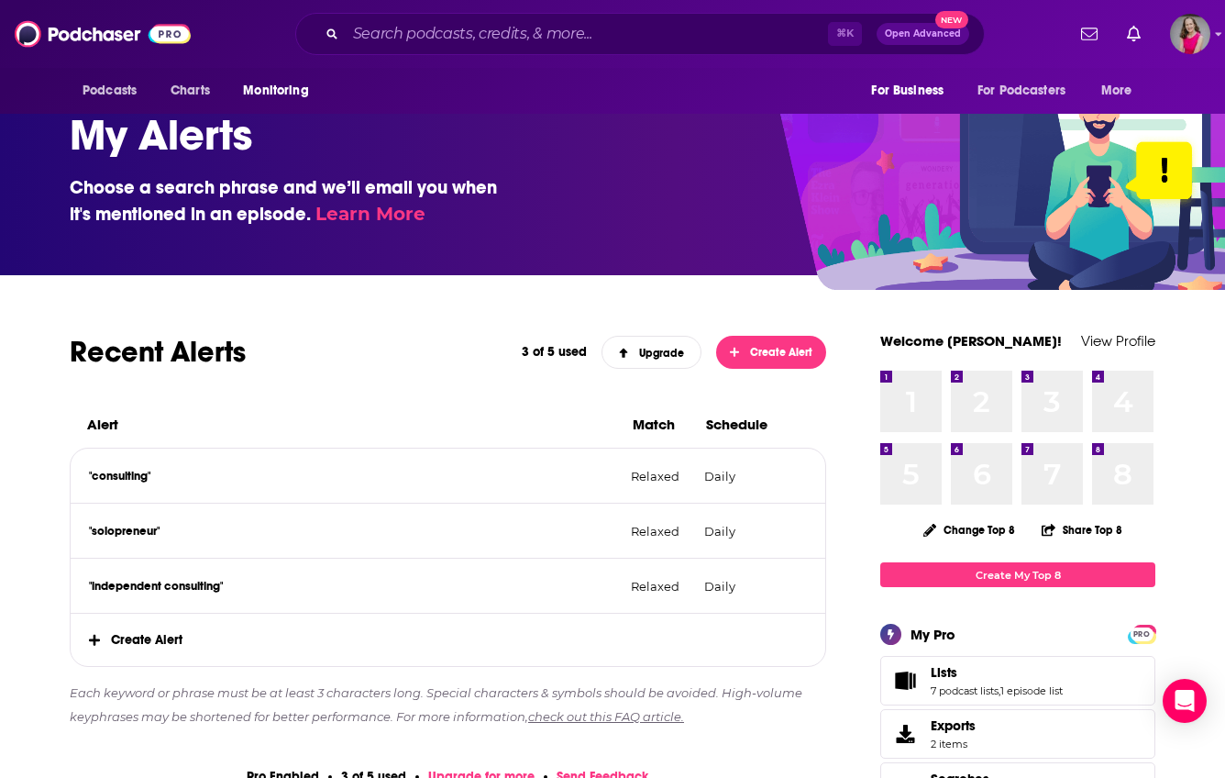
click at [162, 638] on span "Create Alert" at bounding box center [448, 640] width 755 height 52
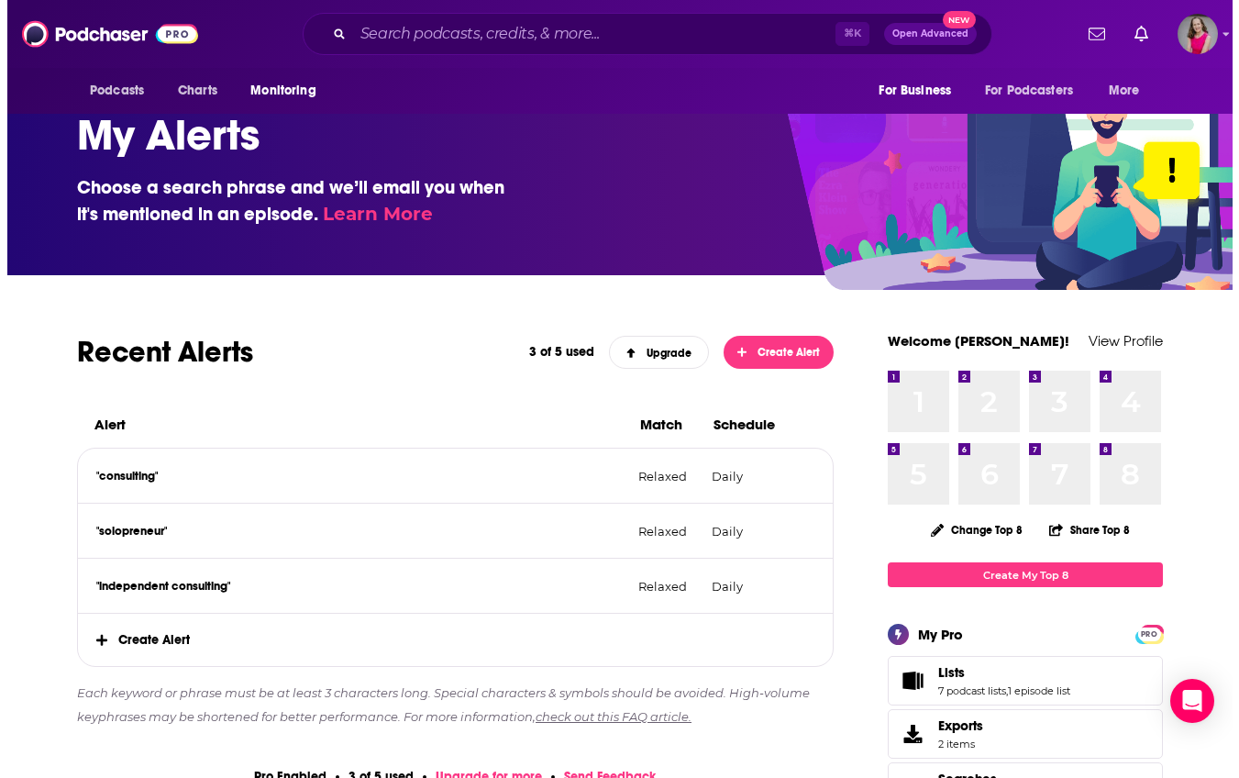
scroll to position [0, 0]
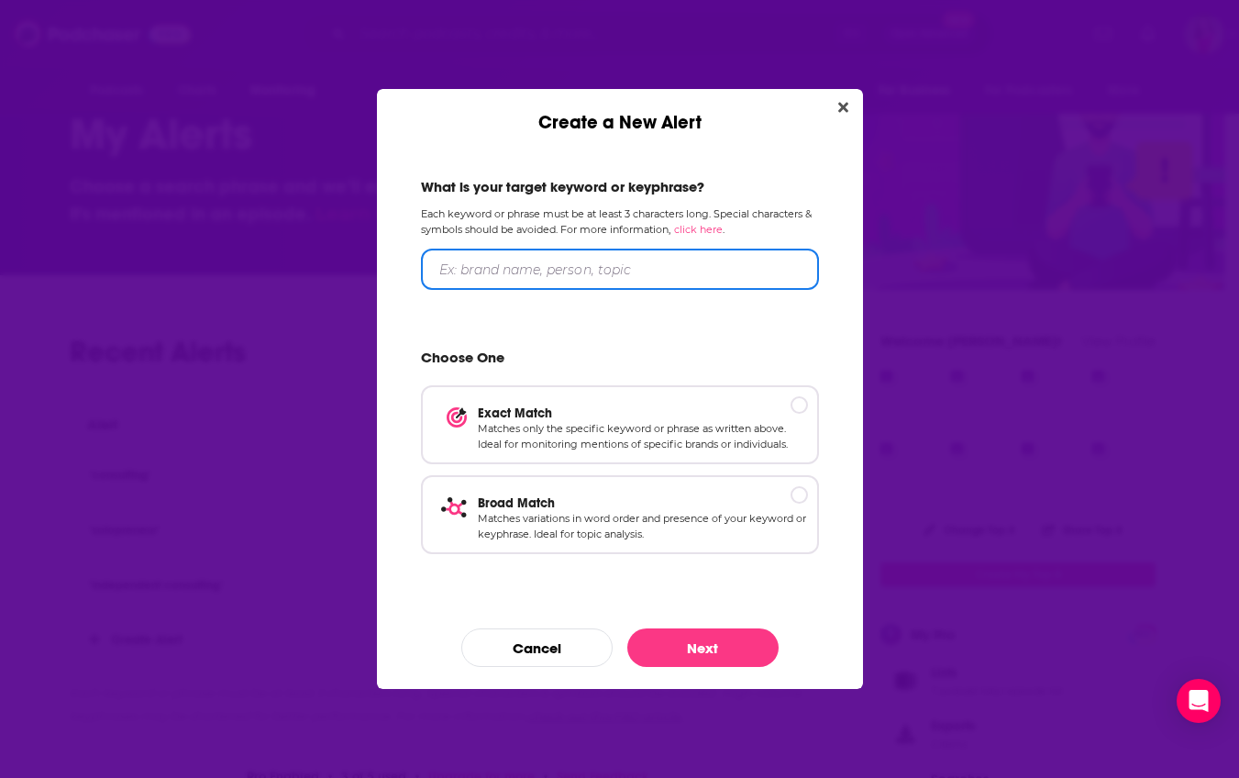
click at [459, 280] on input "Create a New Alert" at bounding box center [620, 269] width 398 height 41
type input "start a consulting business"
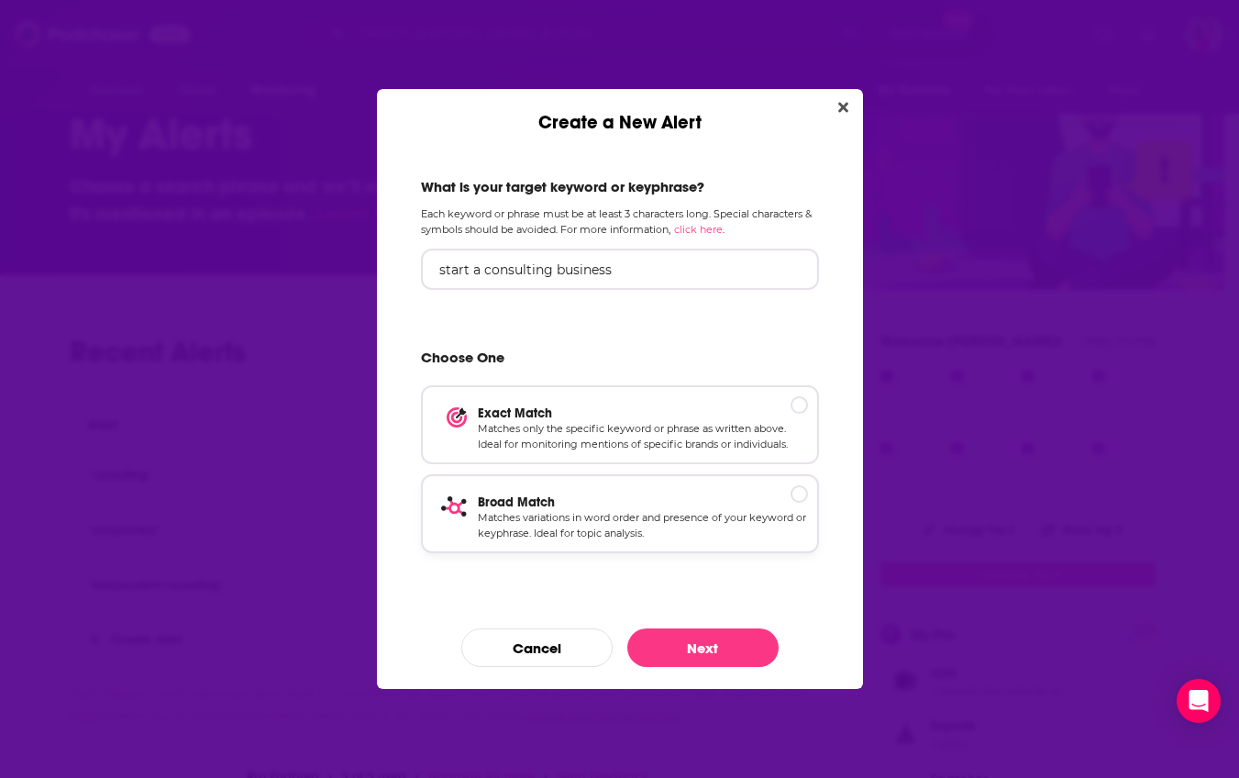
click at [805, 493] on div "Create a New Alert" at bounding box center [799, 493] width 17 height 17
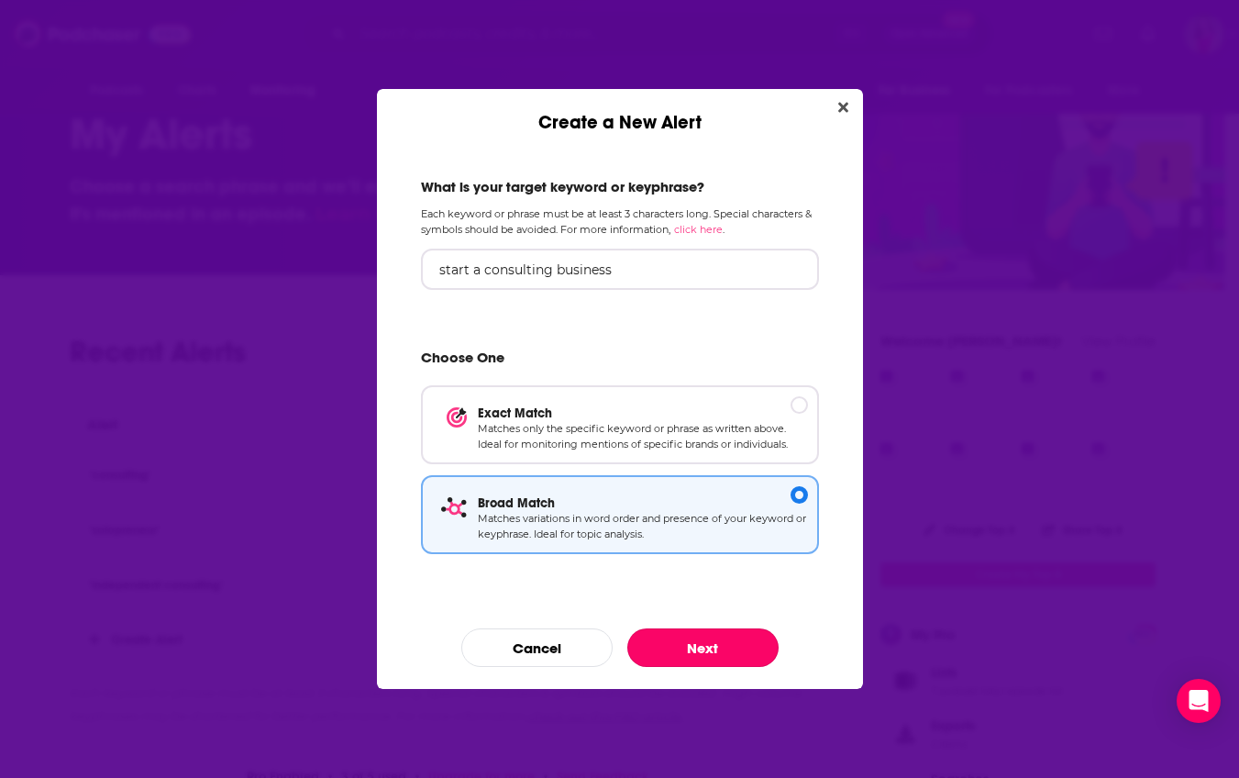
click at [723, 638] on button "Next" at bounding box center [702, 647] width 151 height 39
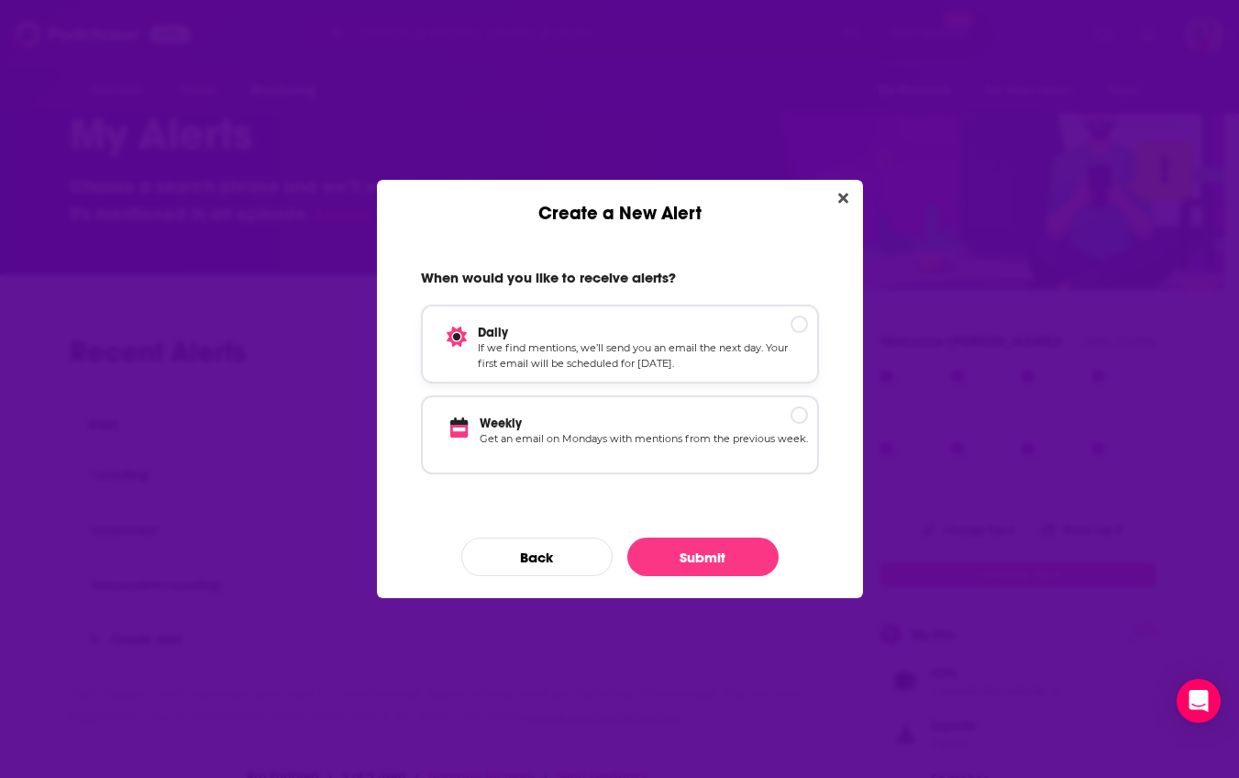
click at [794, 328] on p "Daily" at bounding box center [643, 333] width 330 height 16
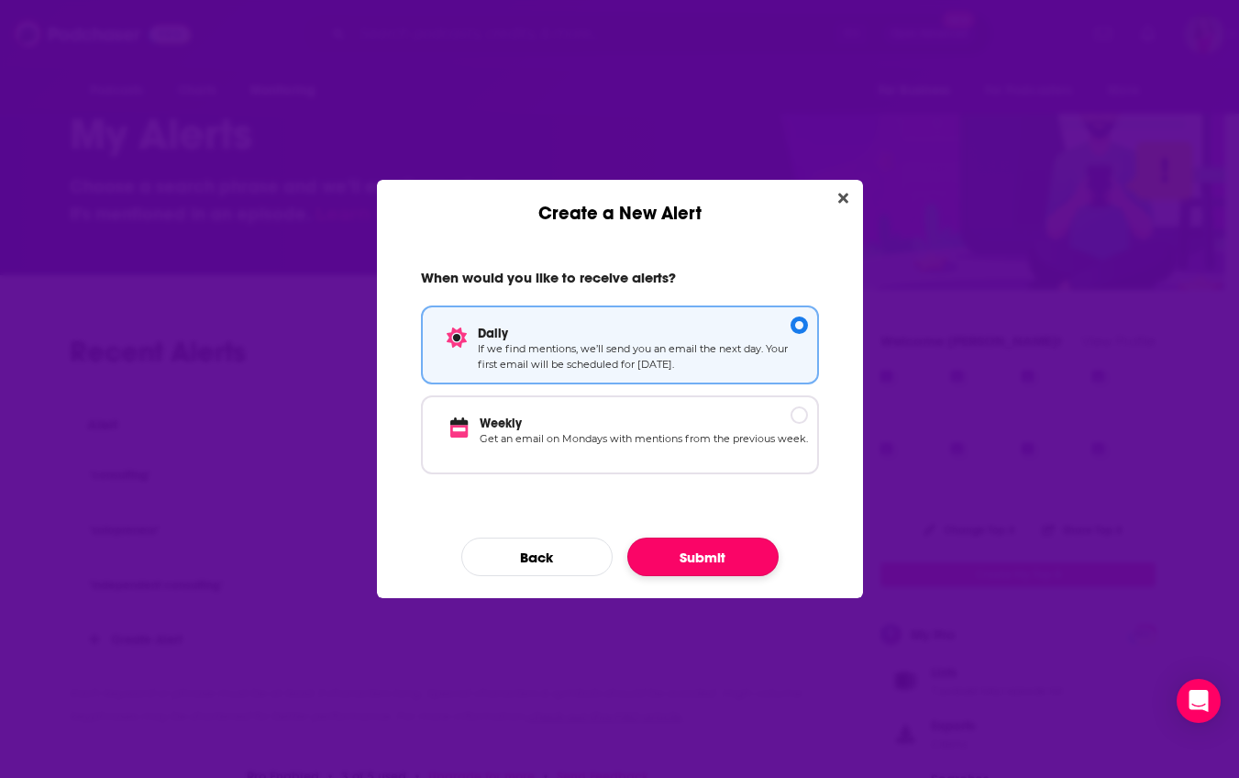
click at [700, 553] on button "Submit" at bounding box center [702, 556] width 151 height 39
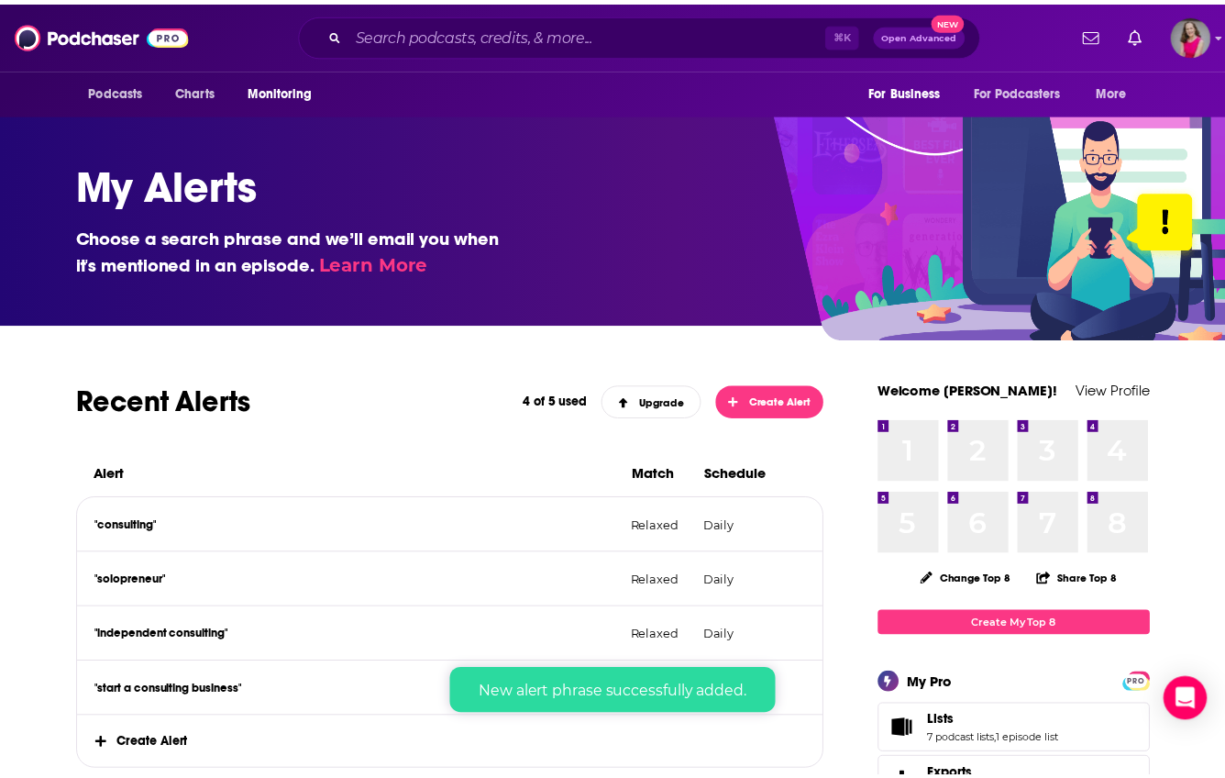
scroll to position [50, 0]
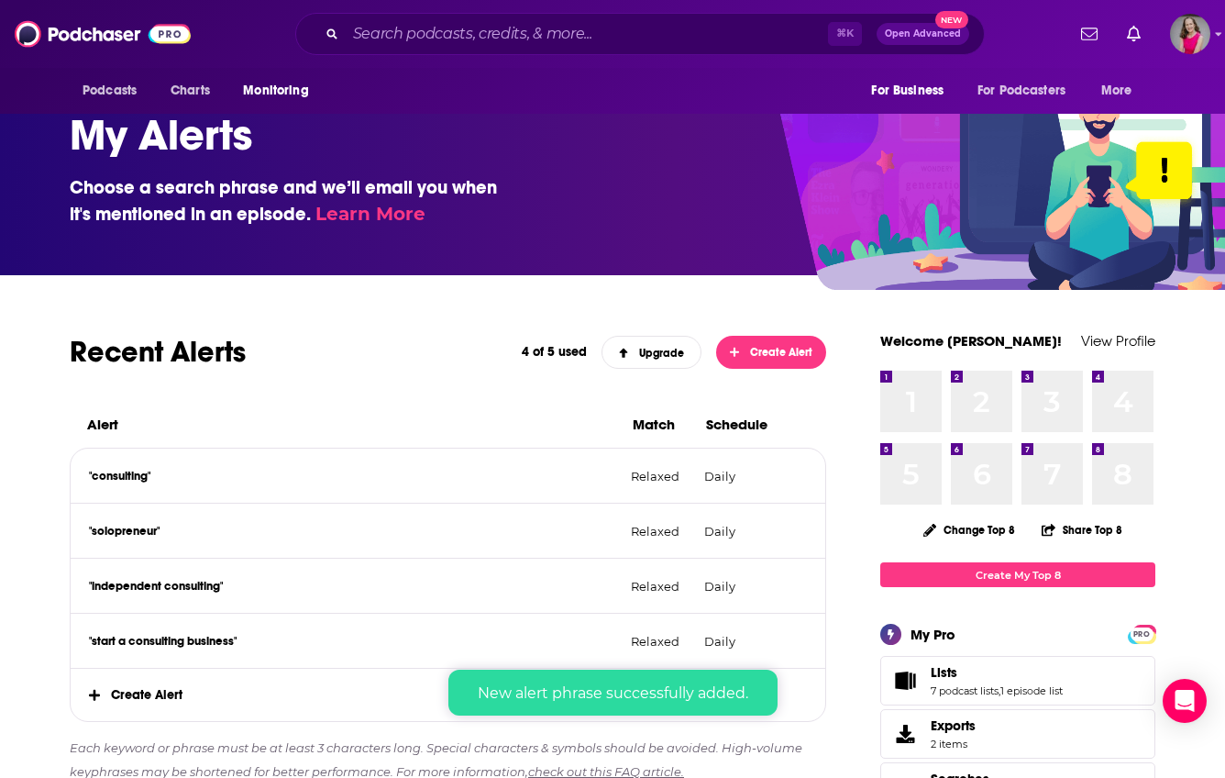
click at [129, 694] on div "New alert phrase successfully added." at bounding box center [613, 693] width 1196 height 46
click at [271, 689] on div "New alert phrase successfully added." at bounding box center [613, 693] width 1196 height 46
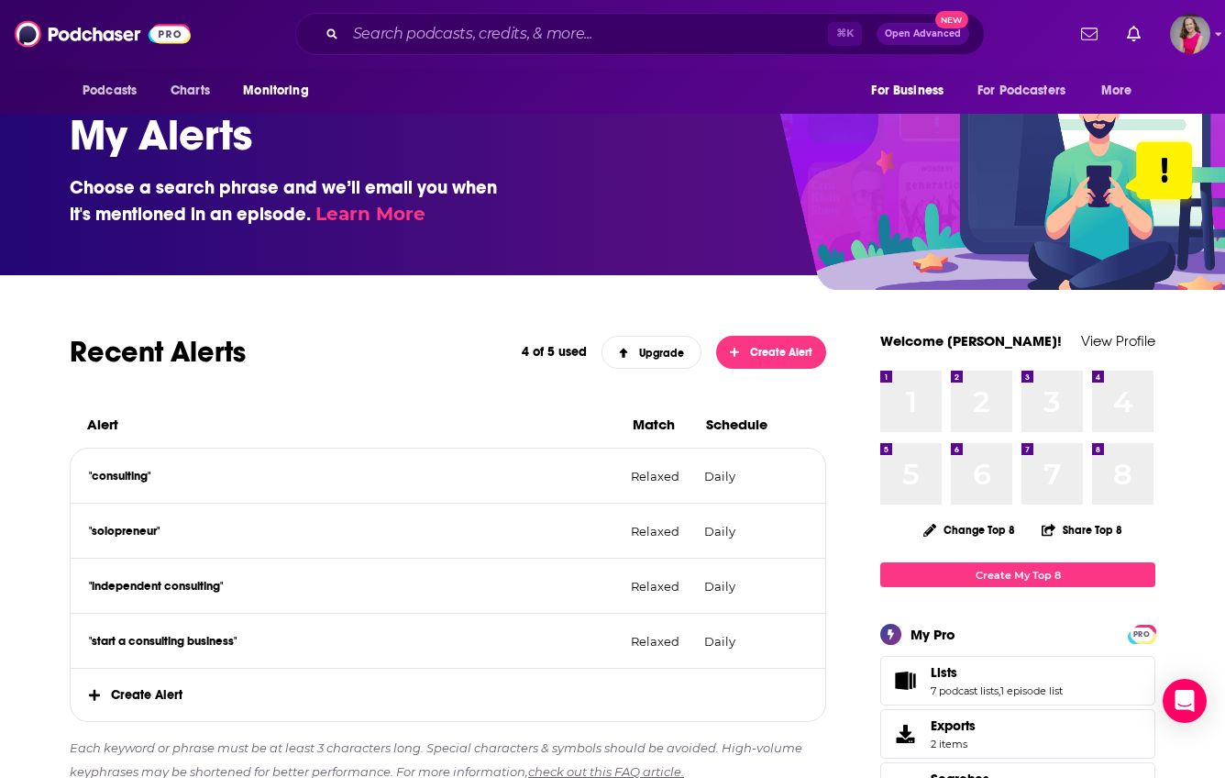
click at [138, 703] on span "Create Alert" at bounding box center [448, 695] width 755 height 52
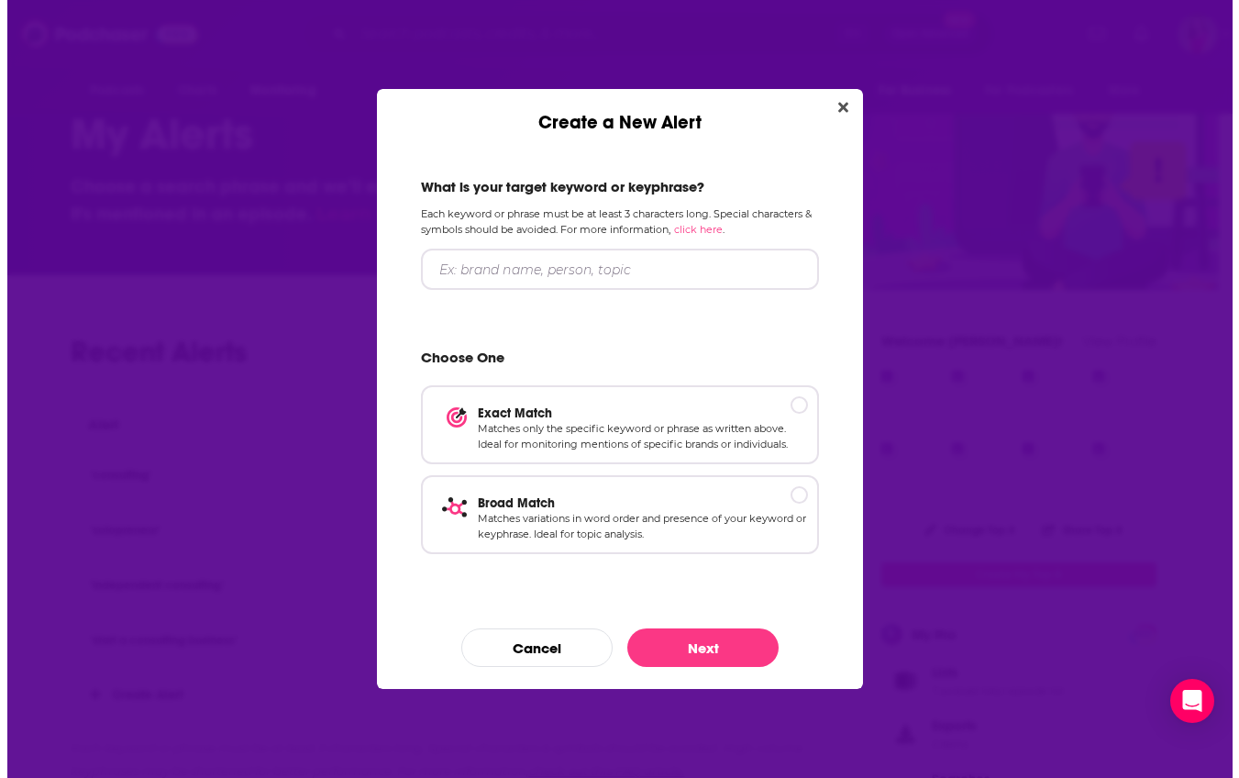
scroll to position [0, 0]
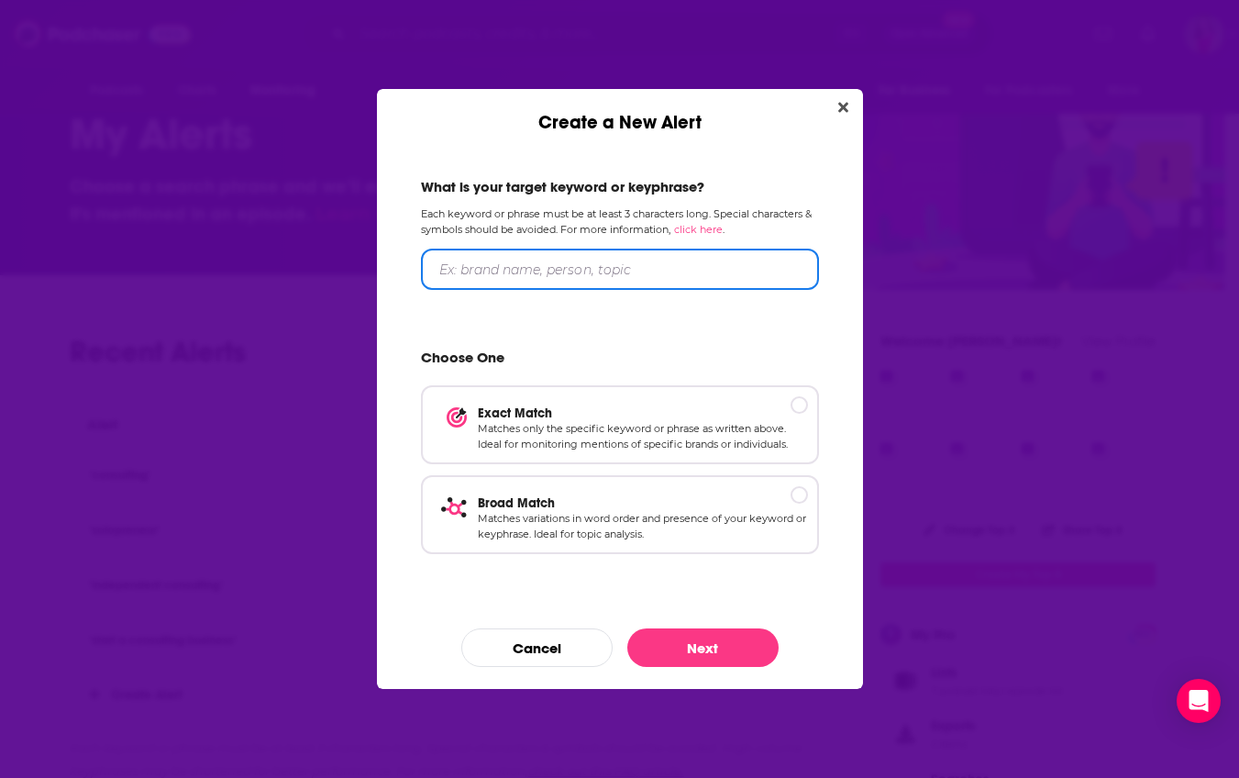
click at [476, 282] on input "Create a New Alert" at bounding box center [620, 269] width 398 height 41
type input "career"
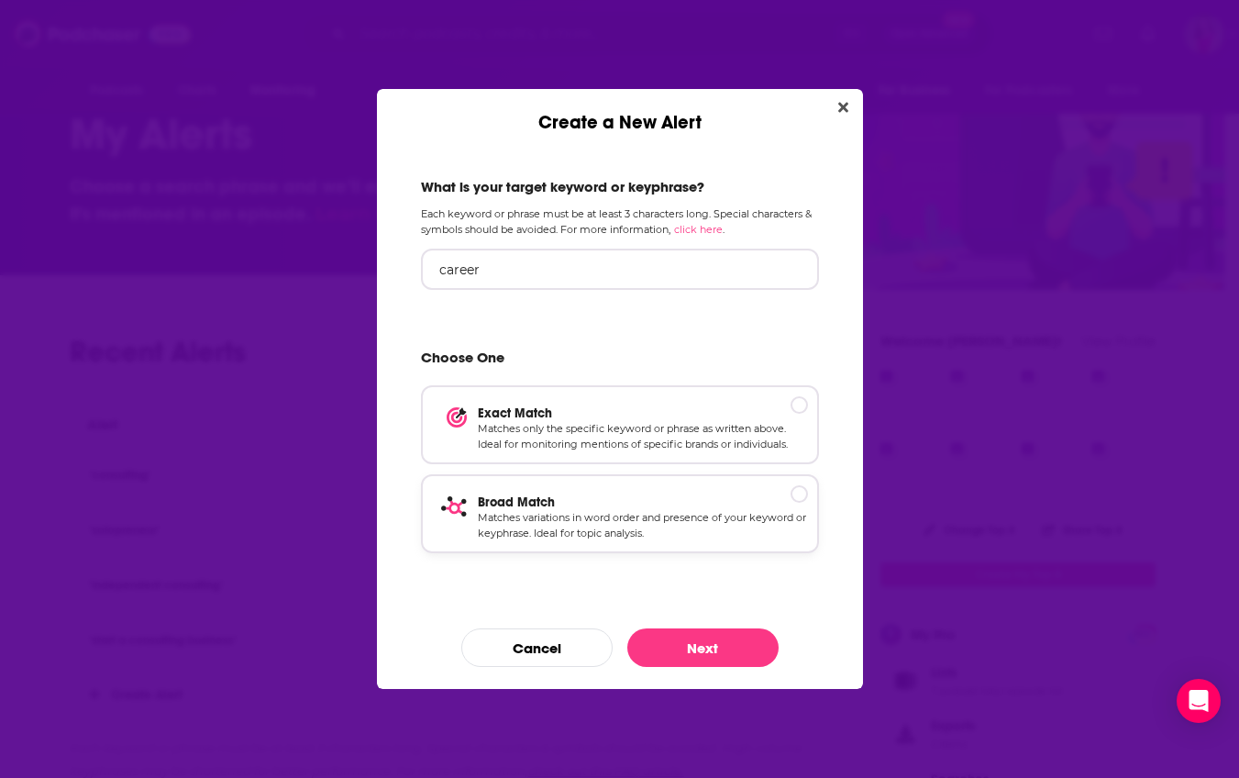
click at [801, 496] on p "Broad Match" at bounding box center [643, 502] width 330 height 16
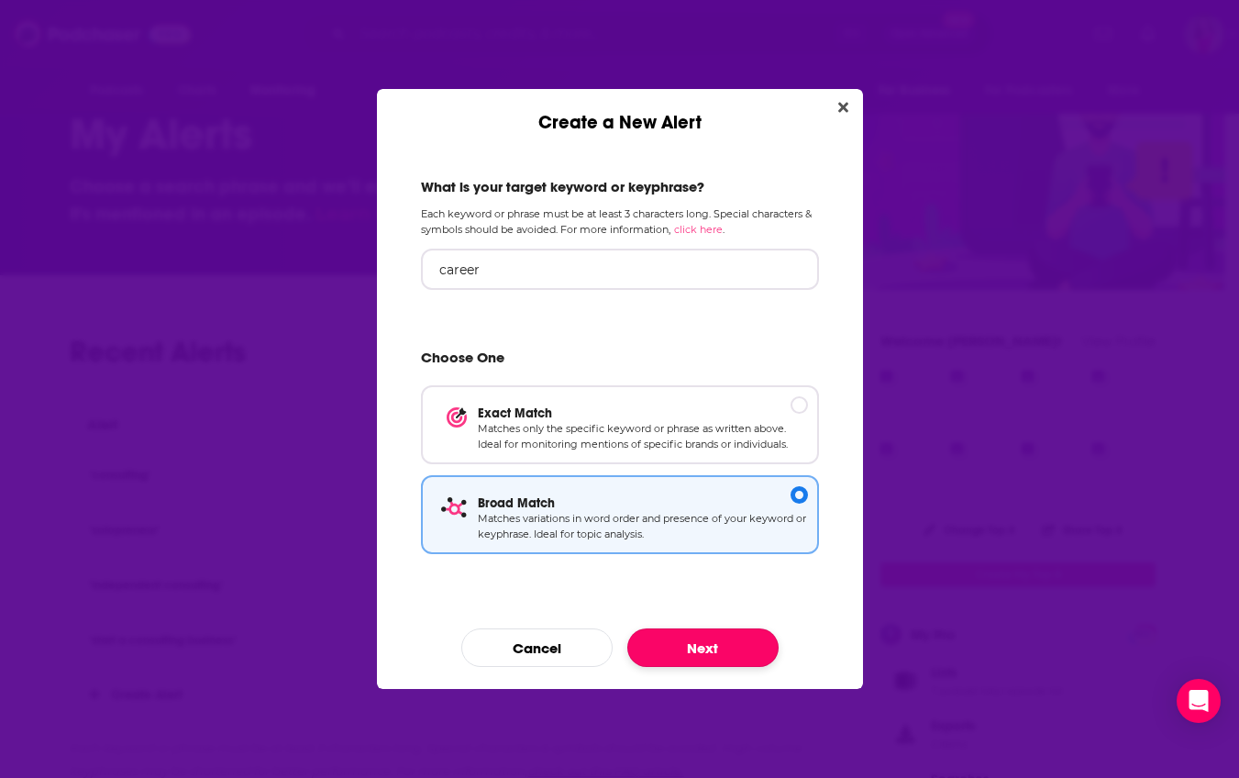
click at [695, 644] on button "Next" at bounding box center [702, 647] width 151 height 39
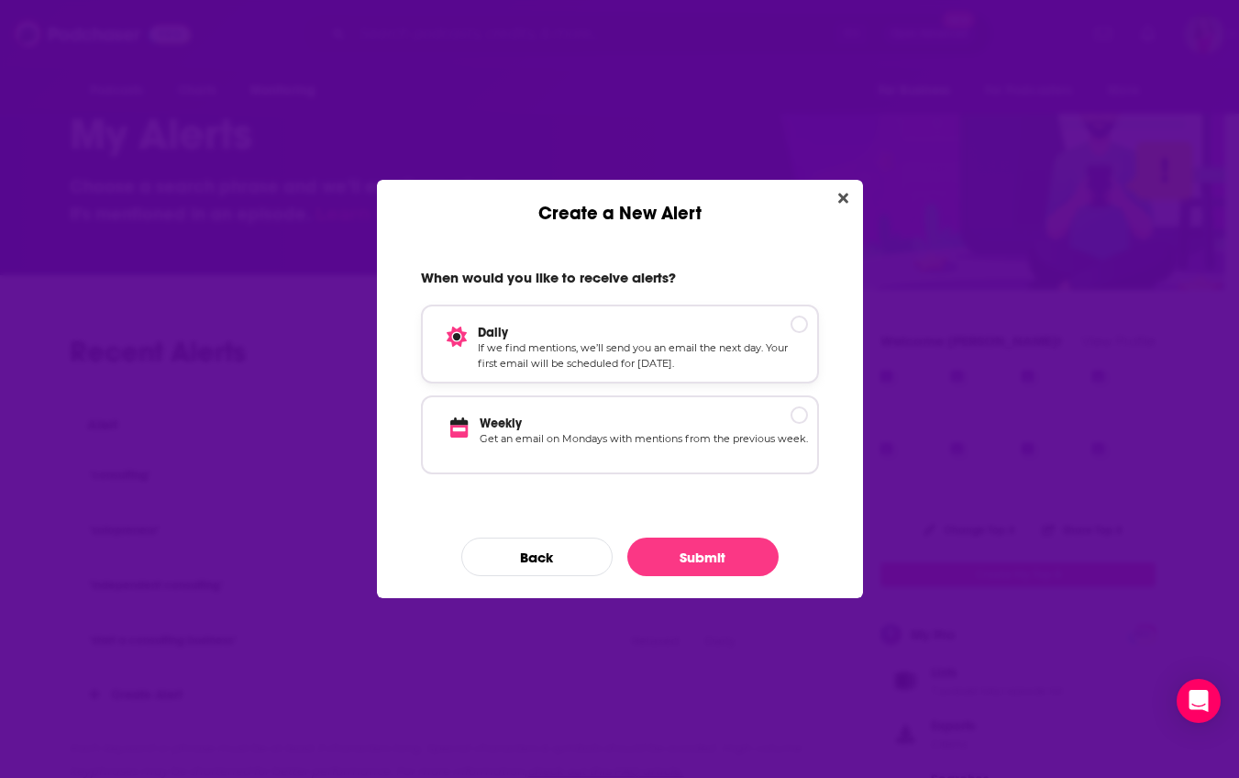
click at [800, 322] on div "Create a New Alert" at bounding box center [799, 324] width 17 height 17
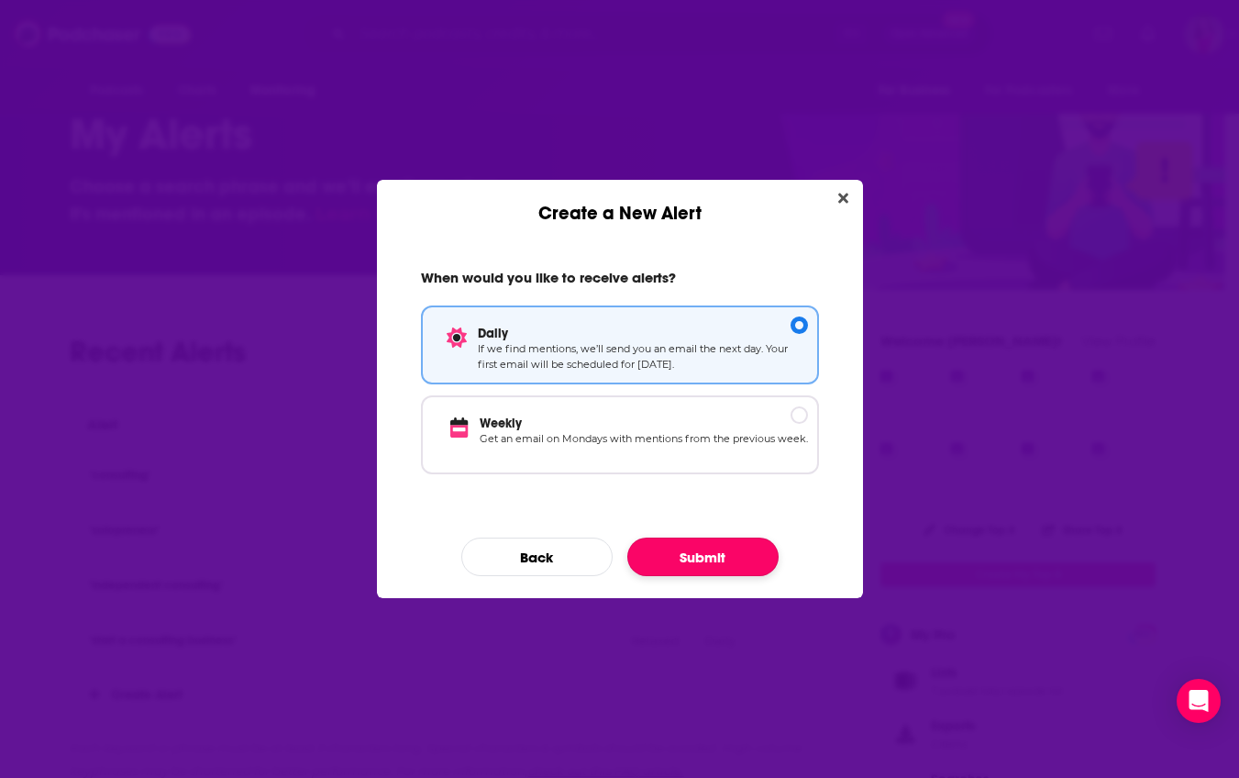
click at [696, 570] on button "Submit" at bounding box center [702, 556] width 151 height 39
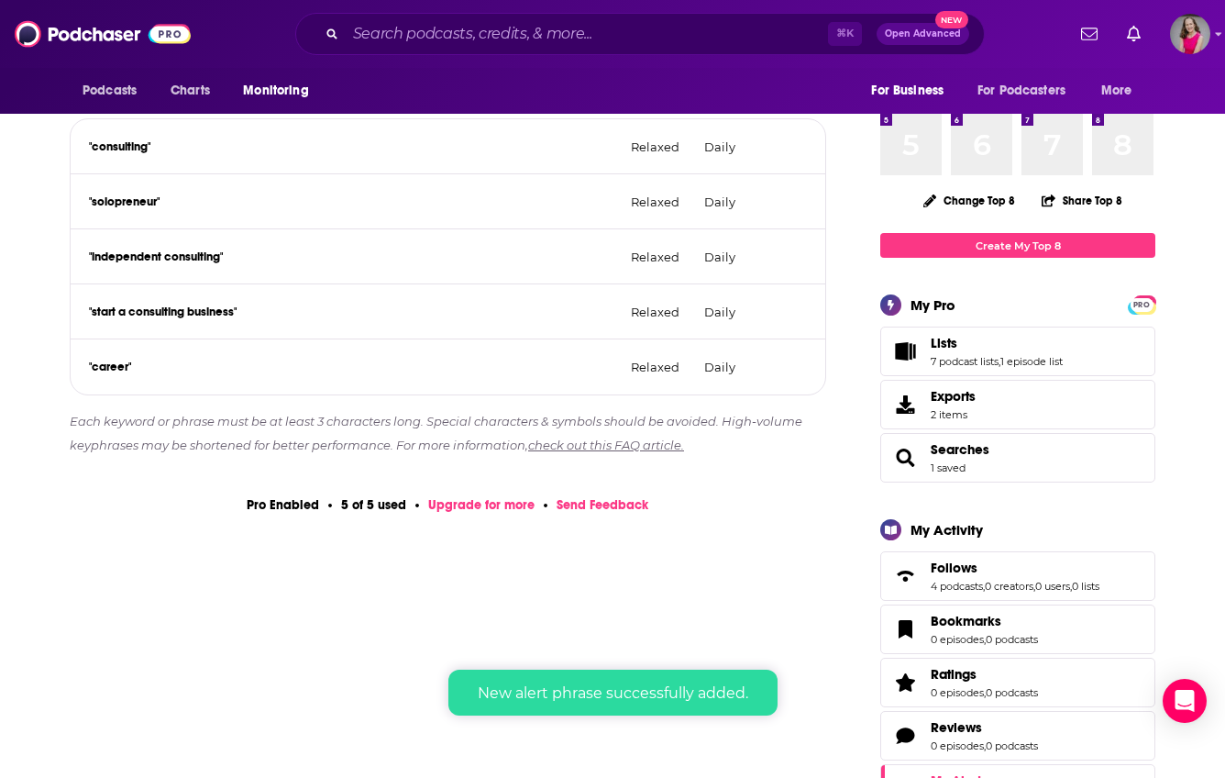
scroll to position [380, 0]
